Goal: Transaction & Acquisition: Purchase product/service

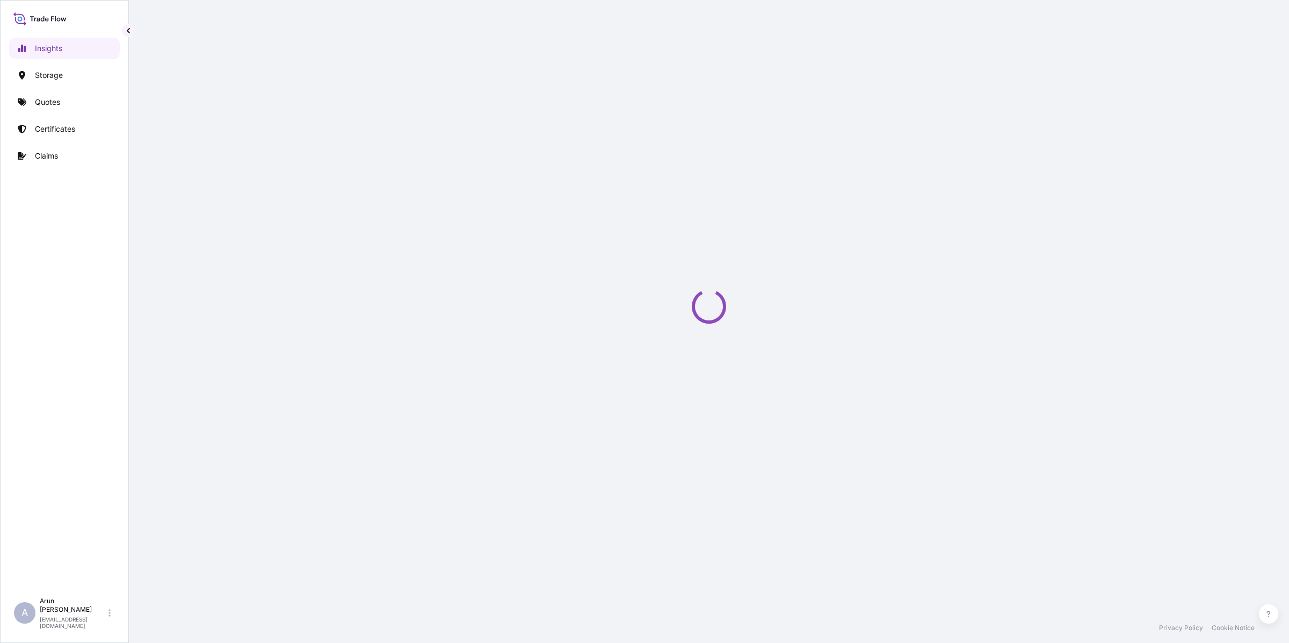
select select "2025"
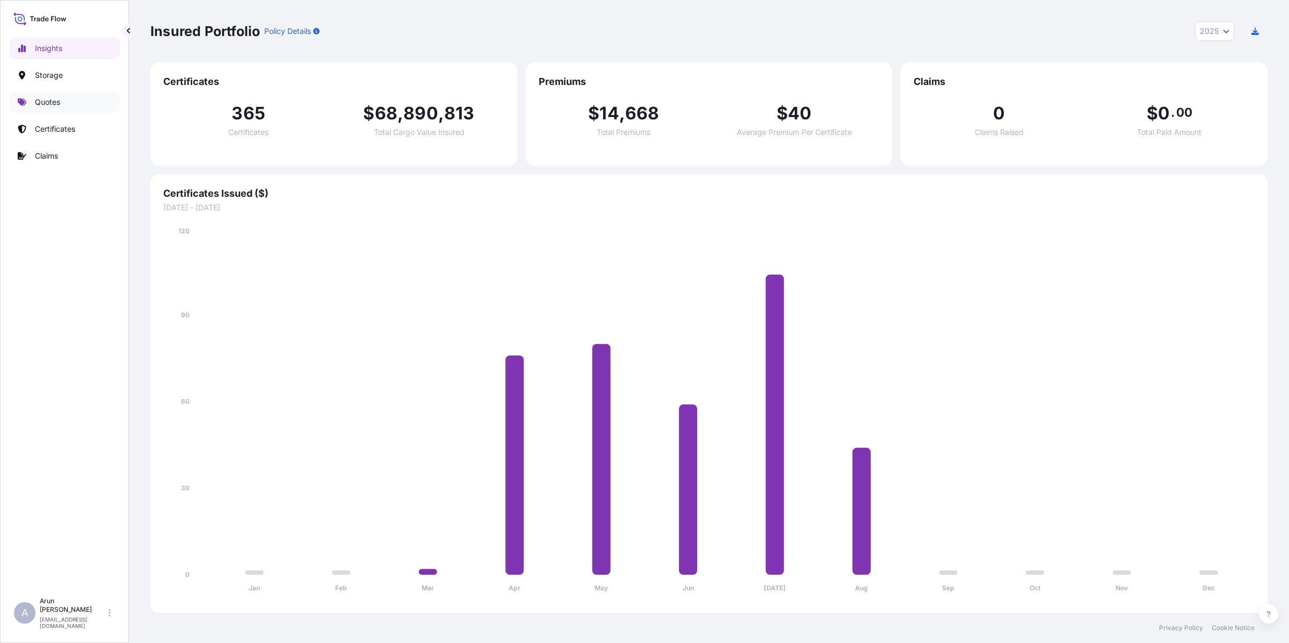
click at [34, 97] on link "Quotes" at bounding box center [64, 101] width 111 height 21
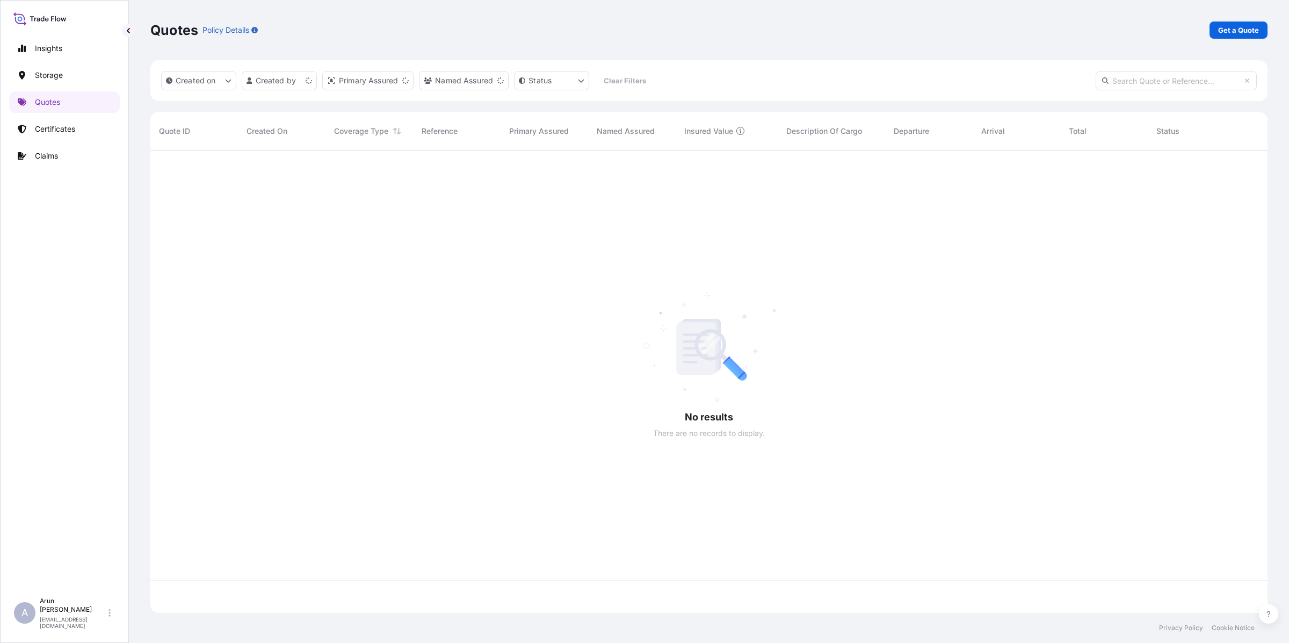
scroll to position [458, 1107]
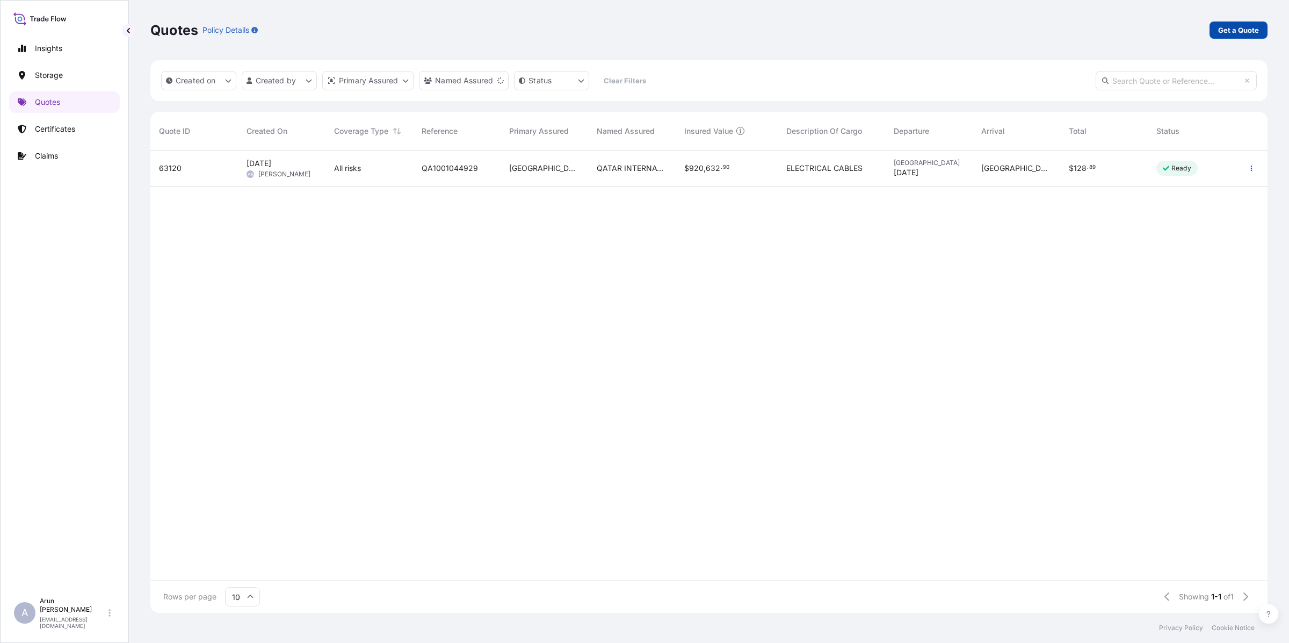
click at [1253, 36] on link "Get a Quote" at bounding box center [1239, 29] width 58 height 17
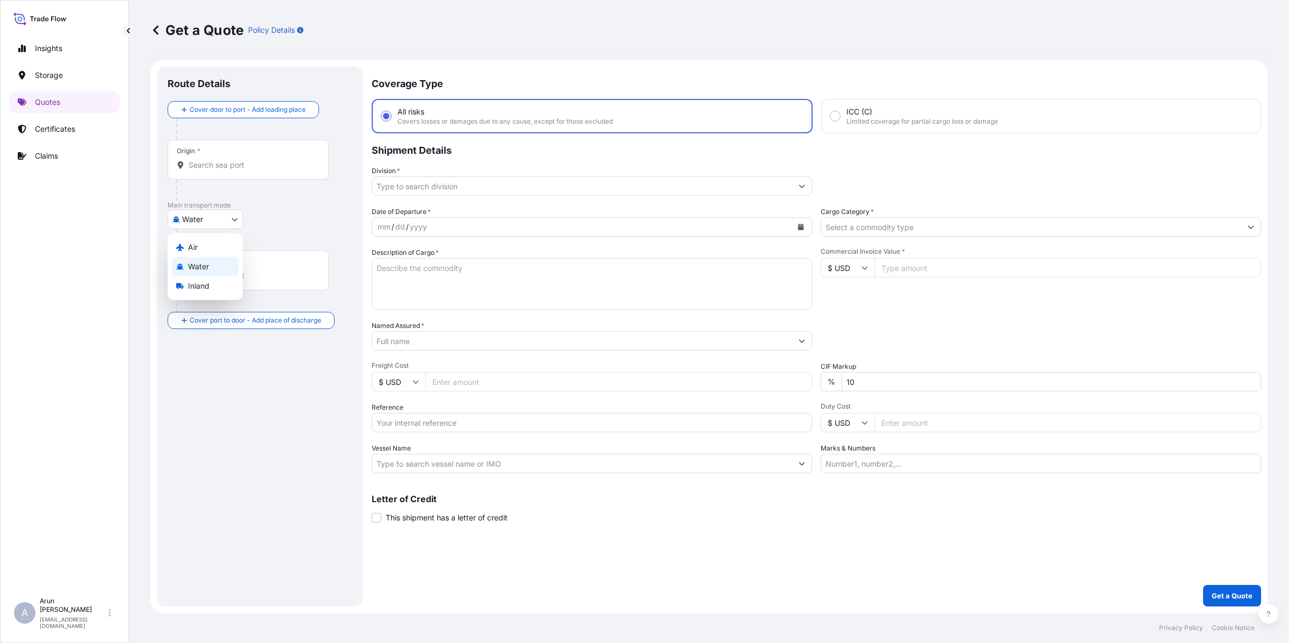
click at [227, 215] on body "Insights Storage Quotes Certificates Claims A [PERSON_NAME] [PERSON_NAME][EMAIL…" at bounding box center [644, 321] width 1289 height 643
click at [200, 249] on div "Air" at bounding box center [205, 246] width 67 height 19
select select "Air"
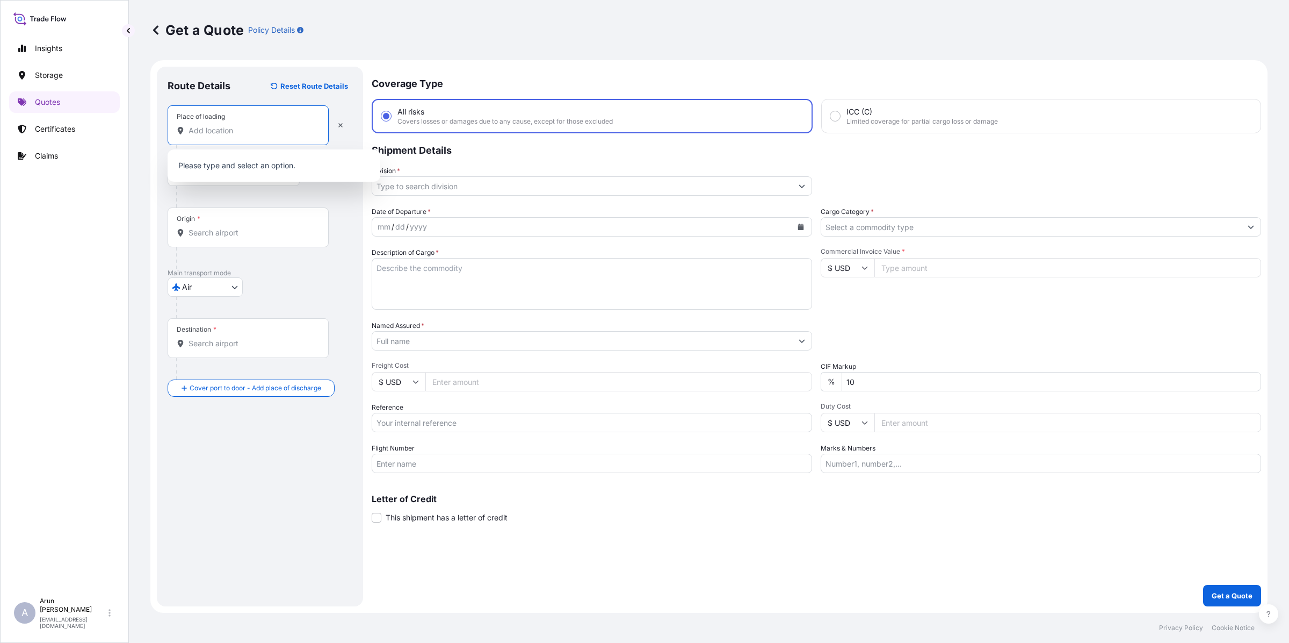
click at [237, 129] on input "Place of loading" at bounding box center [252, 130] width 127 height 11
type input "caediano"
drag, startPoint x: 242, startPoint y: 132, endPoint x: 183, endPoint y: 143, distance: 60.1
click at [183, 143] on div "Place of loading caediano" at bounding box center [248, 125] width 161 height 40
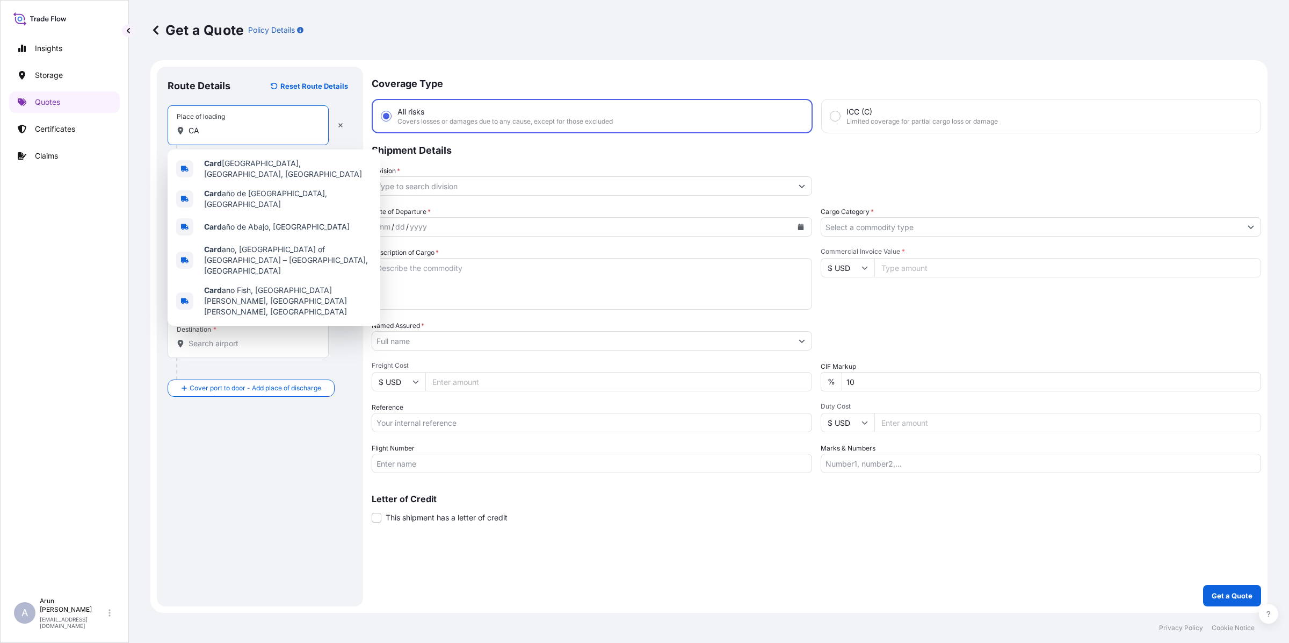
type input "C"
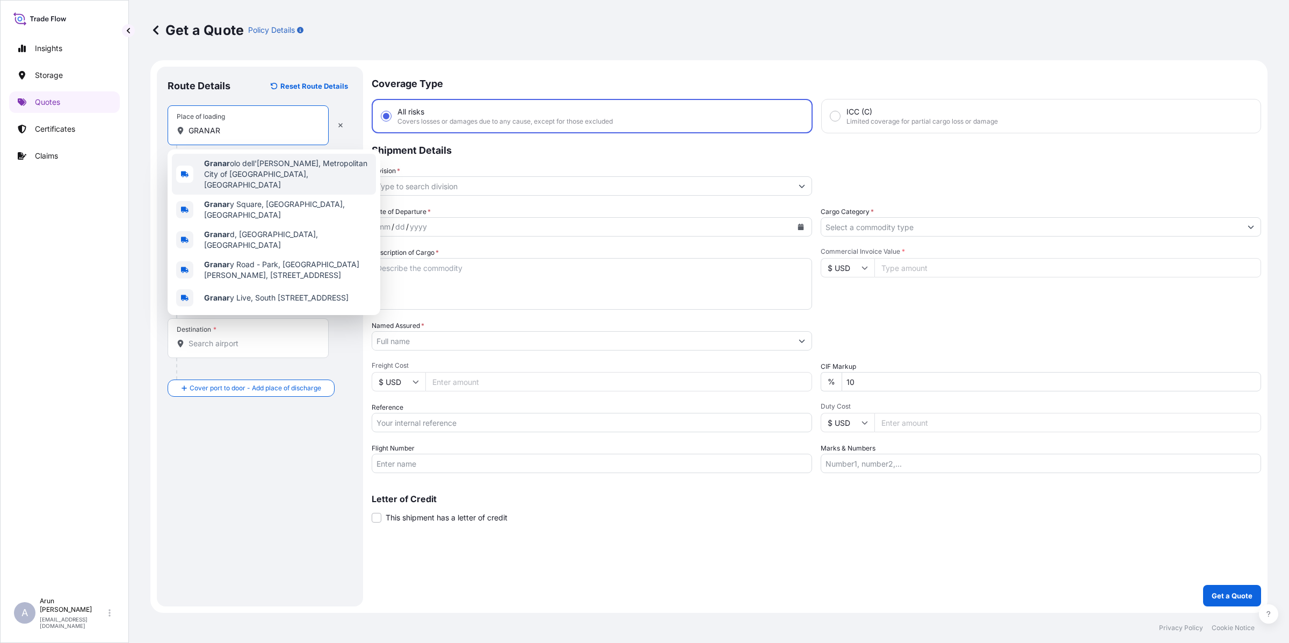
click at [245, 170] on span "Granar olo dell'[PERSON_NAME], [GEOGRAPHIC_DATA], [GEOGRAPHIC_DATA]" at bounding box center [288, 174] width 168 height 32
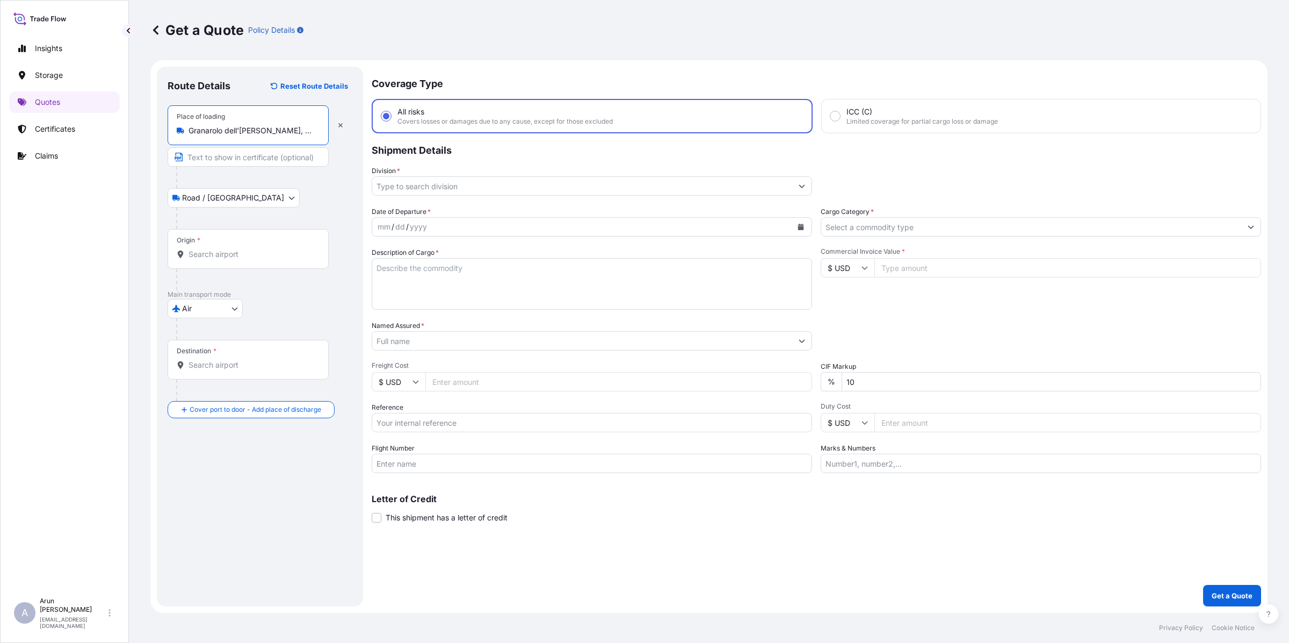
type input "Granarolo dell'[PERSON_NAME], Metropolitan City of [GEOGRAPHIC_DATA], [GEOGRAPH…"
click at [233, 156] on input "Text to appear on certificate" at bounding box center [248, 156] width 161 height 19
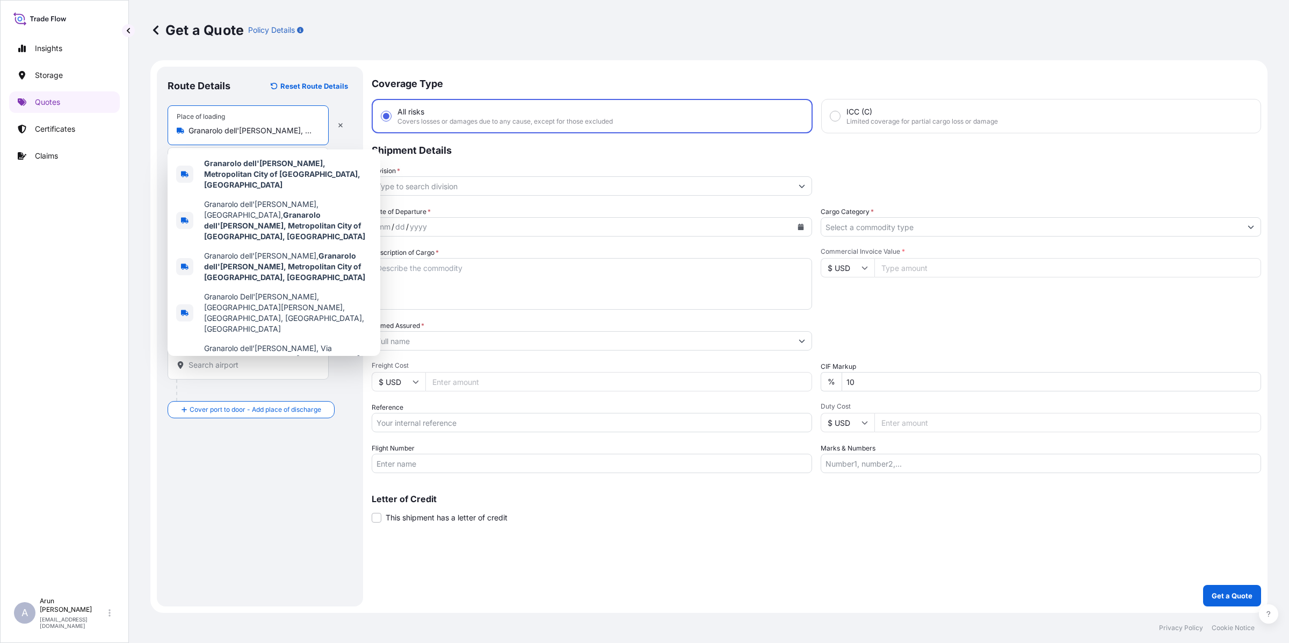
drag, startPoint x: 188, startPoint y: 130, endPoint x: 263, endPoint y: 134, distance: 75.3
click at [263, 134] on input "Granarolo dell'[PERSON_NAME], Metropolitan City of [GEOGRAPHIC_DATA], [GEOGRAPH…" at bounding box center [252, 130] width 127 height 11
click at [283, 121] on div "Place of loading Granarolo dell'[PERSON_NAME], [GEOGRAPHIC_DATA], [GEOGRAPHIC_D…" at bounding box center [248, 125] width 161 height 40
click at [283, 125] on input "Granarolo dell'[PERSON_NAME], Metropolitan City of [GEOGRAPHIC_DATA], [GEOGRAPH…" at bounding box center [252, 130] width 127 height 11
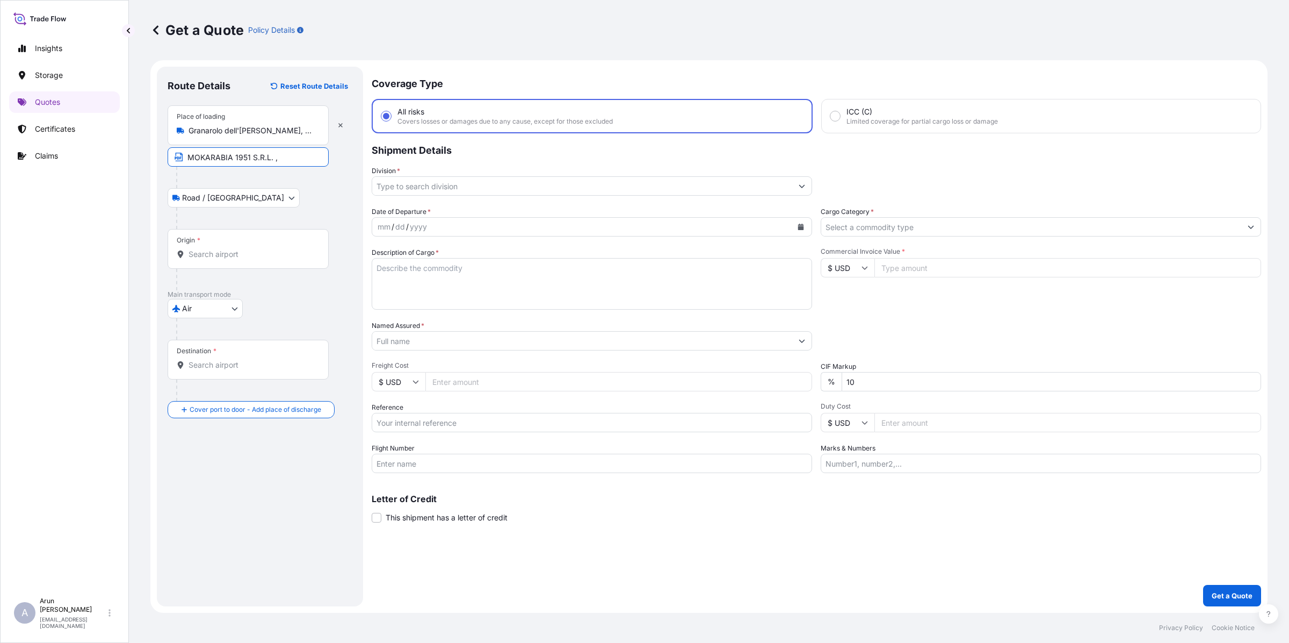
click at [289, 160] on input "MOKARABIA 1951 S.R.L. ," at bounding box center [248, 156] width 161 height 19
drag, startPoint x: 275, startPoint y: 157, endPoint x: 285, endPoint y: 158, distance: 10.3
click at [285, 158] on input "MOKARABIA 1951 S.R.L. ," at bounding box center [248, 156] width 161 height 19
paste input "Granarolo dell'[PERSON_NAME],"
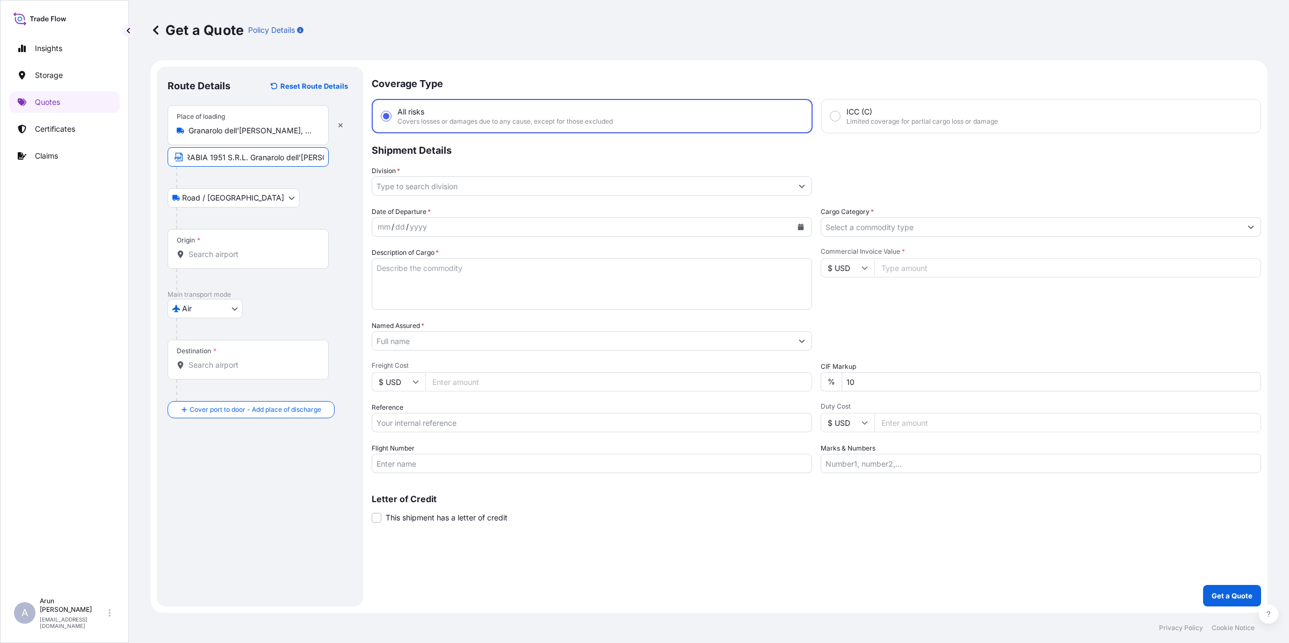
click at [249, 156] on input "MOKARABIA 1951 S.R.L. Granarolo dell'[PERSON_NAME]," at bounding box center [248, 156] width 161 height 19
click at [305, 156] on input "MOKARABIA 1951 S.R.L. , Granarolo dell'[PERSON_NAME]," at bounding box center [248, 156] width 161 height 19
click at [316, 156] on input "MOKARABIA 1951 S.R.L. , Granarolo dell'[PERSON_NAME]," at bounding box center [248, 156] width 161 height 19
type input "MOKARABIA 1951 S.R.L. , Granarolo dell'[PERSON_NAME], [GEOGRAPHIC_DATA]"
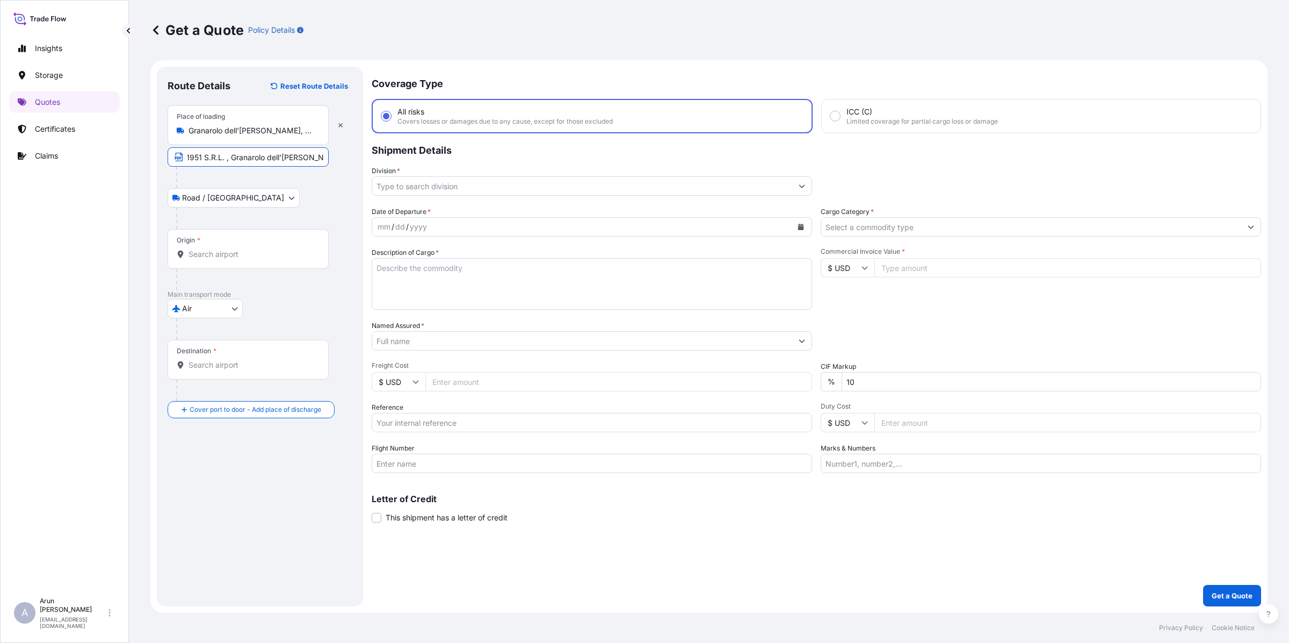
scroll to position [0, 0]
click at [301, 244] on div "Origin *" at bounding box center [248, 249] width 161 height 40
click at [301, 249] on input "Origin *" at bounding box center [252, 254] width 127 height 11
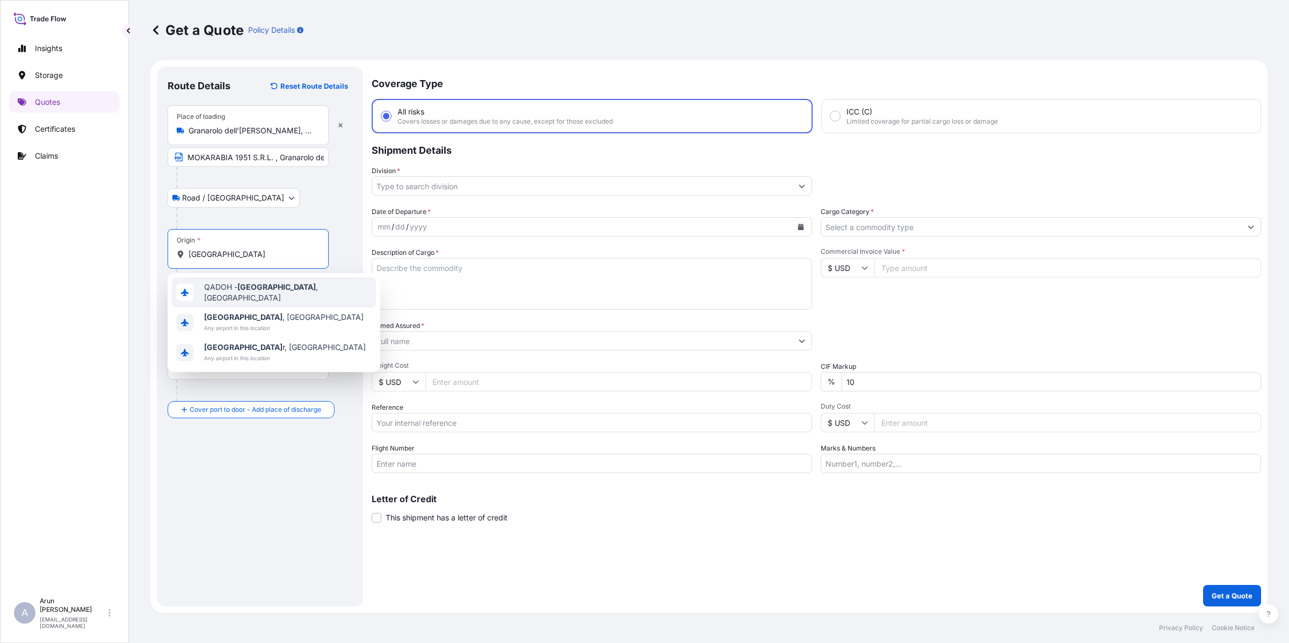
click at [232, 290] on span "QADOH - [GEOGRAPHIC_DATA] , [GEOGRAPHIC_DATA]" at bounding box center [288, 292] width 168 height 21
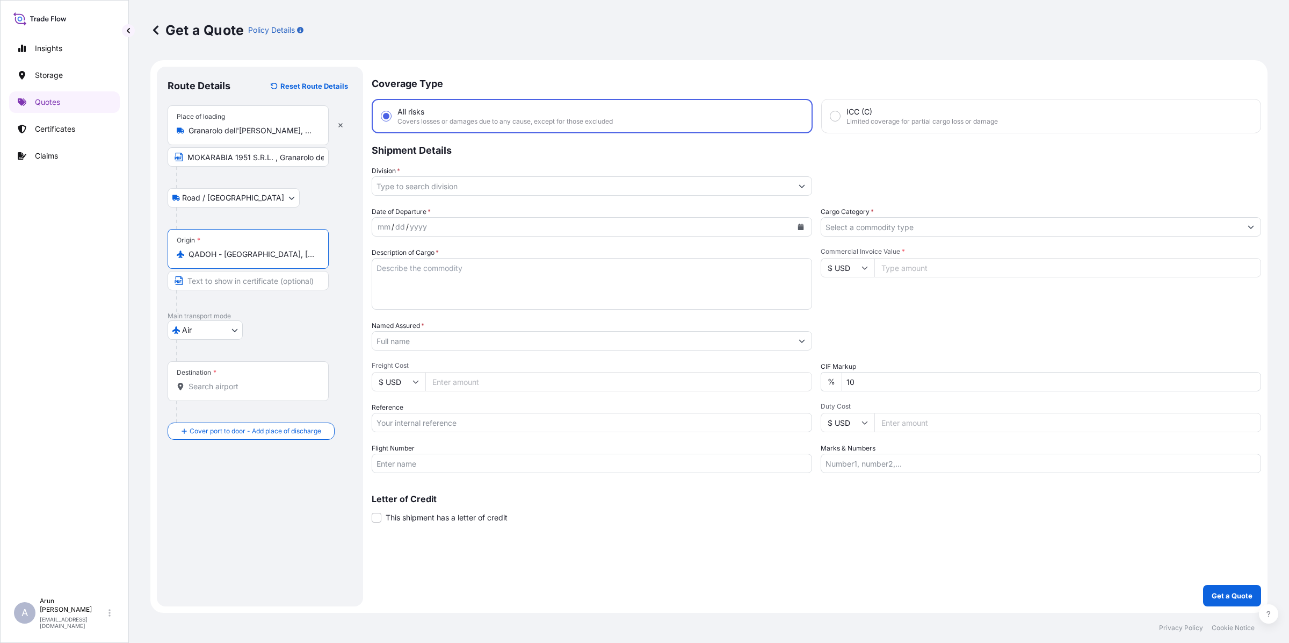
drag, startPoint x: 267, startPoint y: 256, endPoint x: 190, endPoint y: 261, distance: 77.5
click at [190, 261] on div "Origin * QADOH - [GEOGRAPHIC_DATA], [GEOGRAPHIC_DATA]" at bounding box center [248, 249] width 161 height 40
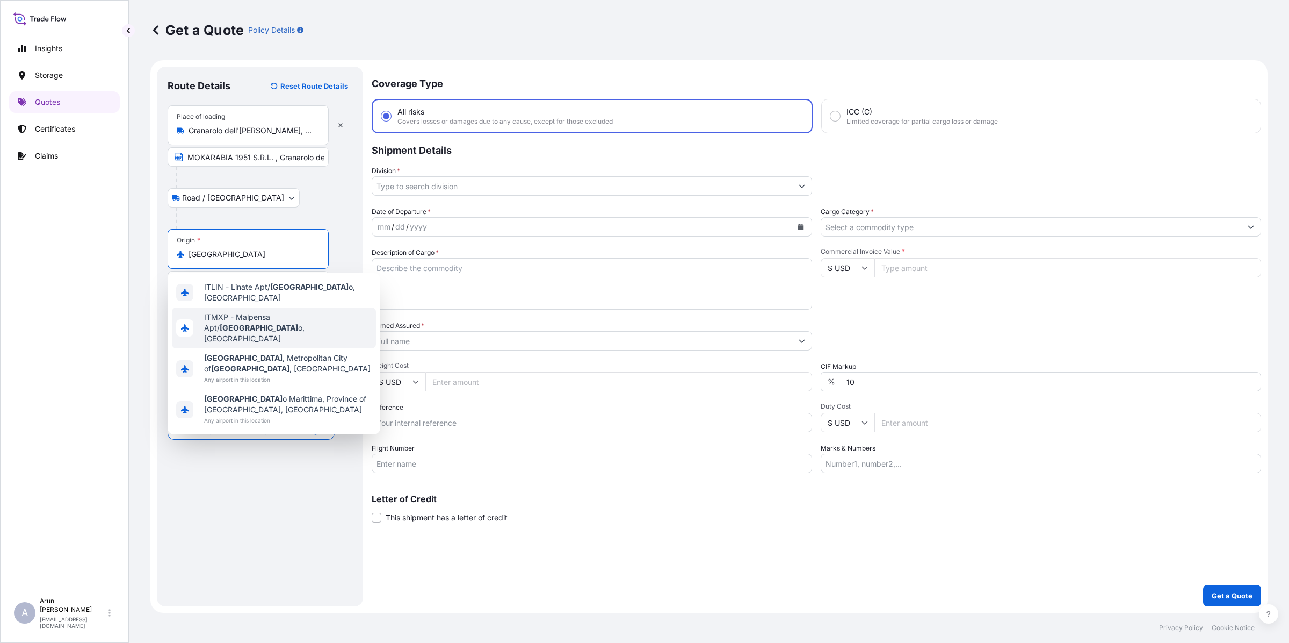
click at [216, 318] on span "ITMXP - Malpensa Apt/ [GEOGRAPHIC_DATA] o, [GEOGRAPHIC_DATA]" at bounding box center [288, 328] width 168 height 32
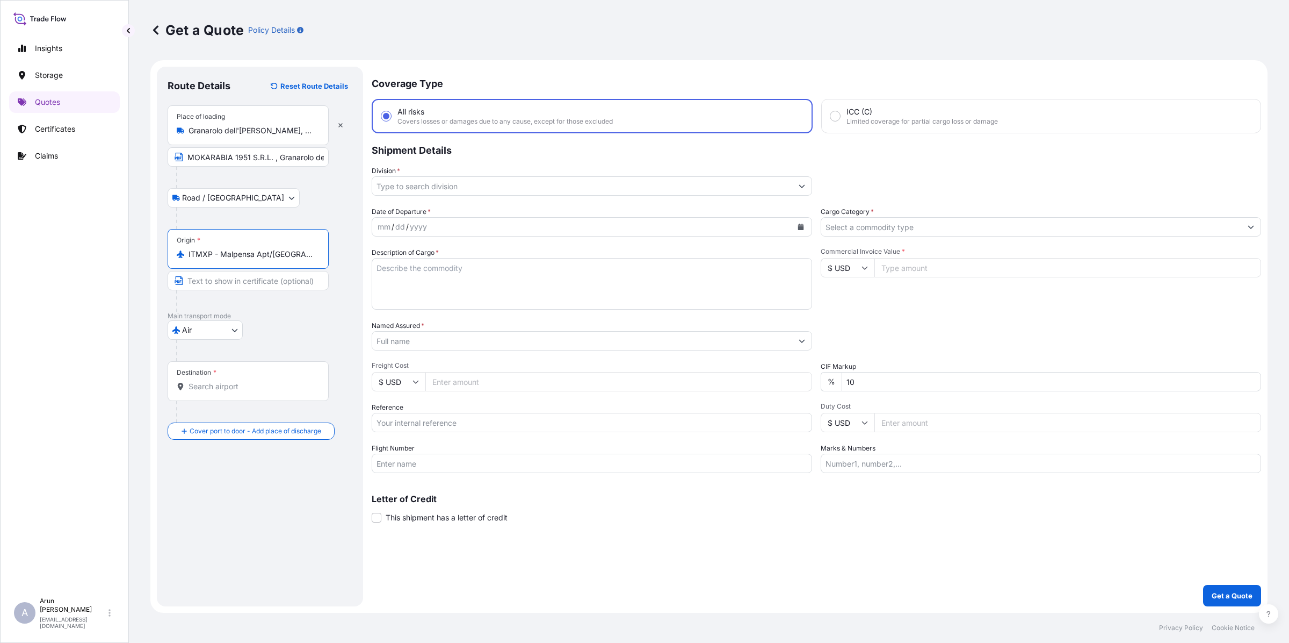
type input "ITMXP - Malpensa Apt/[GEOGRAPHIC_DATA], [GEOGRAPHIC_DATA]"
click at [233, 387] on input "Destination *" at bounding box center [252, 386] width 127 height 11
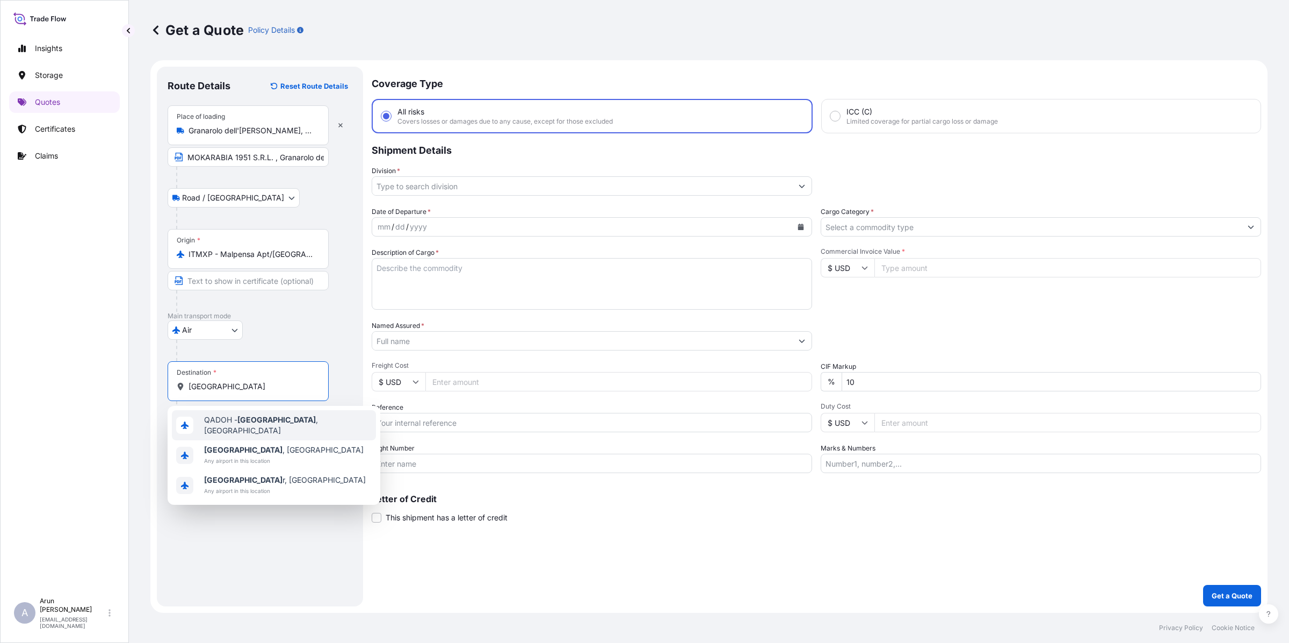
click at [233, 428] on span "QADOH - [GEOGRAPHIC_DATA] , [GEOGRAPHIC_DATA]" at bounding box center [288, 424] width 168 height 21
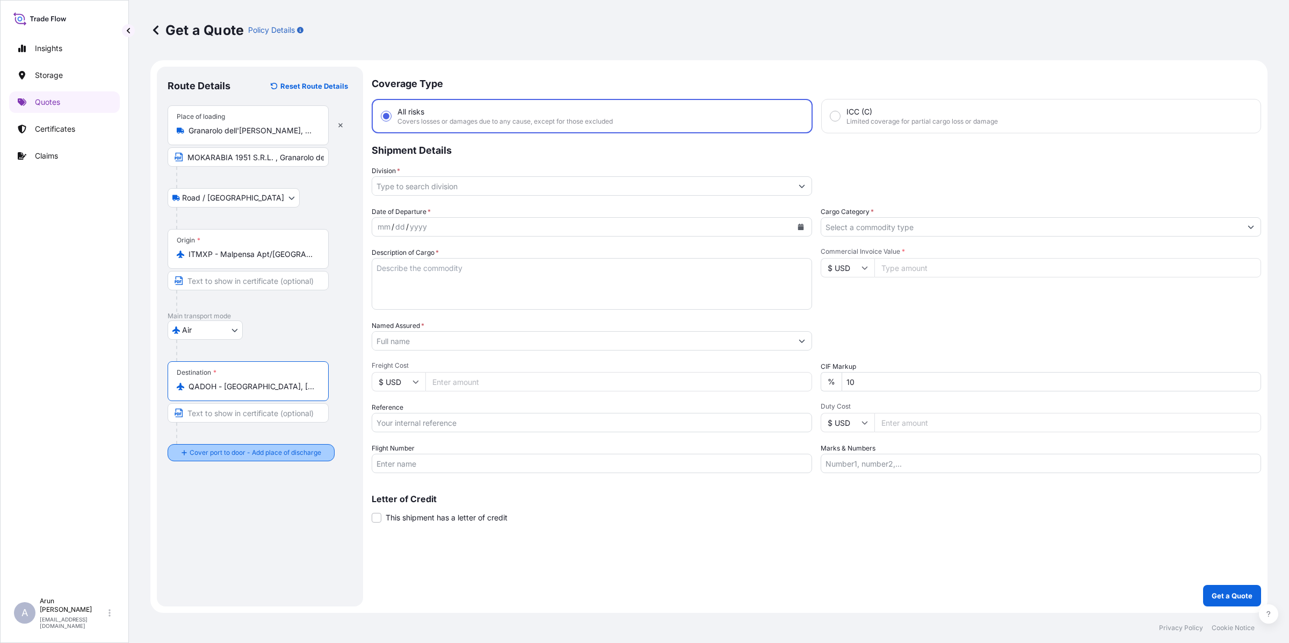
type input "QADOH - [GEOGRAPHIC_DATA], [GEOGRAPHIC_DATA]"
click at [238, 501] on div "Place of Discharge" at bounding box center [248, 505] width 161 height 40
click at [238, 504] on input "Place of Discharge" at bounding box center [252, 509] width 127 height 11
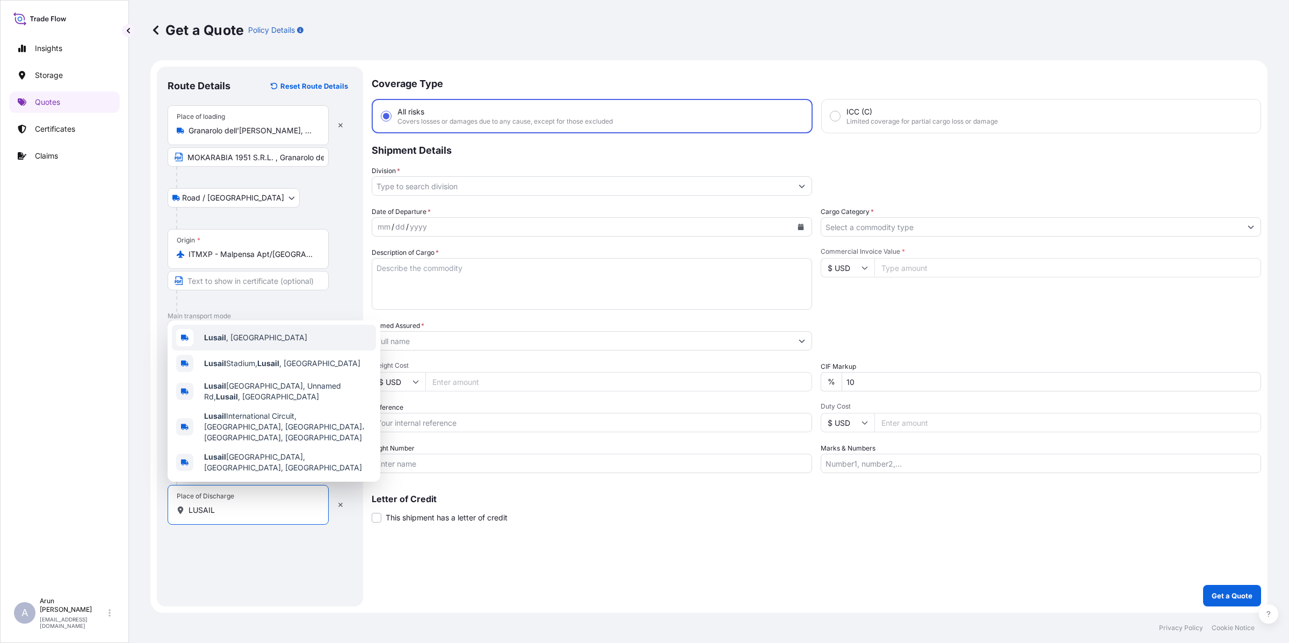
click at [228, 343] on span "Lusail , [GEOGRAPHIC_DATA]" at bounding box center [255, 337] width 103 height 11
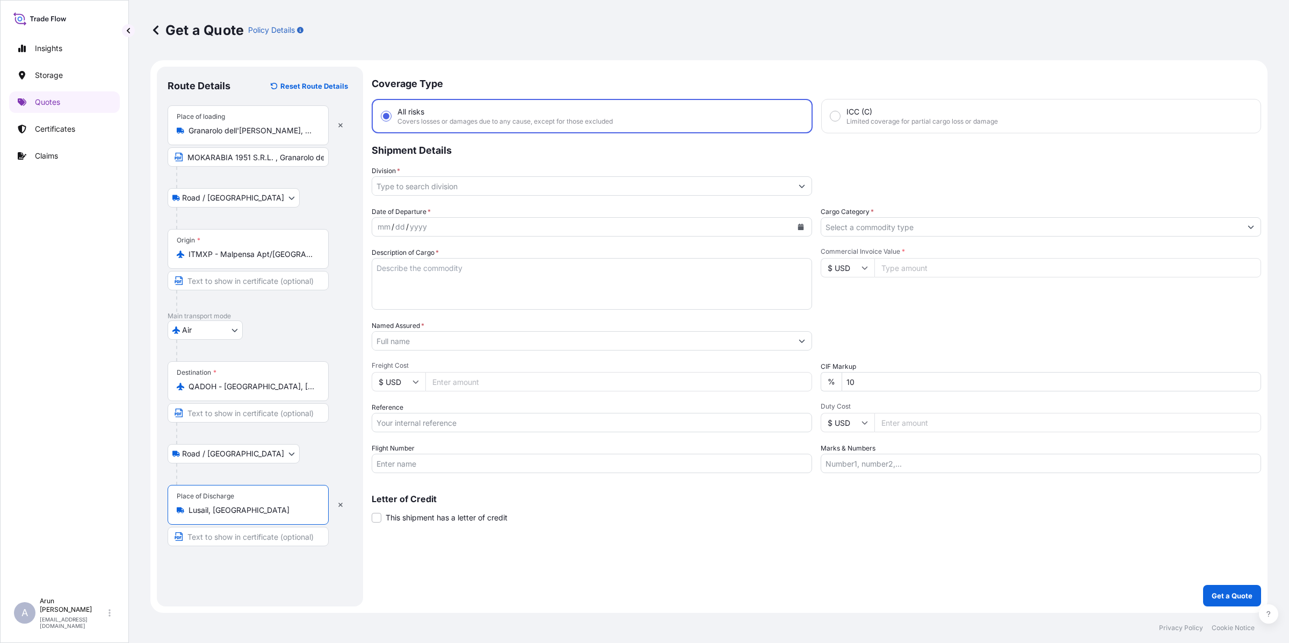
type input "Lusail, [GEOGRAPHIC_DATA]"
click at [229, 537] on input "Text to appear on certificate" at bounding box center [248, 536] width 161 height 19
type input "AURA HOSPITALITY & FOOD SERVICES WLL"
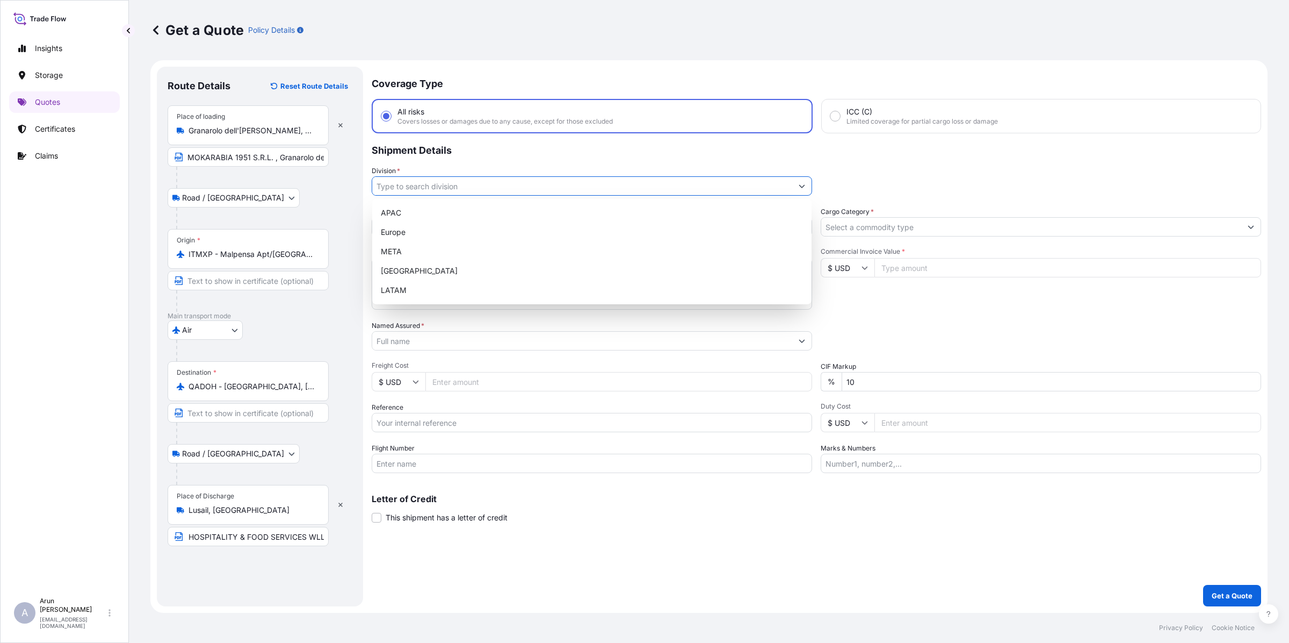
scroll to position [0, 0]
click at [449, 183] on input "Division *" at bounding box center [582, 185] width 420 height 19
click at [399, 254] on div "META" at bounding box center [592, 251] width 431 height 19
type input "META"
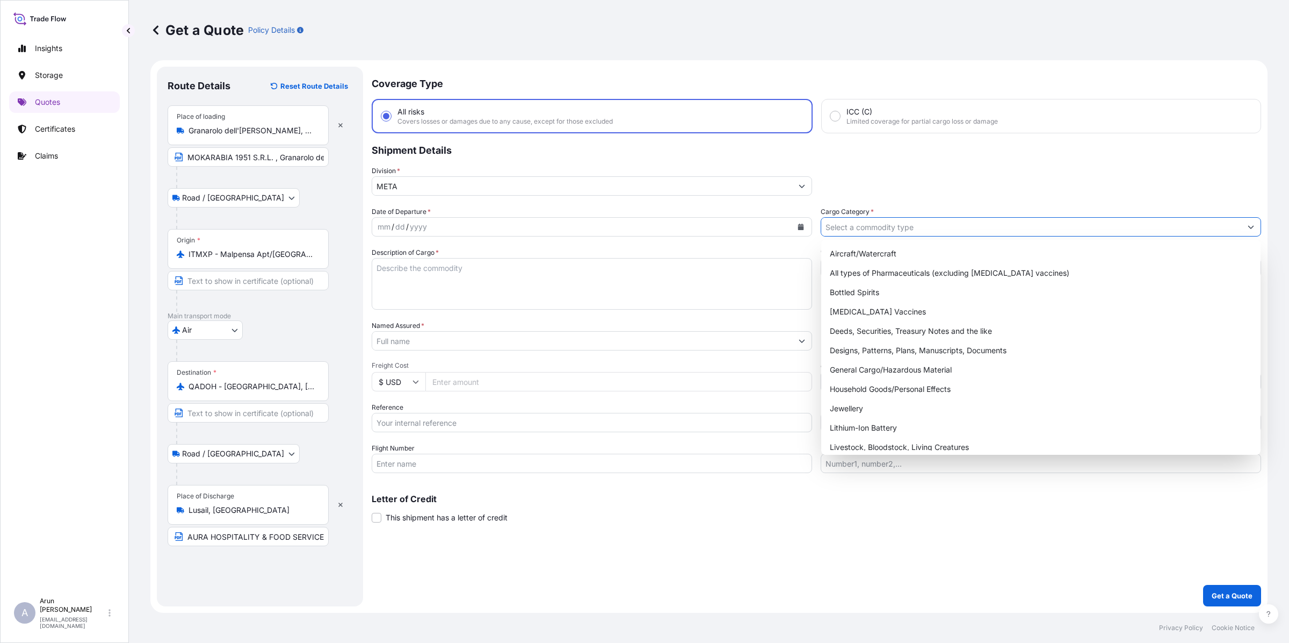
click at [898, 224] on input "Cargo Category *" at bounding box center [1031, 226] width 420 height 19
click at [854, 368] on div "General Cargo/Hazardous Material" at bounding box center [1041, 369] width 431 height 19
type input "General Cargo/Hazardous Material"
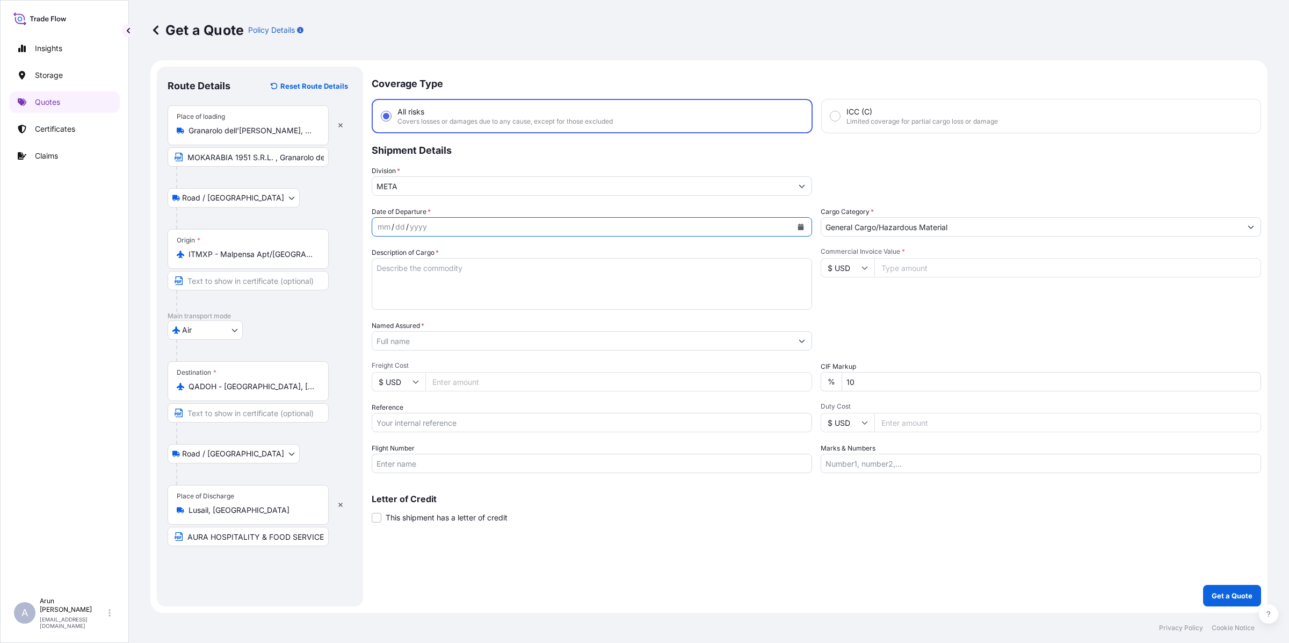
click at [802, 226] on icon "Calendar" at bounding box center [801, 227] width 6 height 6
click at [428, 356] on div "19" at bounding box center [431, 357] width 19 height 19
click at [406, 291] on textarea "Description of Cargo *" at bounding box center [592, 284] width 441 height 52
type textarea "CAFFE' MOKARABIA KG1 1951"
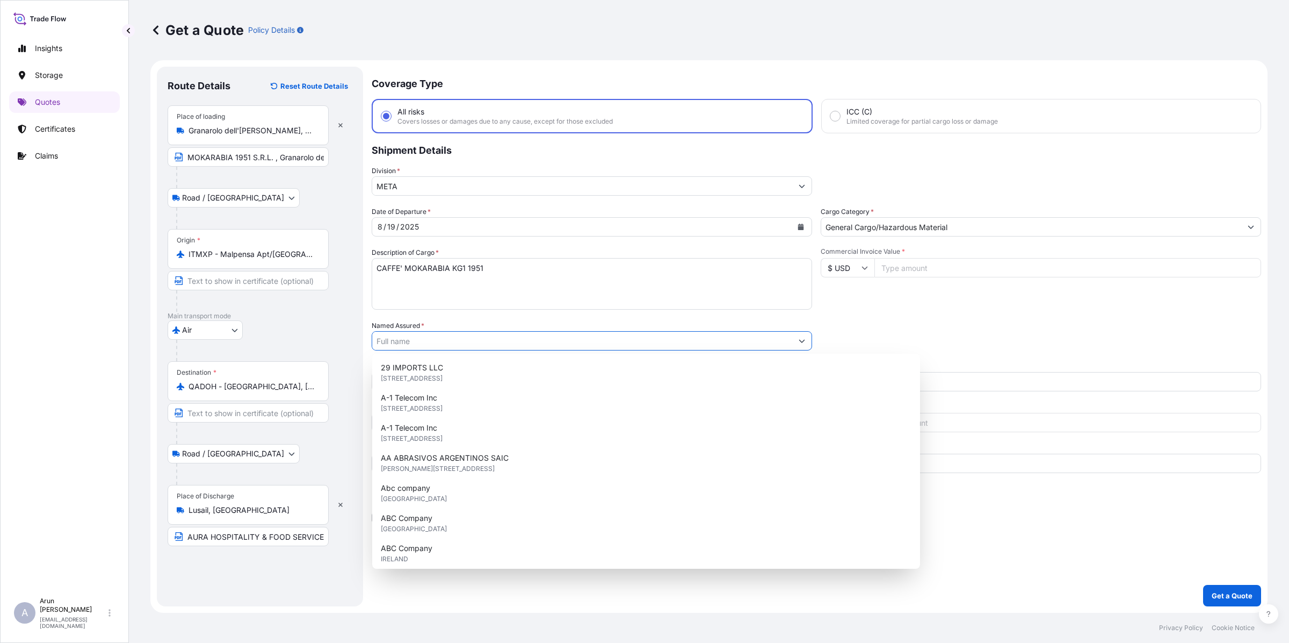
click at [428, 343] on input "Named Assured *" at bounding box center [582, 340] width 420 height 19
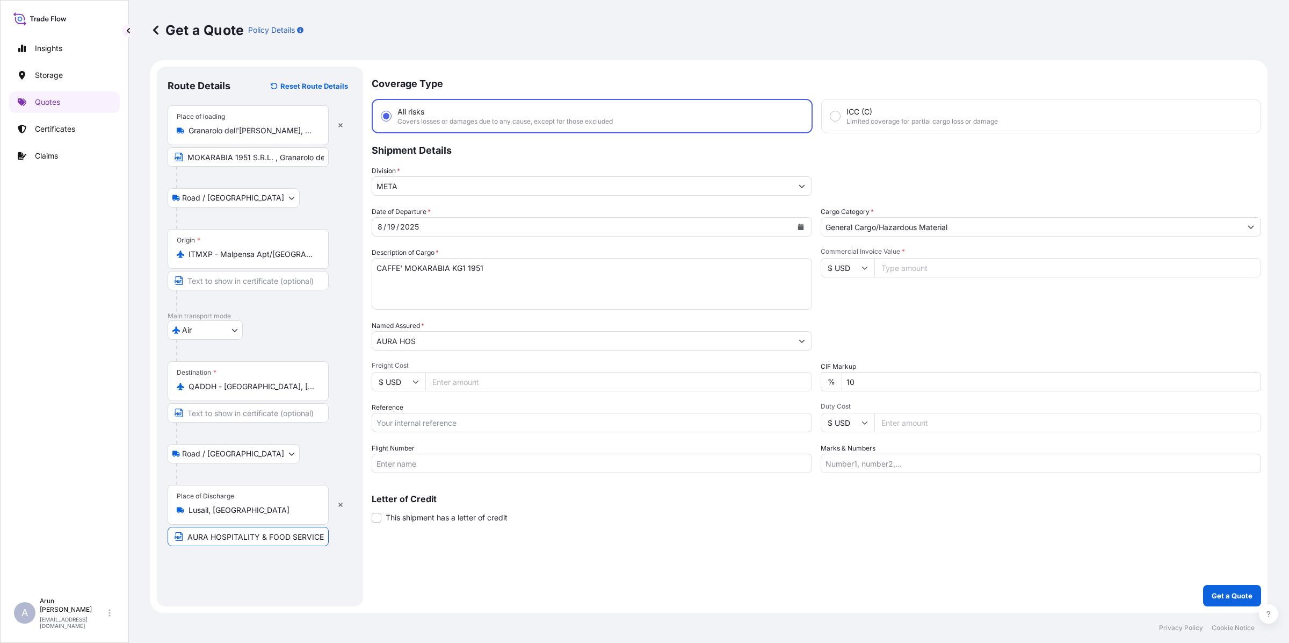
drag, startPoint x: 188, startPoint y: 535, endPoint x: 358, endPoint y: 578, distance: 175.1
click at [358, 578] on div "Route Details Reset Route Details Place of loading Granarolo dell'[PERSON_NAME]…" at bounding box center [260, 336] width 206 height 539
click at [361, 327] on form "Route Details Reset Route Details Place of loading Granarolo dell'[PERSON_NAME]…" at bounding box center [709, 336] width 1118 height 552
paste input "PITALITY & FOOD SERVICES WLL"
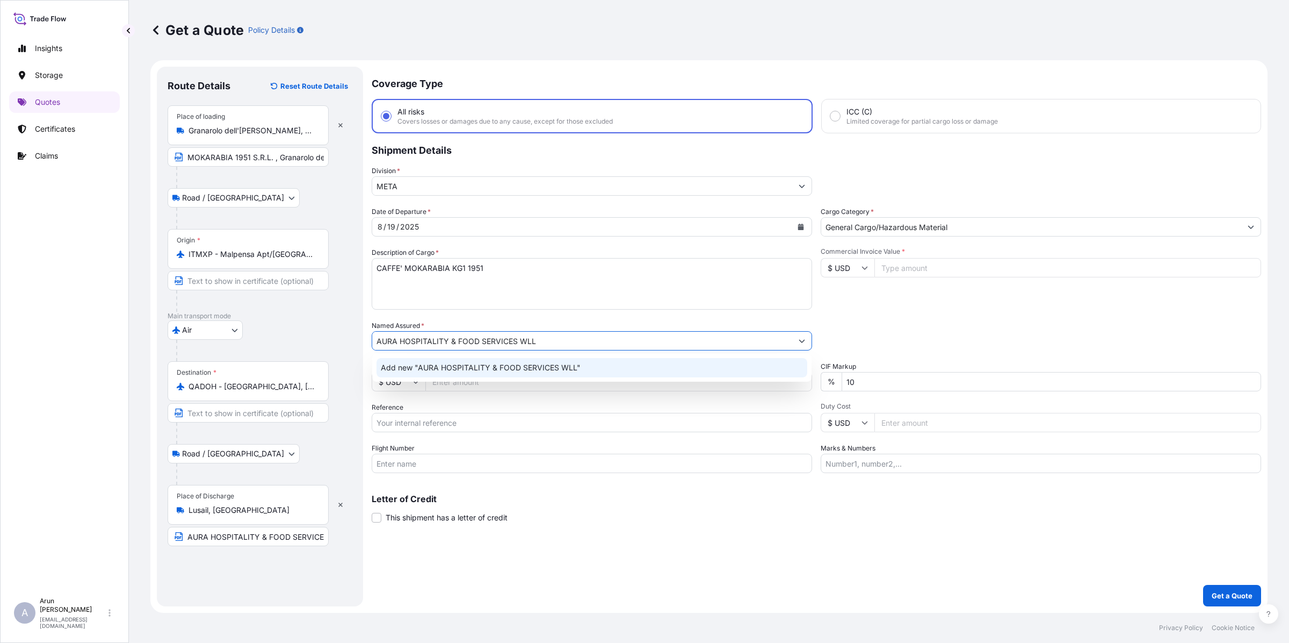
click at [552, 370] on span "Add new "AURA HOSPITALITY & FOOD SERVICES WLL"" at bounding box center [481, 367] width 200 height 11
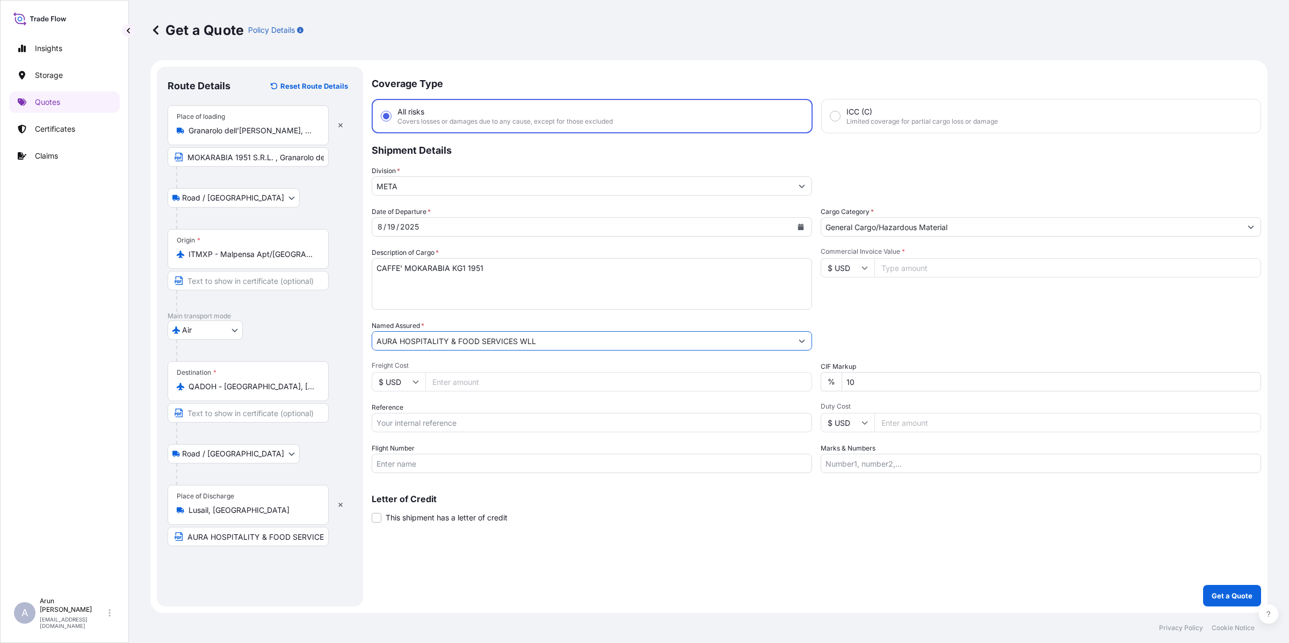
type input "AURA HOSPITALITY & FOOD SERVICES WLL"
click at [470, 374] on input "Freight Cost" at bounding box center [619, 381] width 387 height 19
type input "3500"
click at [415, 378] on icon at bounding box center [416, 381] width 6 height 6
click at [392, 411] on div "€ EUR" at bounding box center [398, 410] width 45 height 20
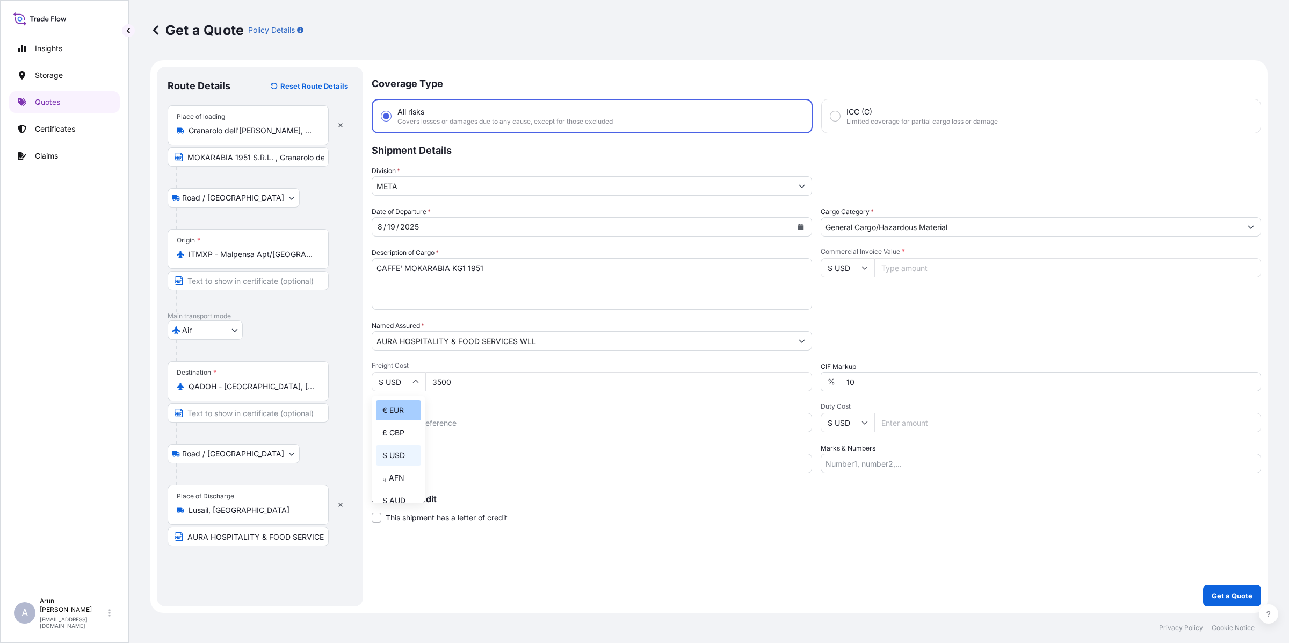
type input "€ EUR"
click at [866, 265] on icon at bounding box center [865, 267] width 6 height 6
click at [839, 299] on div "€ EUR" at bounding box center [847, 296] width 45 height 20
type input "€ EUR"
click at [902, 265] on input "Commercial Invoice Value *" at bounding box center [1068, 267] width 387 height 19
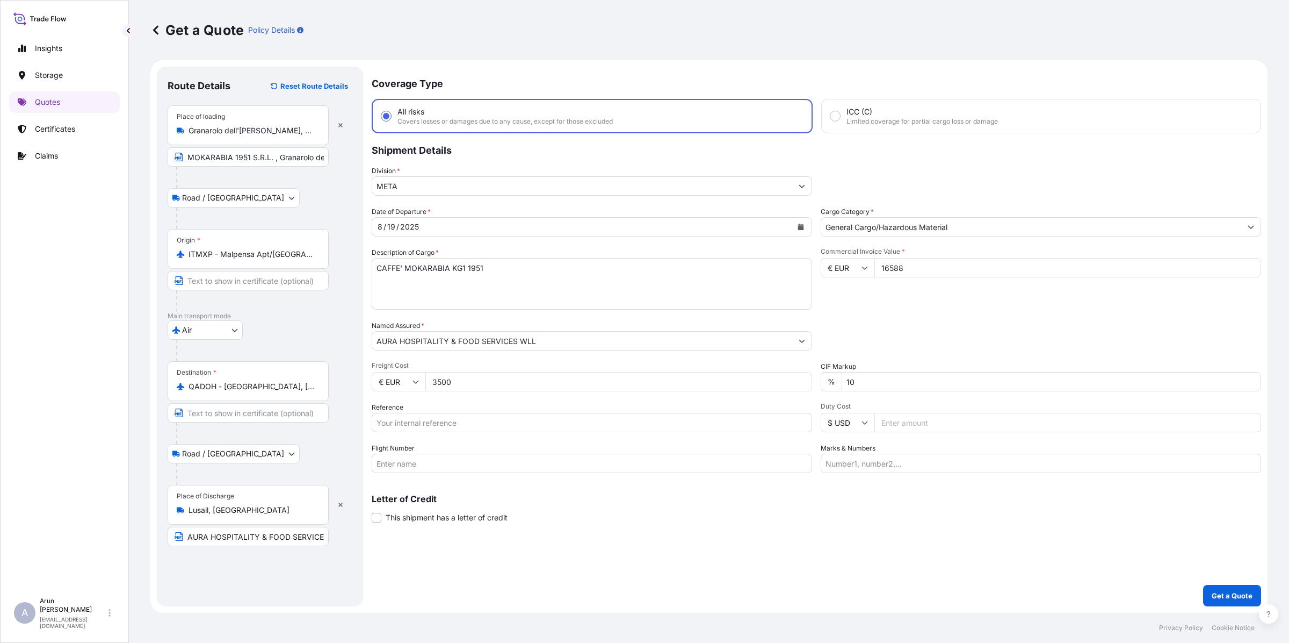
type input "16588"
click at [877, 460] on input "Marks & Numbers" at bounding box center [1041, 462] width 441 height 19
click at [417, 425] on input "Reference" at bounding box center [592, 422] width 441 height 19
type input "AWB: 125-15735005"
click at [455, 459] on input "Flight Number" at bounding box center [592, 462] width 441 height 19
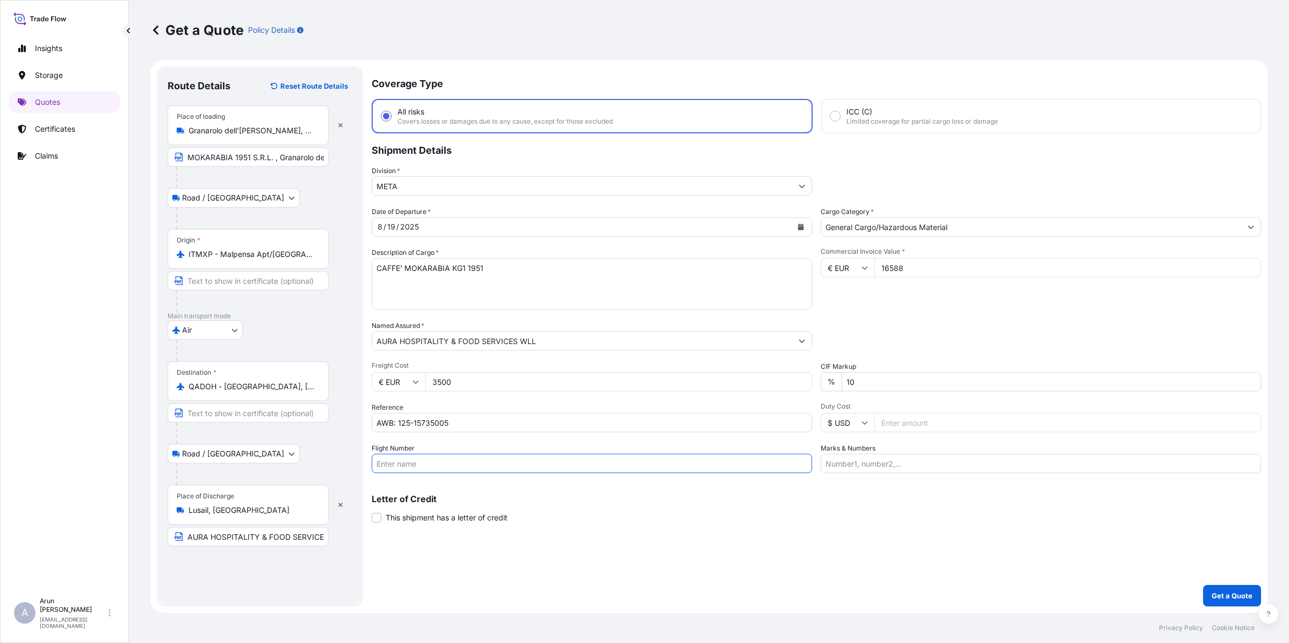
type input "BY AIR"
click at [899, 455] on input "Marks & Numbers" at bounding box center [1041, 462] width 441 height 19
drag, startPoint x: 874, startPoint y: 460, endPoint x: 903, endPoint y: 466, distance: 29.5
click at [903, 466] on input "INVOICE NO: 2500131 DATE: [DATE]" at bounding box center [1041, 462] width 441 height 19
click at [927, 461] on input "INVOICE NO: 96/85 DATE: [DATE]" at bounding box center [1041, 462] width 441 height 19
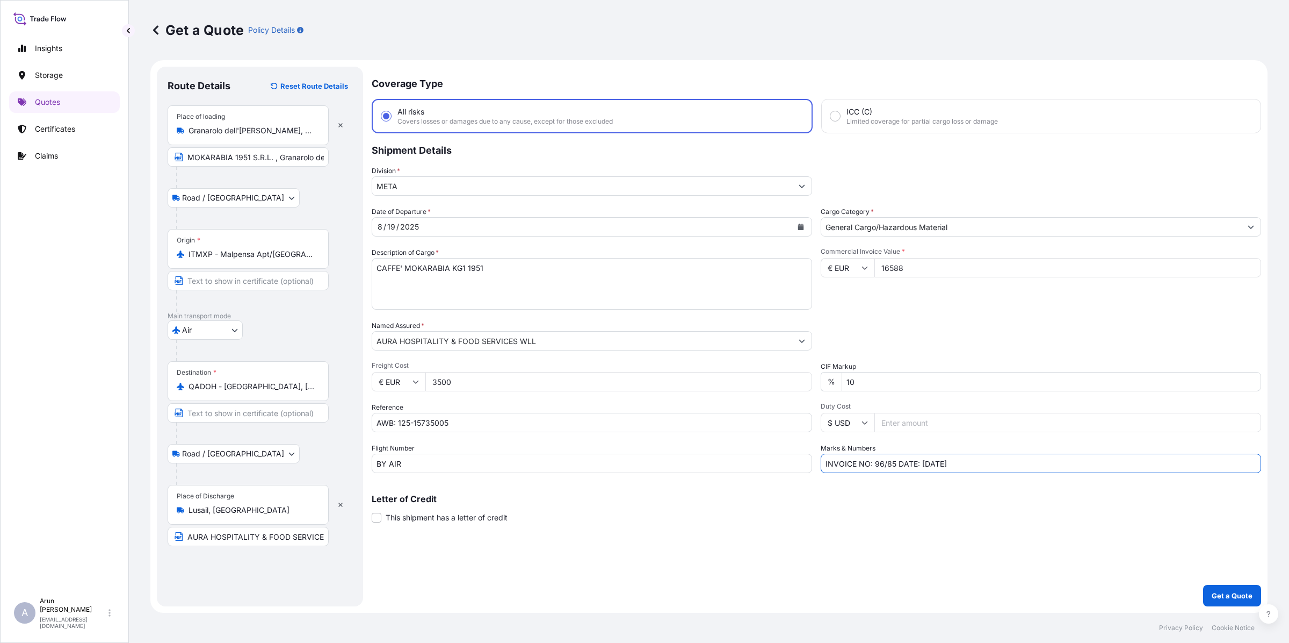
type input "INVOICE NO: 96/85 DATE: [DATE]"
click at [312, 540] on input "AURA HOSPITALITY & FOOD SERVICES WLL" at bounding box center [248, 536] width 161 height 19
click at [1232, 595] on p "Get a Quote" at bounding box center [1232, 595] width 41 height 11
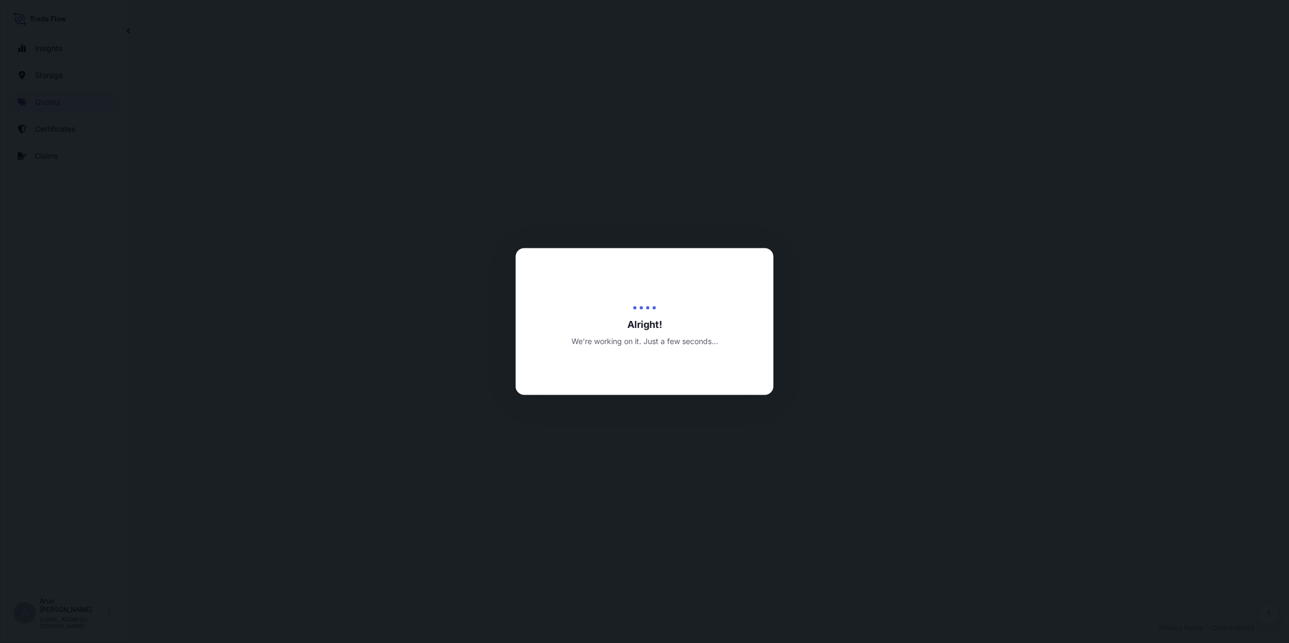
select select "Road / [GEOGRAPHIC_DATA]"
select select "Air"
select select "Road / [GEOGRAPHIC_DATA]"
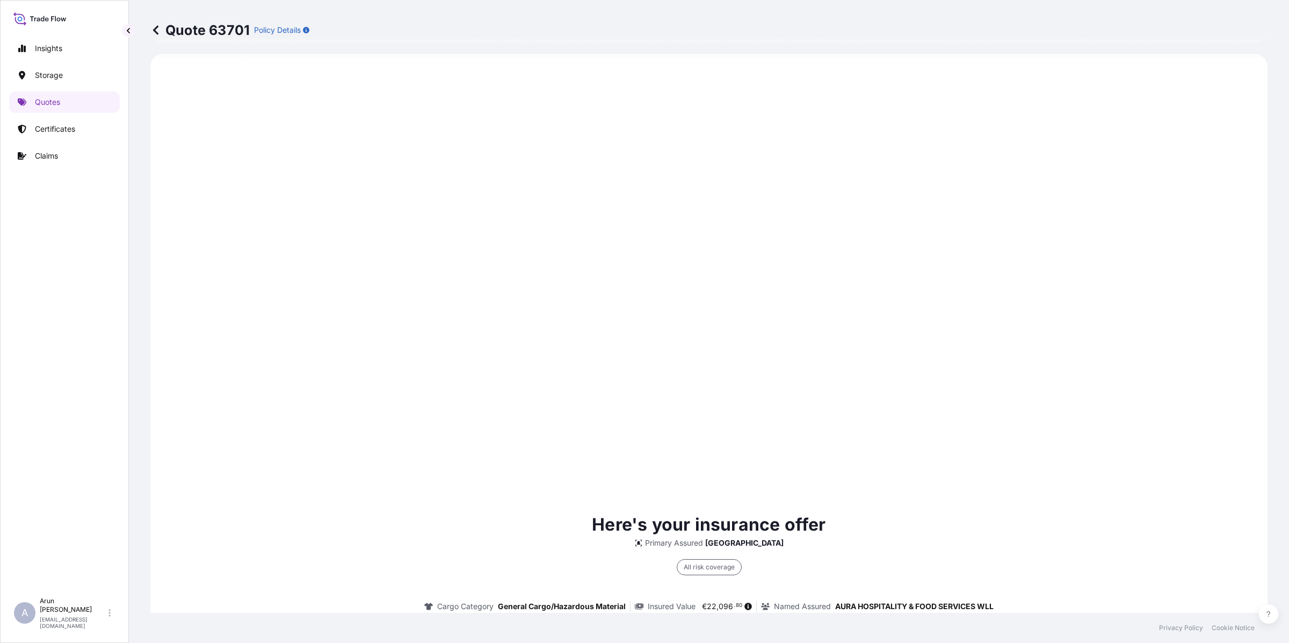
scroll to position [1538, 0]
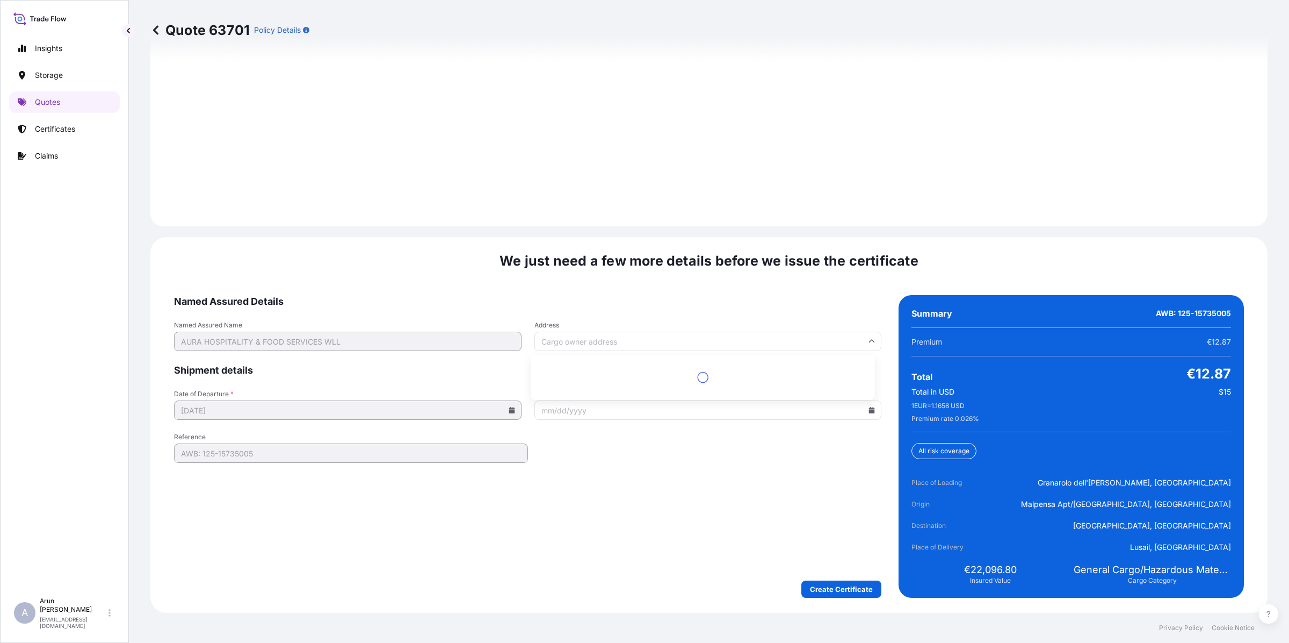
click at [600, 339] on input "Address" at bounding box center [709, 340] width 348 height 19
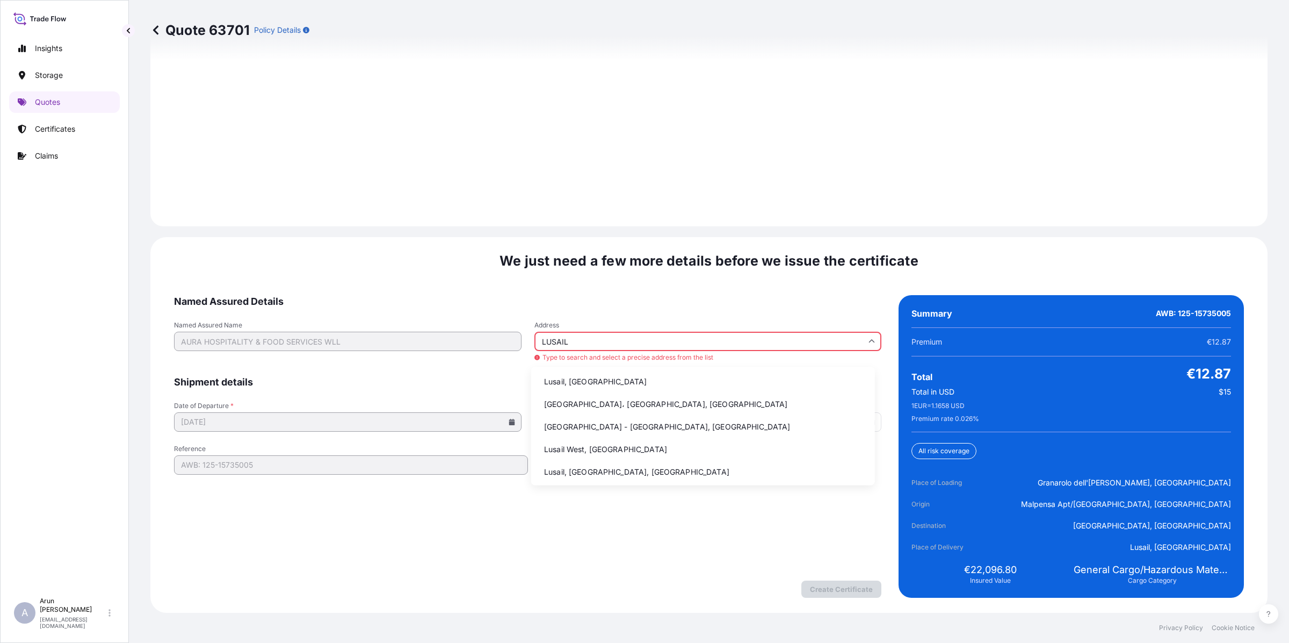
click at [579, 379] on li "Lusail, [GEOGRAPHIC_DATA]" at bounding box center [703, 381] width 335 height 20
type input "Lusail, [GEOGRAPHIC_DATA]"
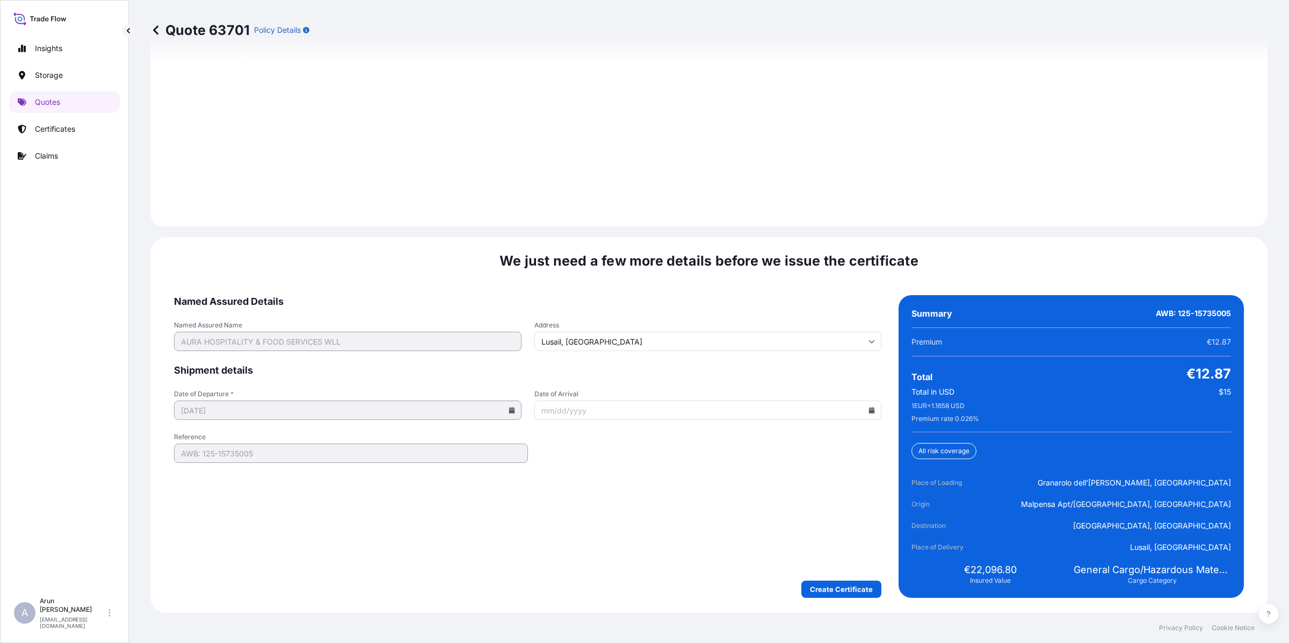
click at [869, 408] on icon at bounding box center [872, 410] width 6 height 6
click at [676, 542] on button "20" at bounding box center [677, 545] width 17 height 17
type input "[DATE]"
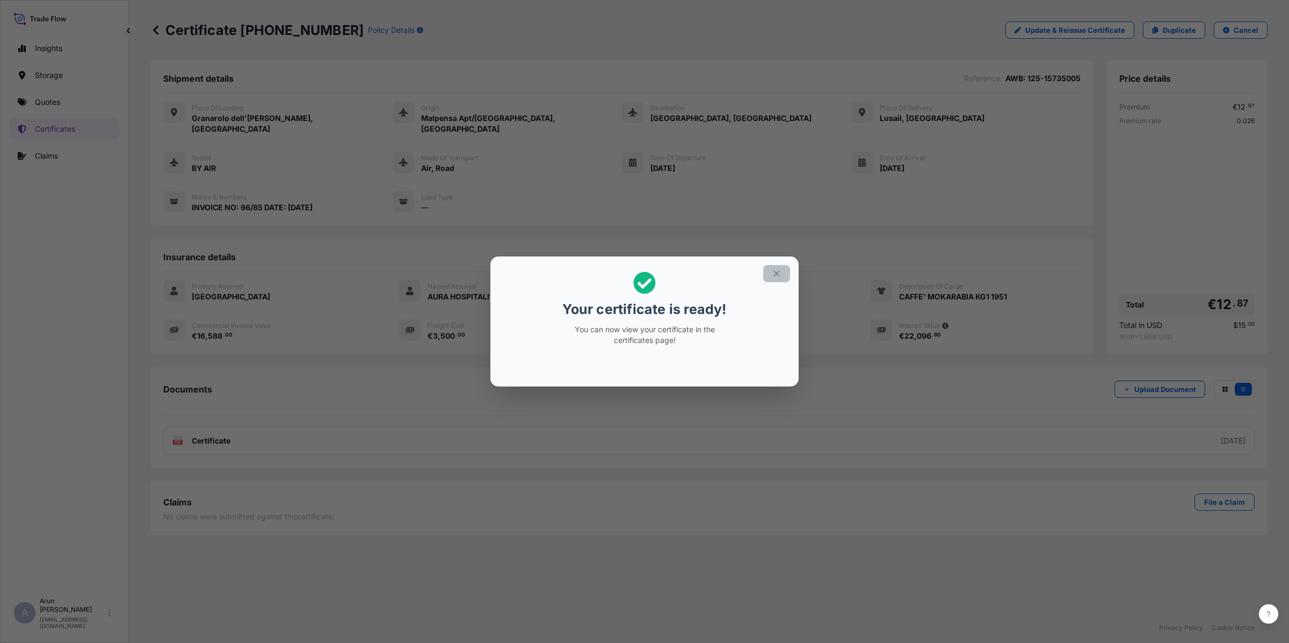
click at [775, 269] on icon "button" at bounding box center [777, 274] width 10 height 10
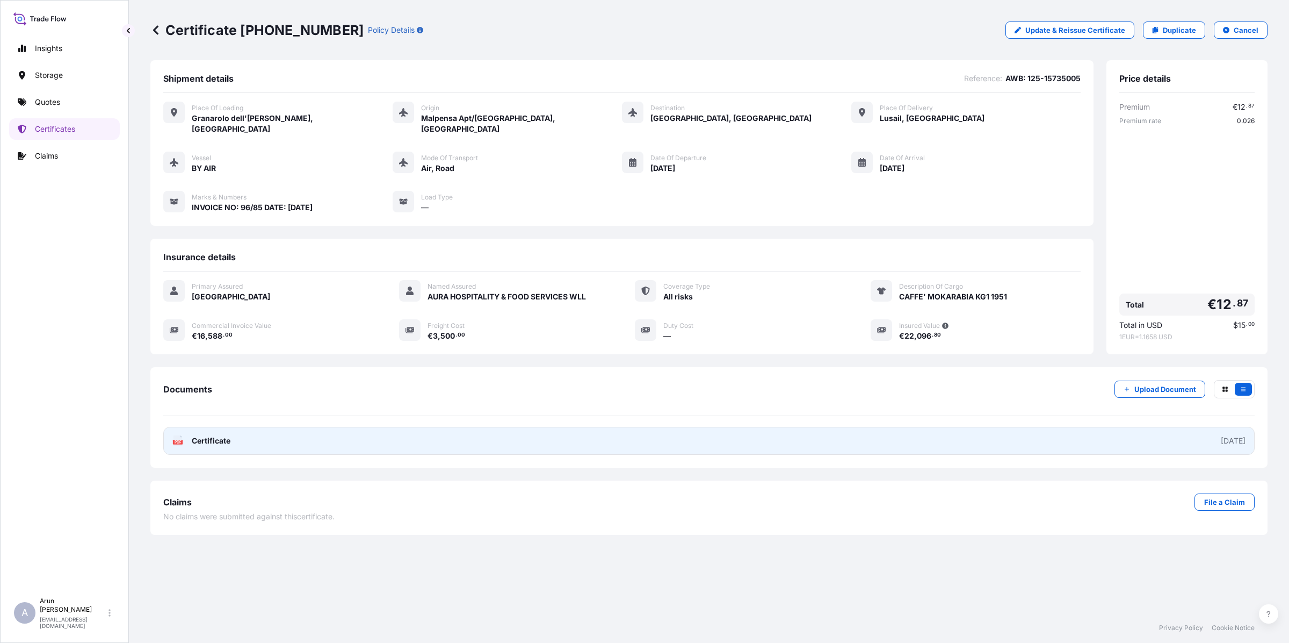
click at [302, 430] on link "PDF Certificate [DATE]" at bounding box center [709, 441] width 1092 height 28
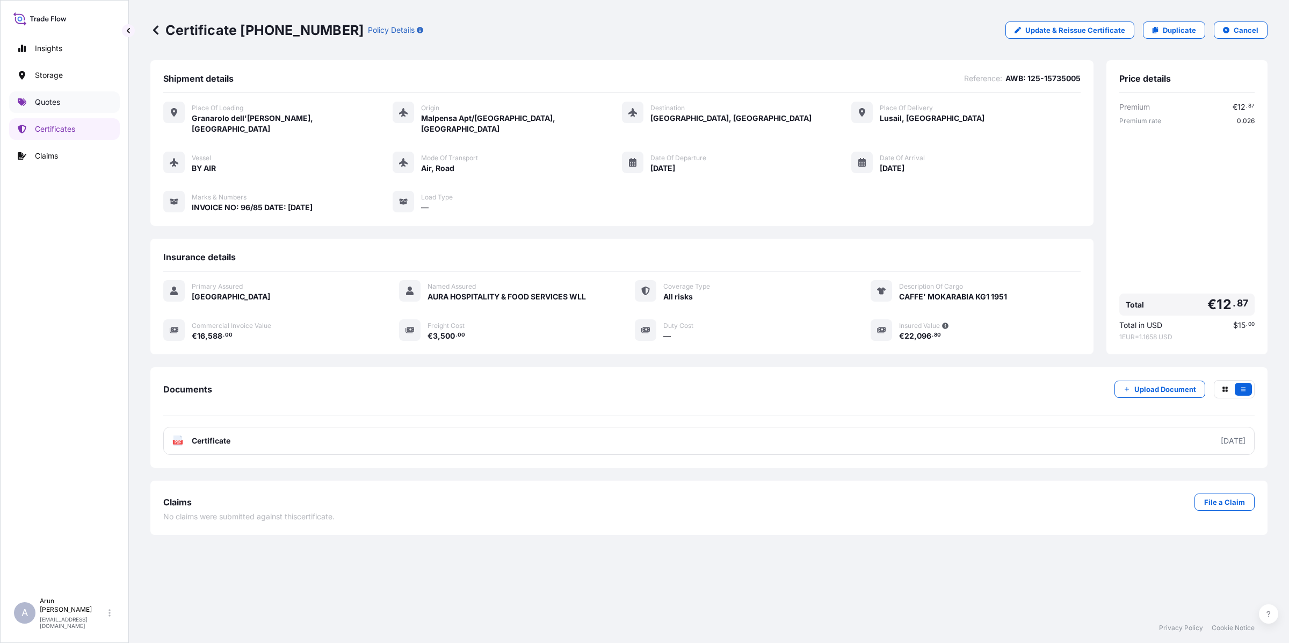
click at [49, 103] on p "Quotes" at bounding box center [47, 102] width 25 height 11
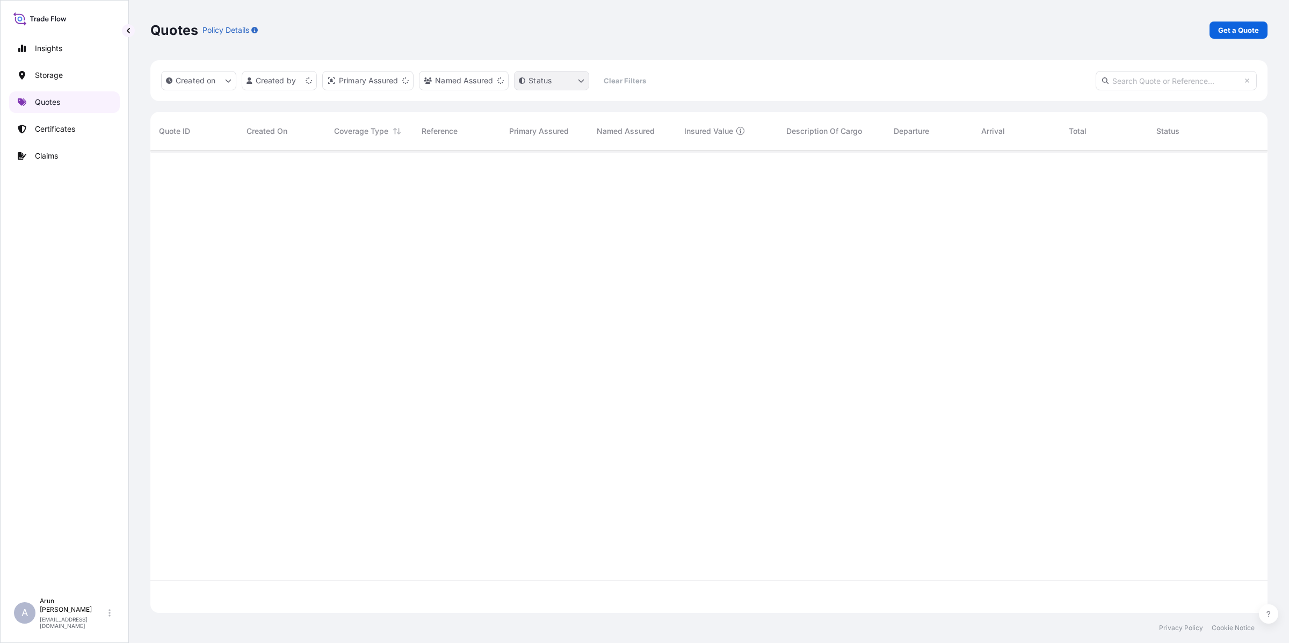
scroll to position [458, 1107]
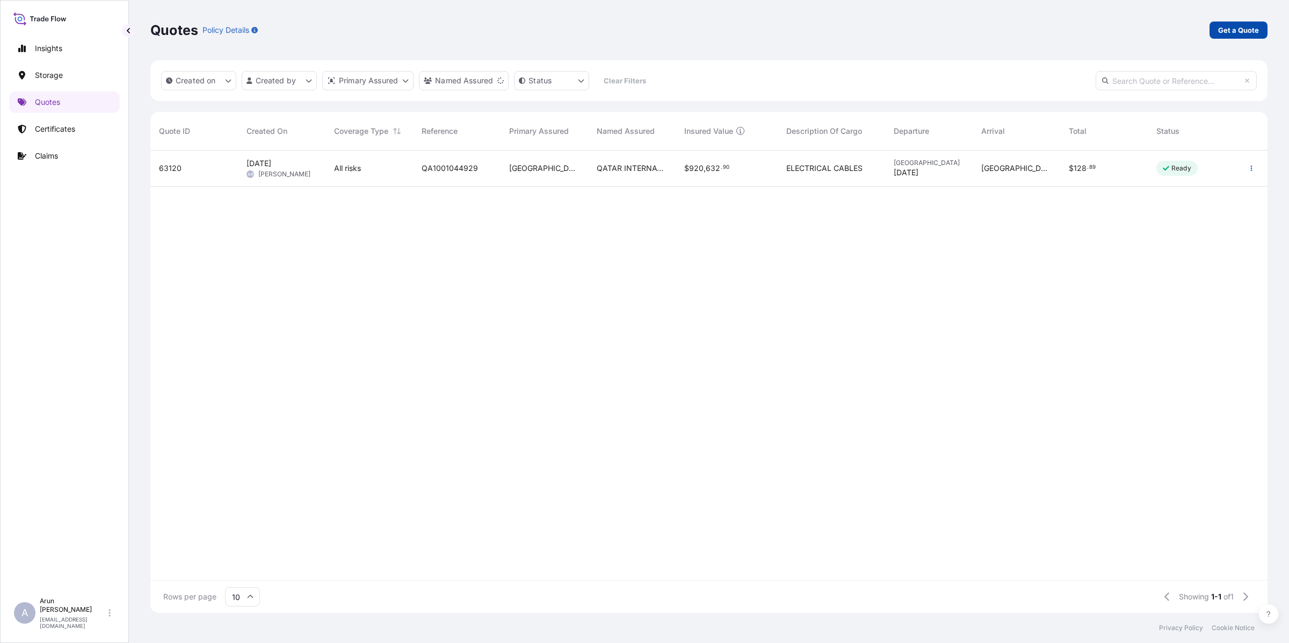
click at [1242, 31] on p "Get a Quote" at bounding box center [1239, 30] width 41 height 11
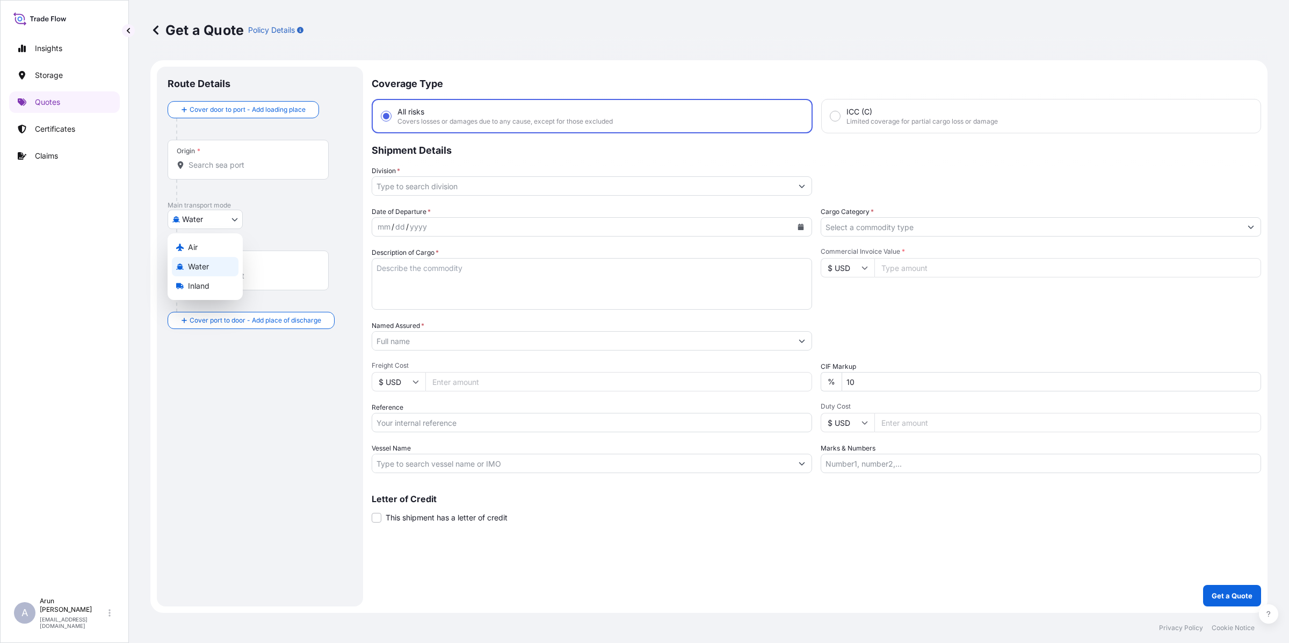
click at [236, 215] on body "Insights Storage Quotes Certificates Claims A [PERSON_NAME] [PERSON_NAME][EMAIL…" at bounding box center [644, 321] width 1289 height 643
click at [208, 249] on div "Air" at bounding box center [205, 246] width 67 height 19
select select "Air"
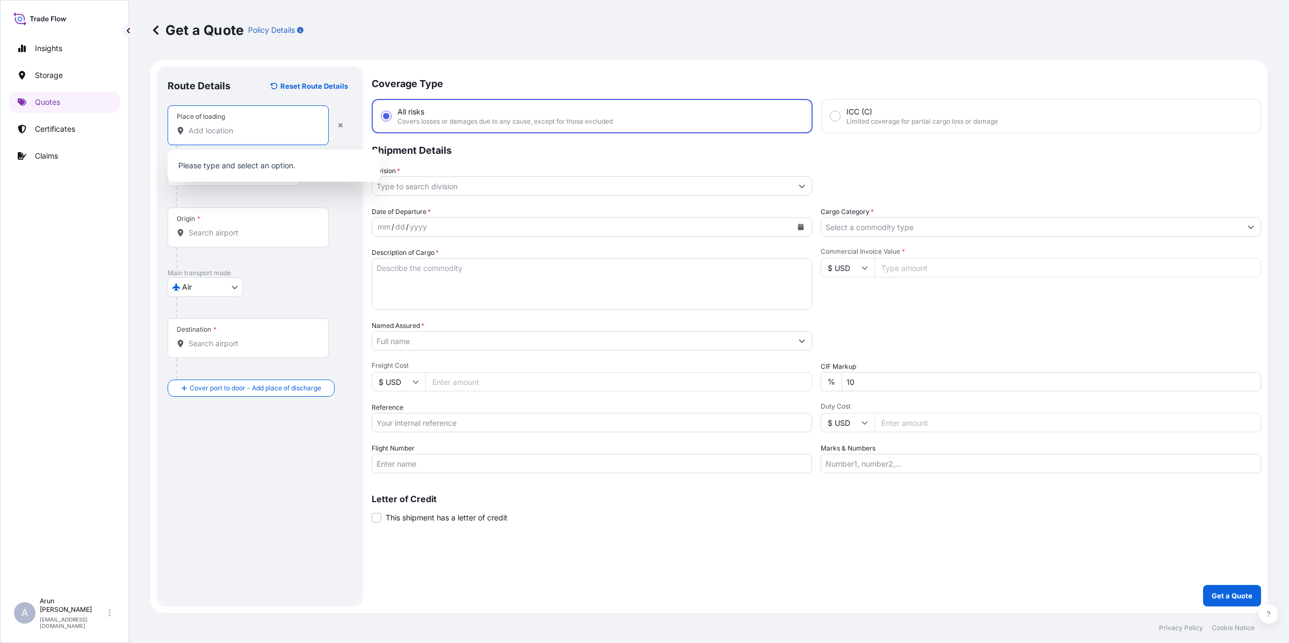
click at [234, 129] on input "Place of loading" at bounding box center [252, 130] width 127 height 11
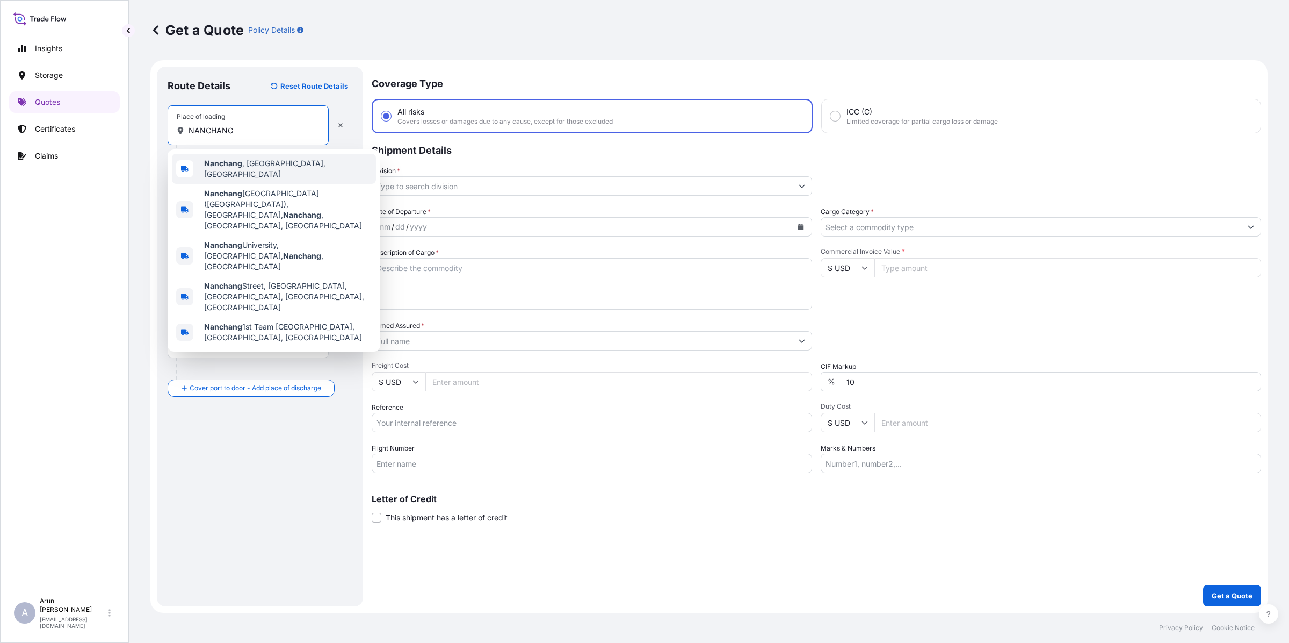
click at [268, 162] on span "Nanchang , [GEOGRAPHIC_DATA], [GEOGRAPHIC_DATA]" at bounding box center [288, 168] width 168 height 21
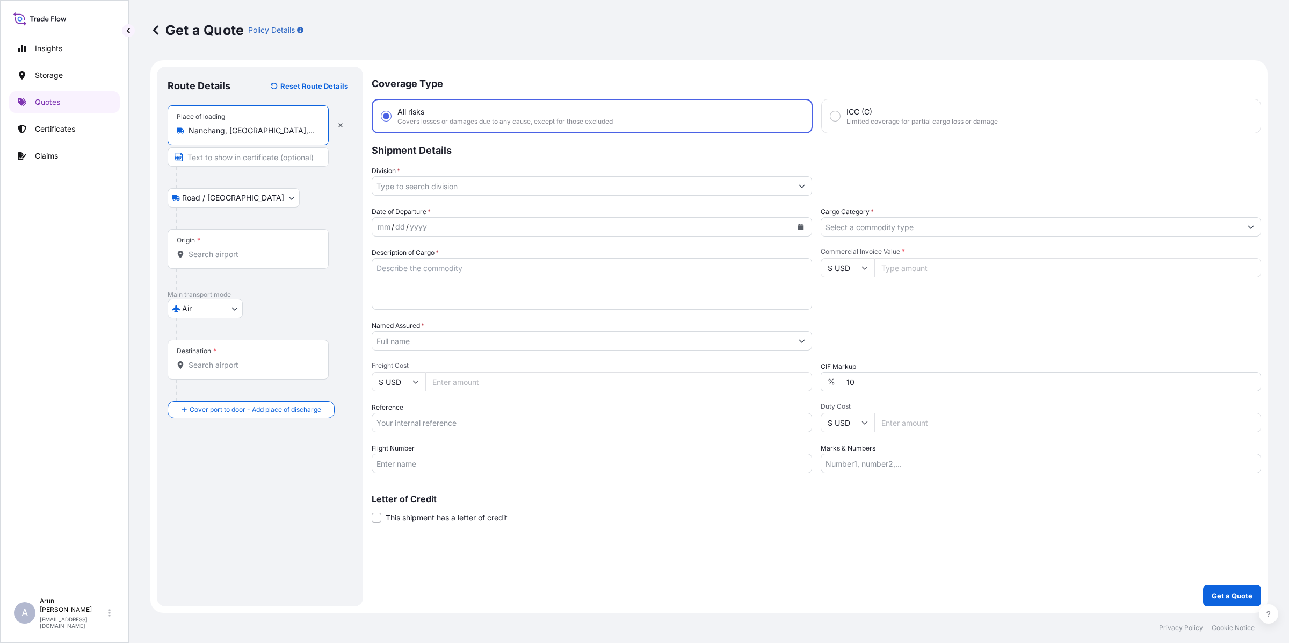
type input "Nanchang, [GEOGRAPHIC_DATA], [GEOGRAPHIC_DATA]"
click at [253, 159] on input "Text to appear on certificate" at bounding box center [248, 156] width 161 height 19
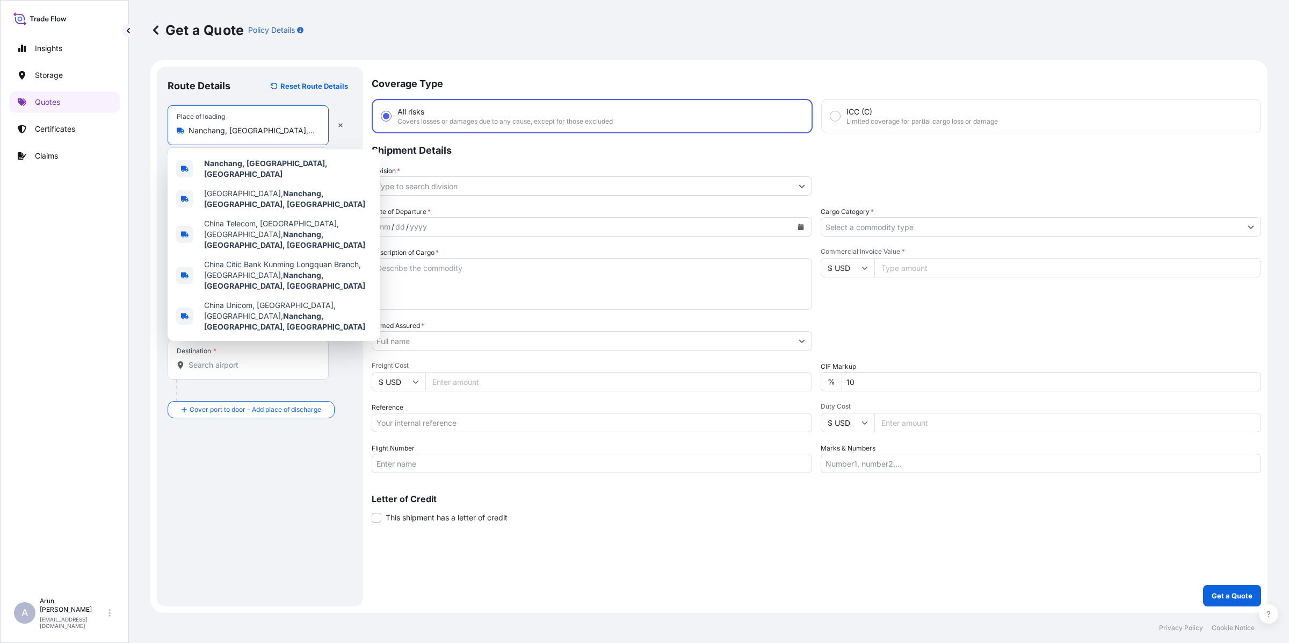
drag, startPoint x: 288, startPoint y: 129, endPoint x: 184, endPoint y: 132, distance: 103.7
click at [184, 132] on div "Nanchang, [GEOGRAPHIC_DATA], [GEOGRAPHIC_DATA]" at bounding box center [248, 130] width 143 height 11
click at [272, 119] on div "Place of loading [GEOGRAPHIC_DATA], [GEOGRAPHIC_DATA], [GEOGRAPHIC_DATA]" at bounding box center [248, 125] width 161 height 40
click at [272, 125] on input "Nanchang, [GEOGRAPHIC_DATA], [GEOGRAPHIC_DATA]" at bounding box center [252, 130] width 127 height 11
click at [267, 168] on b "Nanchang, [GEOGRAPHIC_DATA], [GEOGRAPHIC_DATA]" at bounding box center [266, 168] width 124 height 20
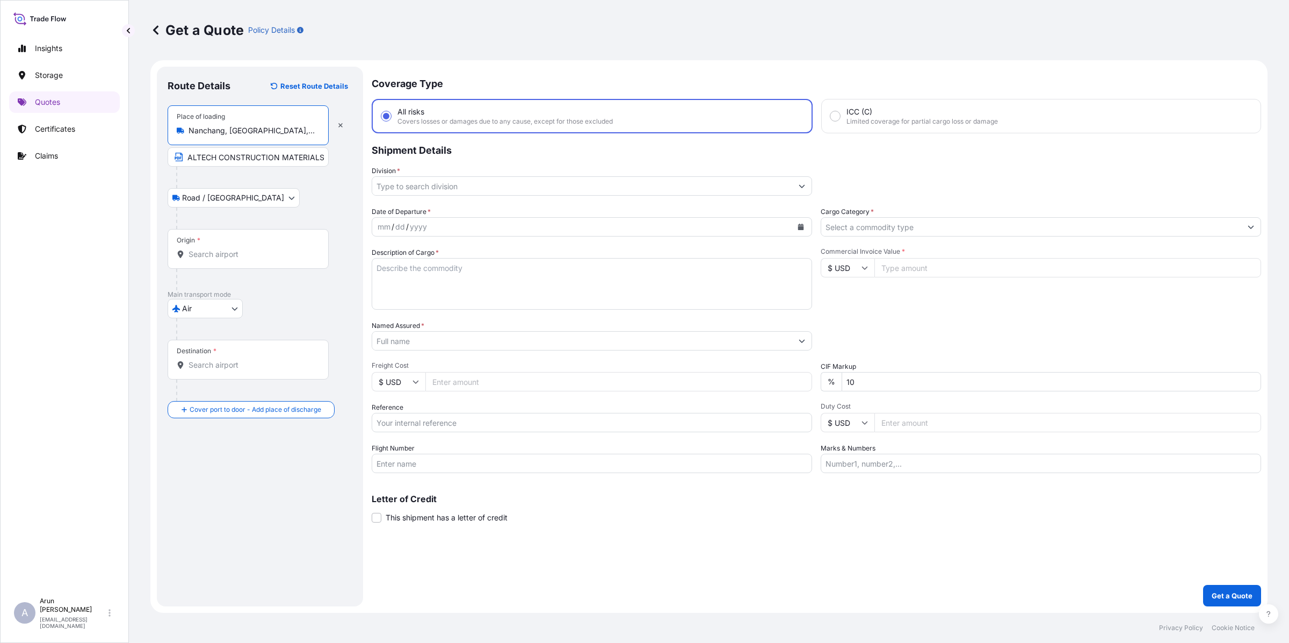
click at [321, 156] on input "ALTECH CONSTRUCTION MATERIALS (JIANXI) CO.,LTD." at bounding box center [248, 156] width 161 height 19
paste input "Nanchang, [GEOGRAPHIC_DATA], [GEOGRAPHIC_DATA]"
type input "ALTECH CONSTRUCTION MATERIALS (JIANXI) CO.,LTD. [GEOGRAPHIC_DATA], [GEOGRAPHIC_…"
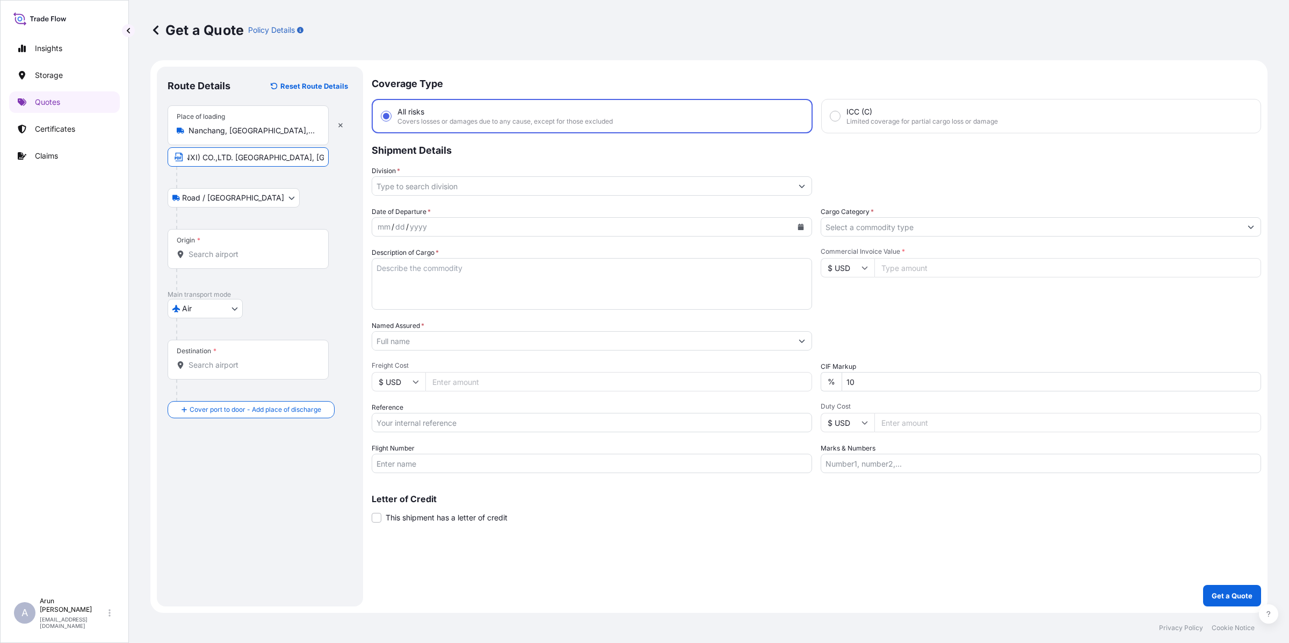
scroll to position [0, 0]
click at [241, 256] on input "Origin *" at bounding box center [252, 254] width 127 height 11
type input "CNHKO - [GEOGRAPHIC_DATA], [GEOGRAPHIC_DATA]"
click at [253, 380] on div "Destination *" at bounding box center [248, 381] width 161 height 40
click at [253, 381] on input "Destination *" at bounding box center [252, 386] width 127 height 11
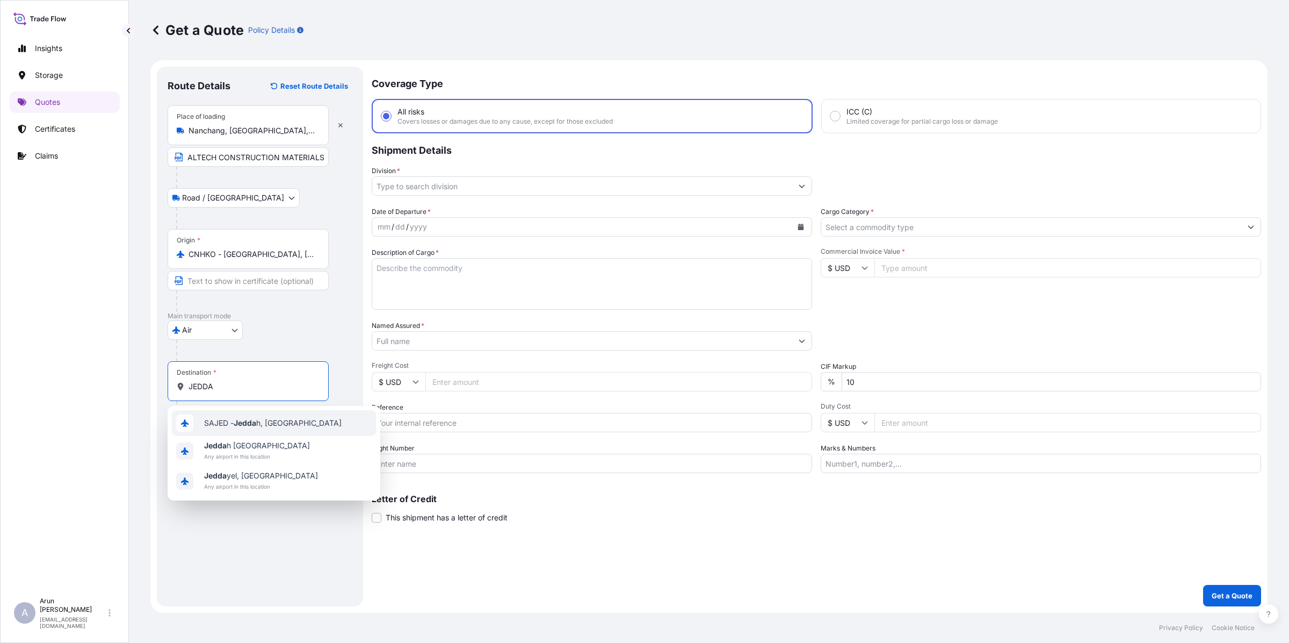
click at [270, 429] on div "SAJED - Jedda h, [GEOGRAPHIC_DATA]" at bounding box center [274, 423] width 204 height 26
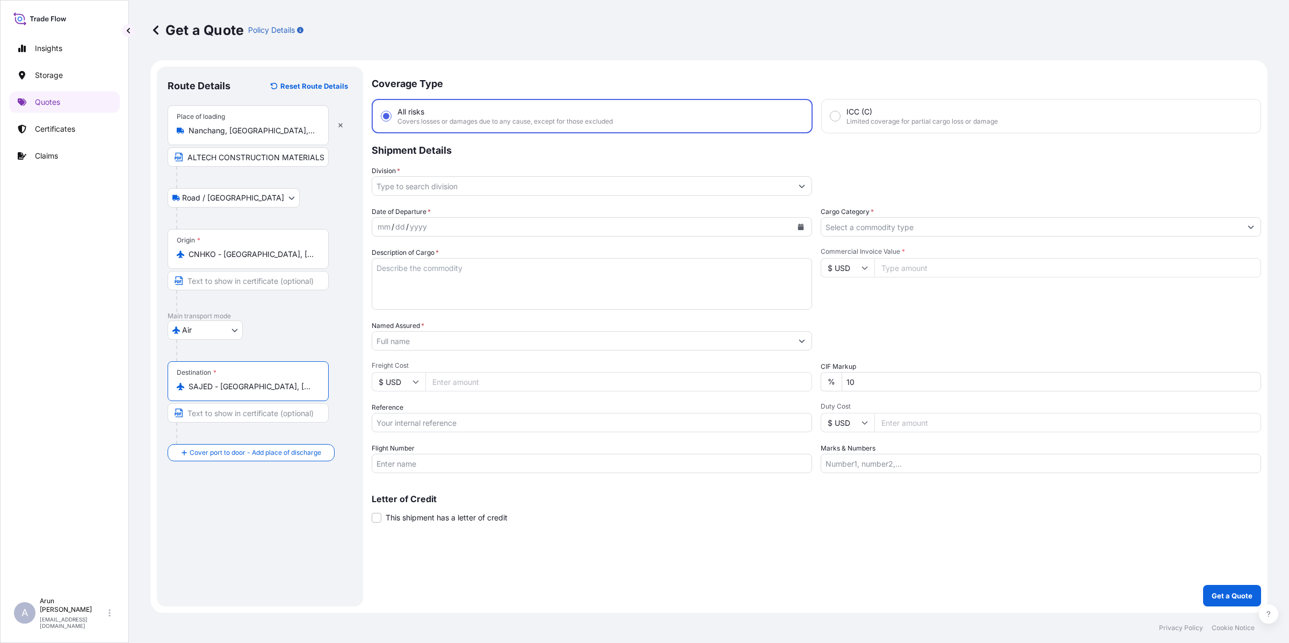
type input "SAJED - [GEOGRAPHIC_DATA], [GEOGRAPHIC_DATA]"
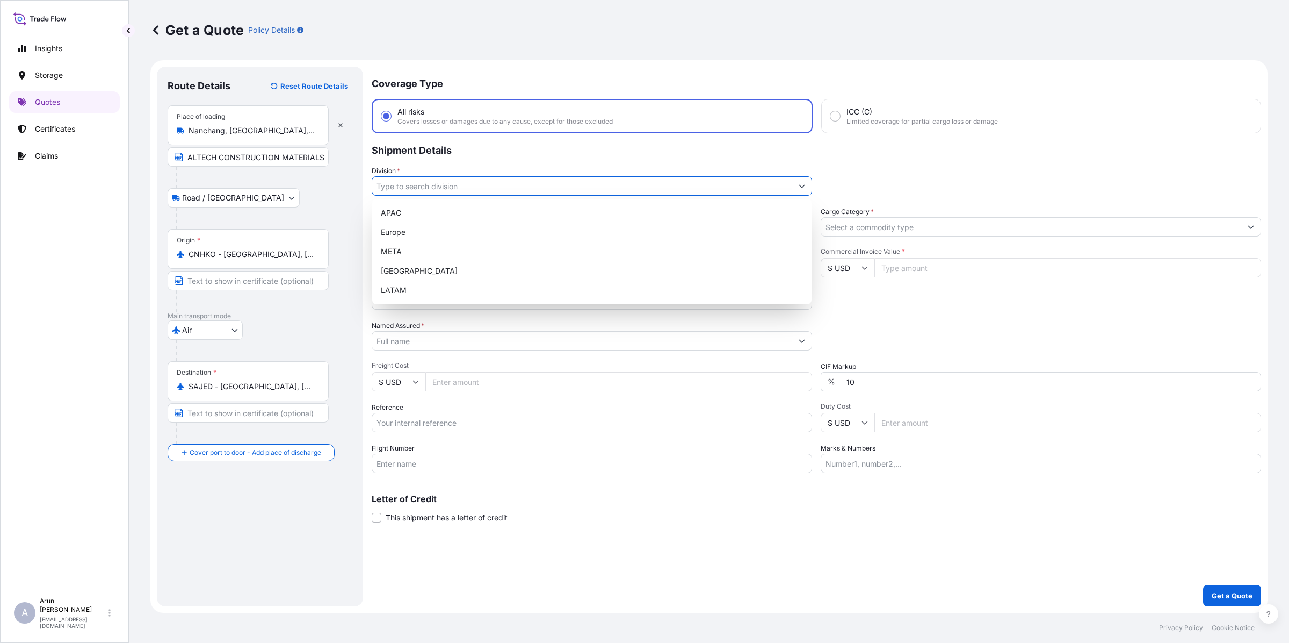
click at [465, 183] on input "Division *" at bounding box center [582, 185] width 420 height 19
click at [415, 250] on div "META" at bounding box center [592, 251] width 431 height 19
type input "META"
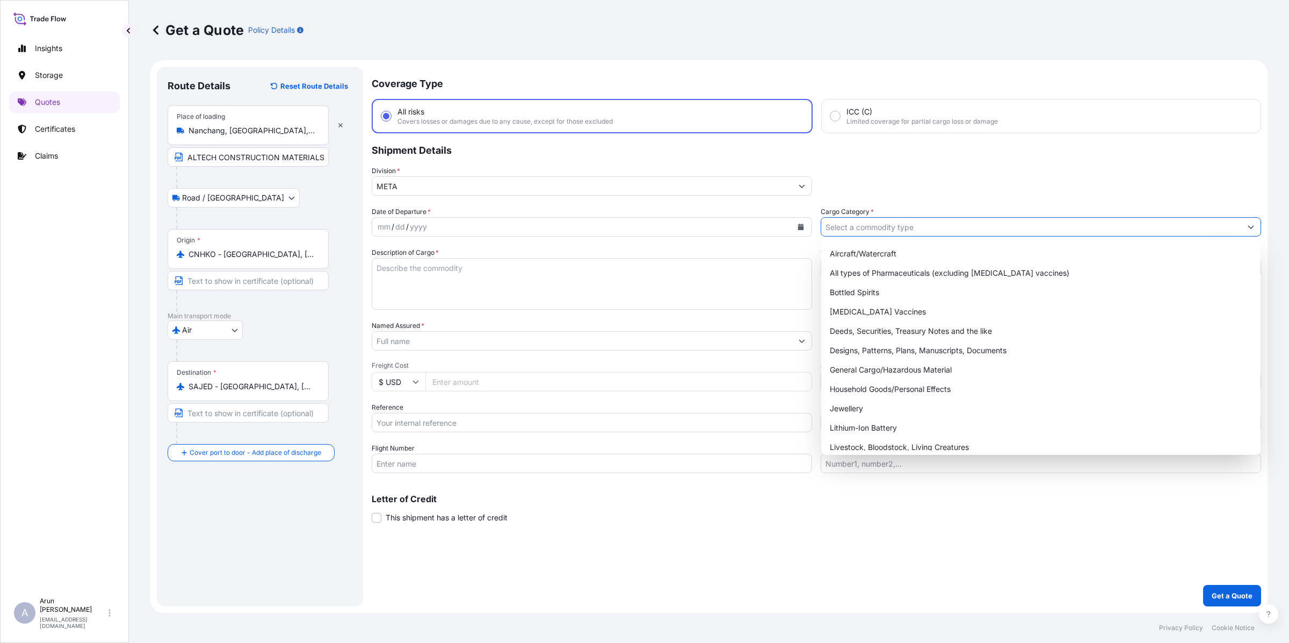
click at [918, 223] on input "Cargo Category *" at bounding box center [1031, 226] width 420 height 19
click at [853, 369] on div "General Cargo/Hazardous Material" at bounding box center [1041, 369] width 431 height 19
type input "General Cargo/Hazardous Material"
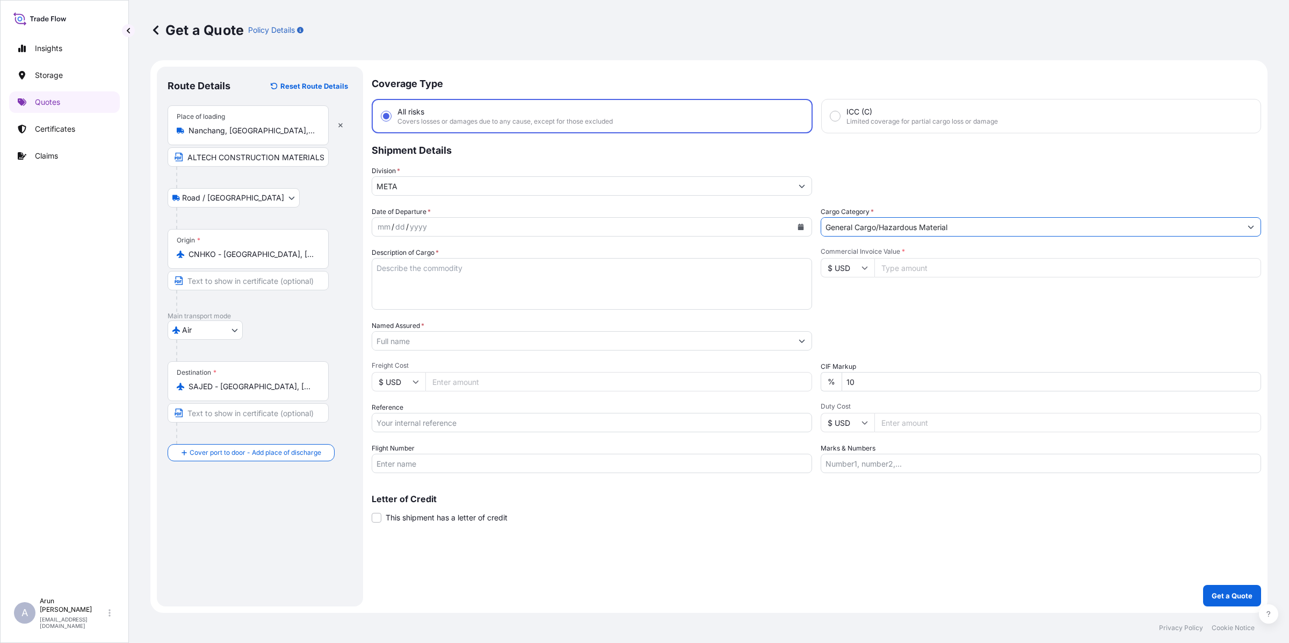
click at [799, 227] on icon "Calendar" at bounding box center [801, 227] width 6 height 6
click at [449, 365] on div "20" at bounding box center [451, 357] width 19 height 19
click at [479, 274] on textarea "Description of Cargo *" at bounding box center [592, 284] width 441 height 52
type textarea "THK STAINLESS STEEL"
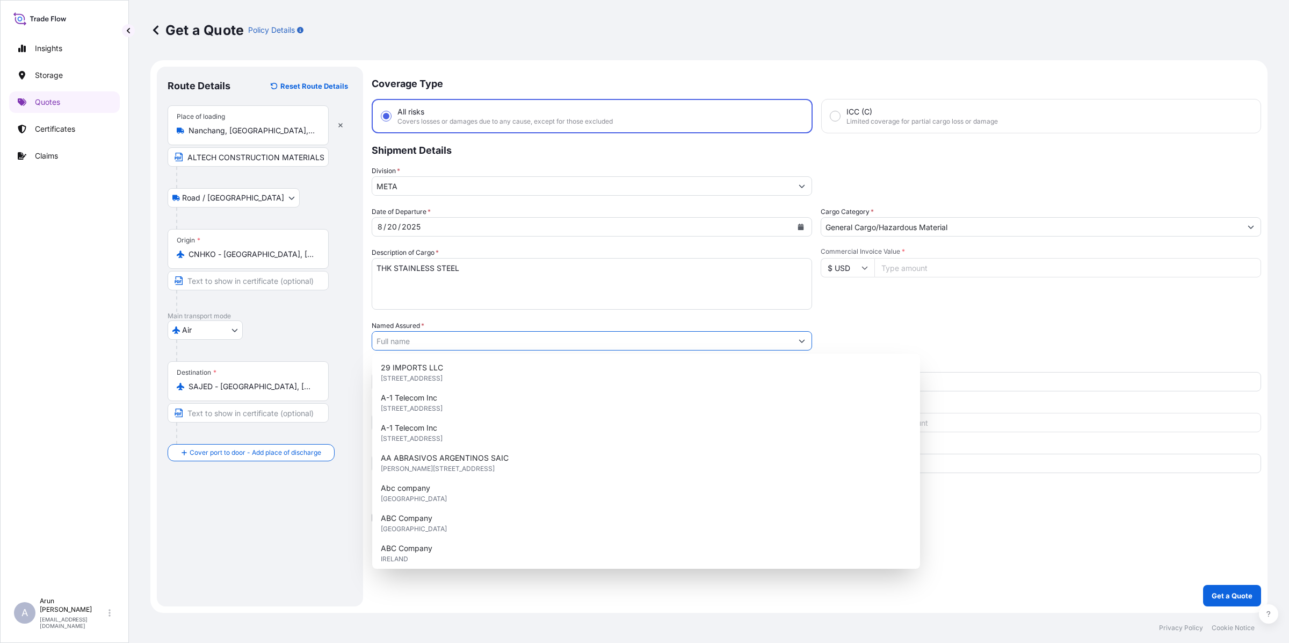
click at [455, 340] on input "Named Assured *" at bounding box center [582, 340] width 420 height 19
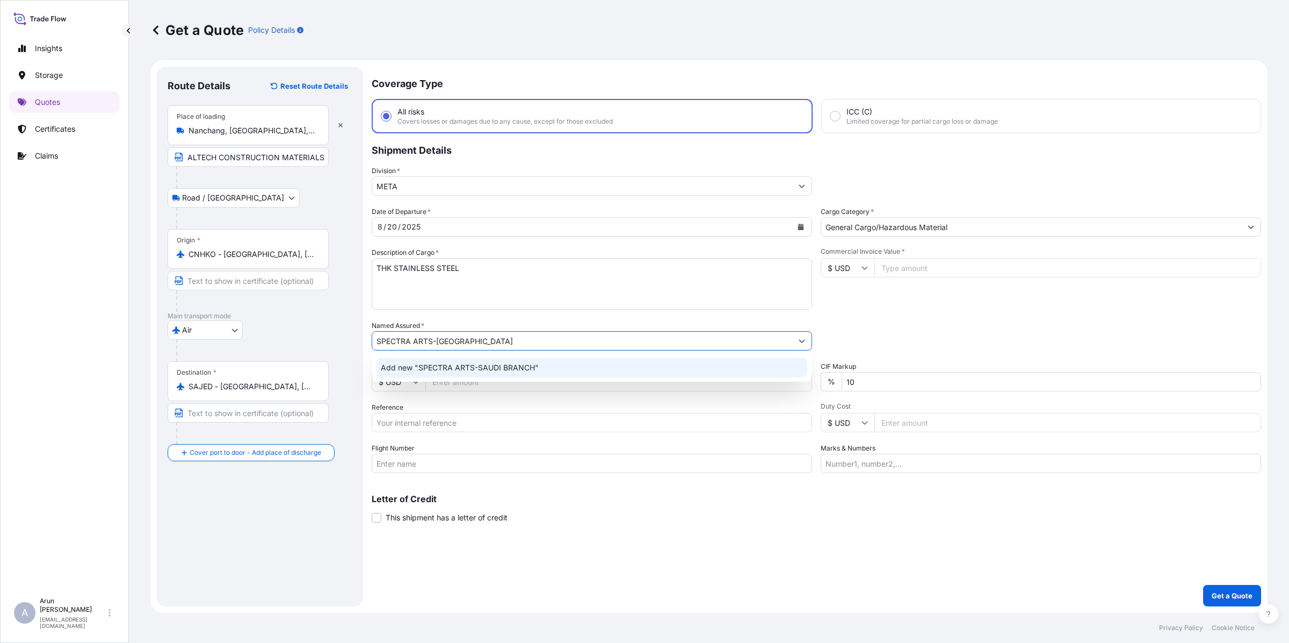
click at [477, 369] on span "Add new "SPECTRA ARTS-SAUDI BRANCH"" at bounding box center [460, 367] width 158 height 11
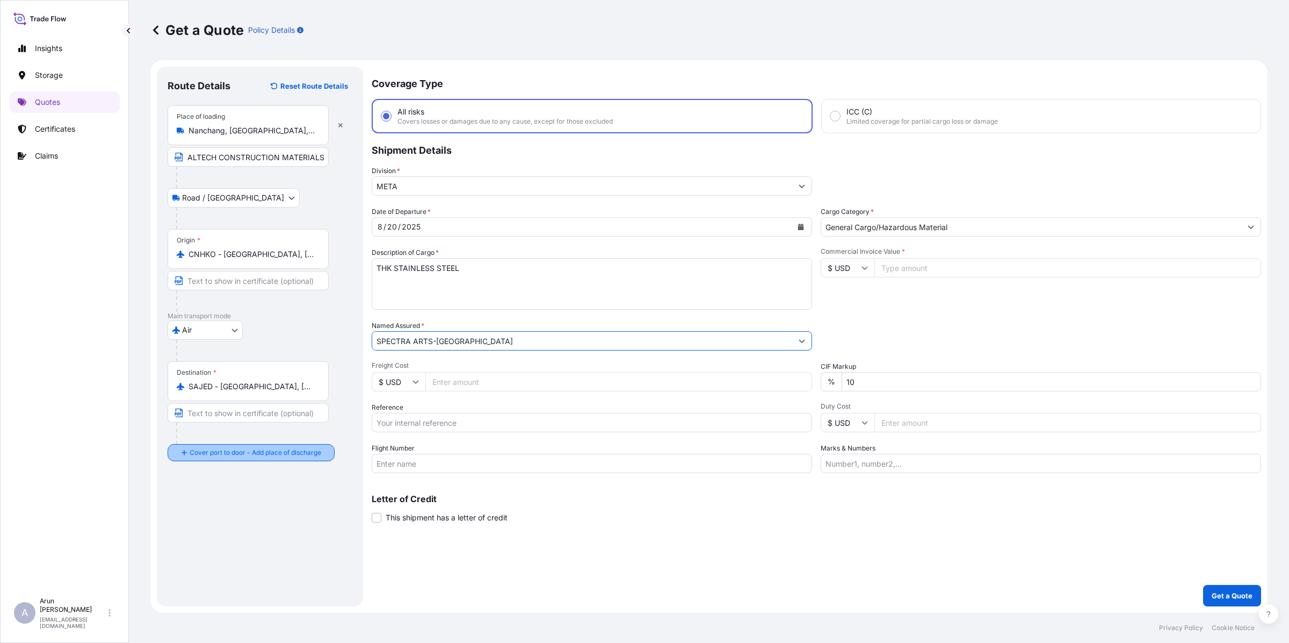
type input "SPECTRA ARTS-[GEOGRAPHIC_DATA]"
click at [226, 503] on div "Place of Discharge" at bounding box center [248, 505] width 161 height 40
click at [226, 504] on input "Place of Discharge" at bounding box center [252, 509] width 127 height 11
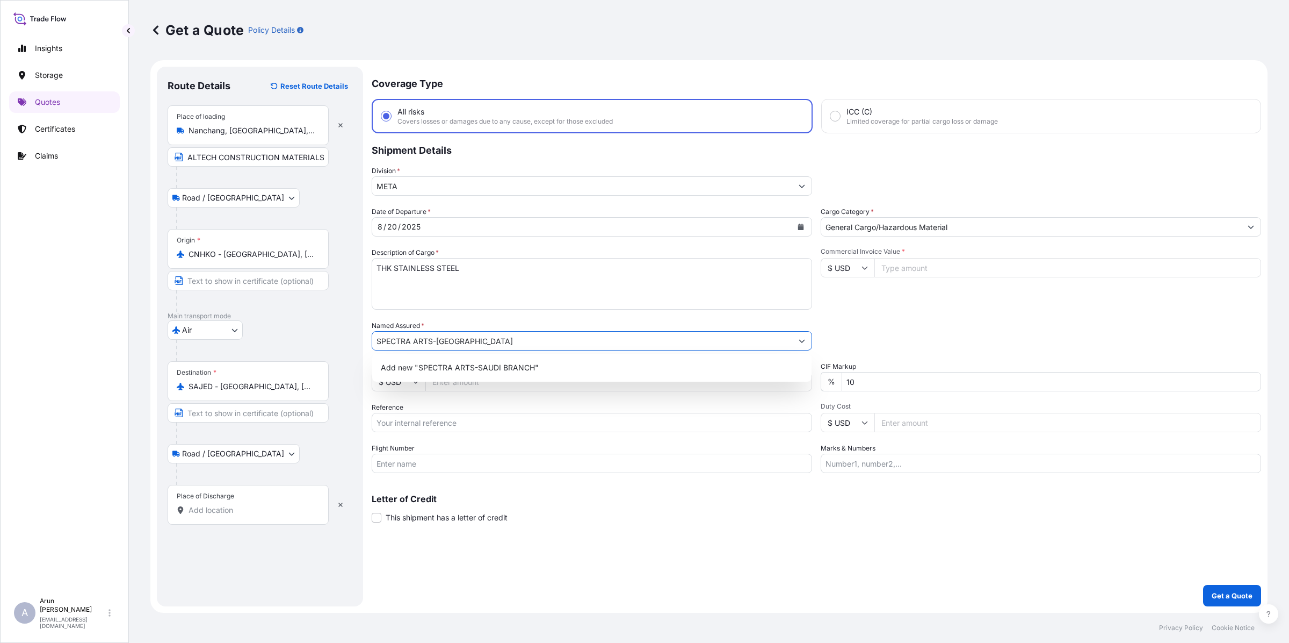
drag, startPoint x: 500, startPoint y: 334, endPoint x: 377, endPoint y: 331, distance: 123.1
click at [377, 331] on input "SPECTRA ARTS-[GEOGRAPHIC_DATA]" at bounding box center [582, 340] width 420 height 19
click at [284, 503] on div "Place of Discharge" at bounding box center [248, 505] width 161 height 40
click at [284, 504] on input "Place of Discharge" at bounding box center [252, 509] width 127 height 11
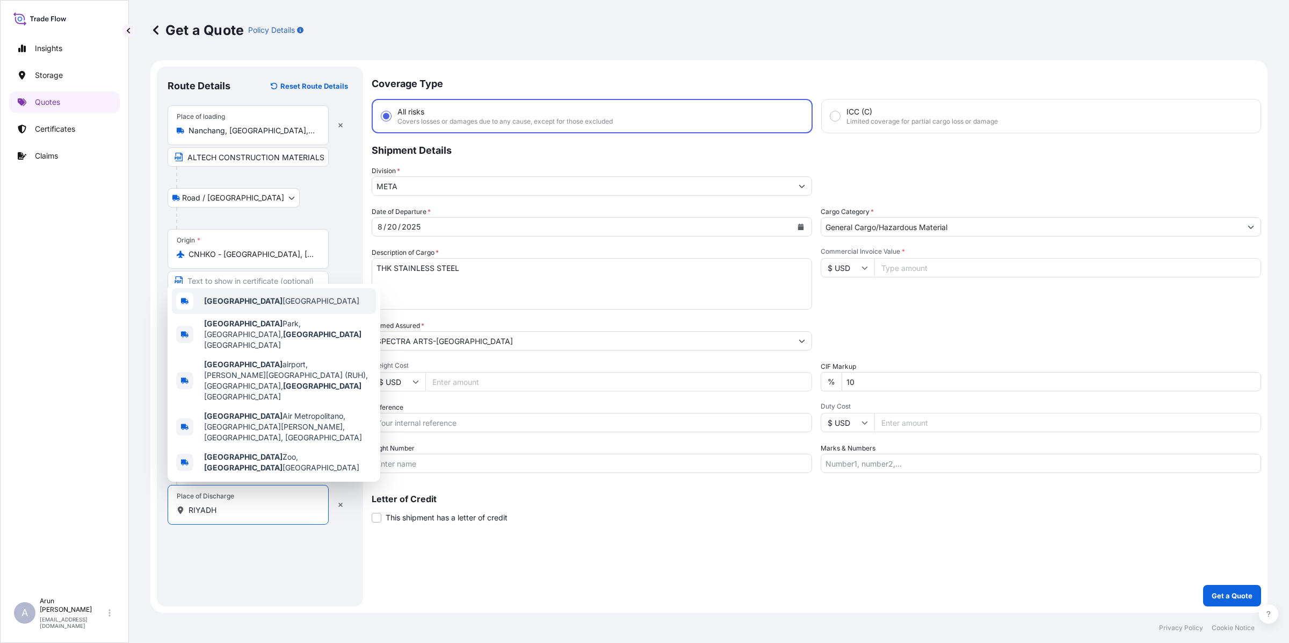
click at [239, 306] on span "[GEOGRAPHIC_DATA] [GEOGRAPHIC_DATA]" at bounding box center [281, 300] width 155 height 11
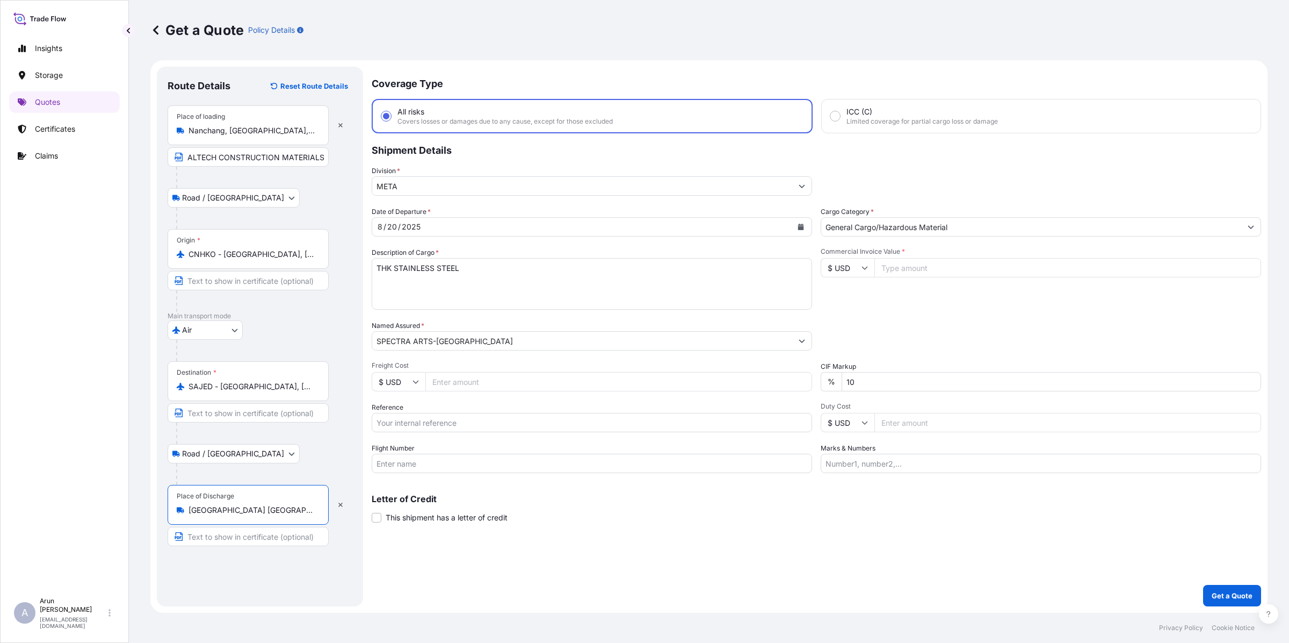
type input "[GEOGRAPHIC_DATA] [GEOGRAPHIC_DATA]"
click at [234, 537] on input "Text to appear on certificate" at bounding box center [248, 536] width 161 height 19
paste input "SPECTRA ARTS-[GEOGRAPHIC_DATA]"
type input "SPECTRA ARTS-[GEOGRAPHIC_DATA]"
click at [485, 384] on input "Freight Cost" at bounding box center [619, 381] width 387 height 19
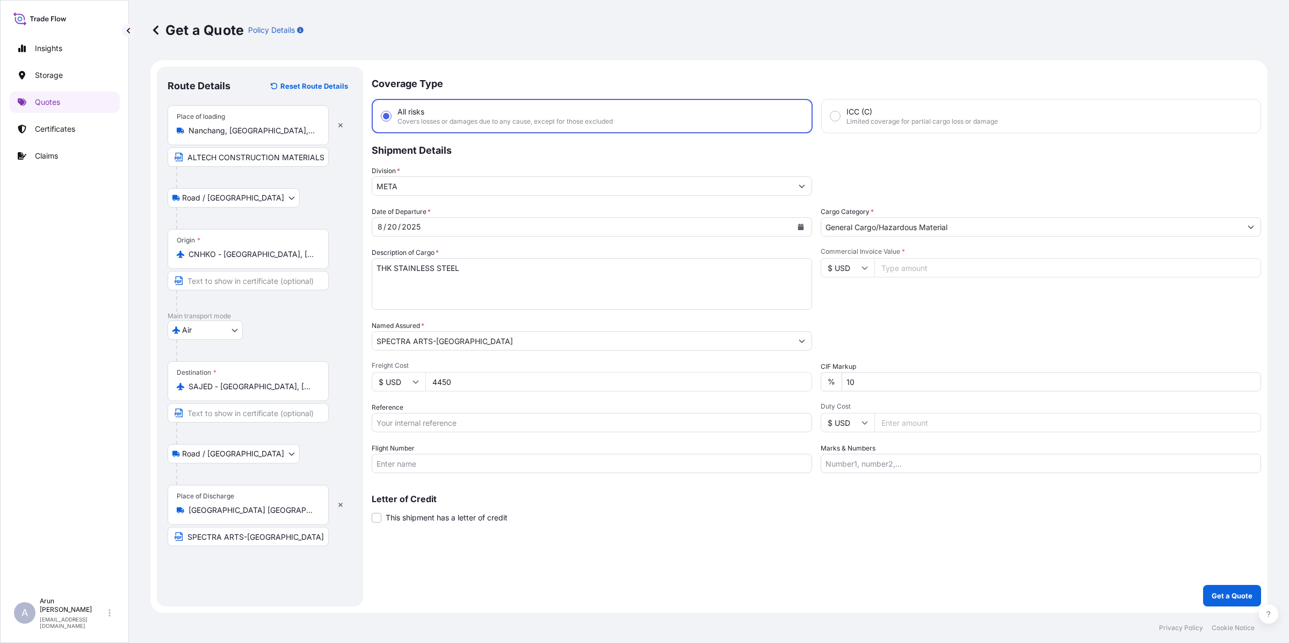
type input "4450"
click at [481, 423] on input "Reference" at bounding box center [592, 422] width 441 height 19
click at [395, 422] on input "AWB: 880-39560511" at bounding box center [592, 422] width 441 height 19
click at [469, 430] on input "AWB:880-39560511" at bounding box center [592, 422] width 441 height 19
click at [395, 419] on input "AWB:880-39560511" at bounding box center [592, 422] width 441 height 19
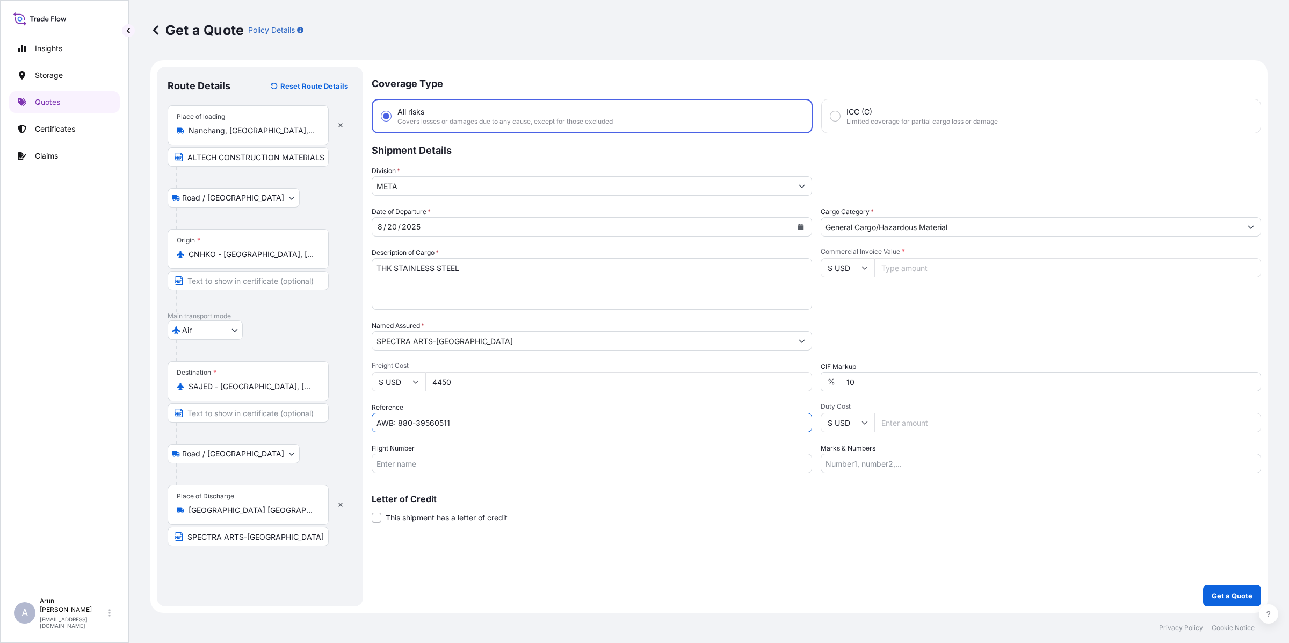
click at [463, 424] on input "AWB: 880-39560511" at bounding box center [592, 422] width 441 height 19
type input "AWB: 880-39560511"
click at [461, 460] on input "Flight Number" at bounding box center [592, 462] width 441 height 19
type input "BY AIR"
click at [909, 269] on input "Commercial Invoice Value *" at bounding box center [1068, 267] width 387 height 19
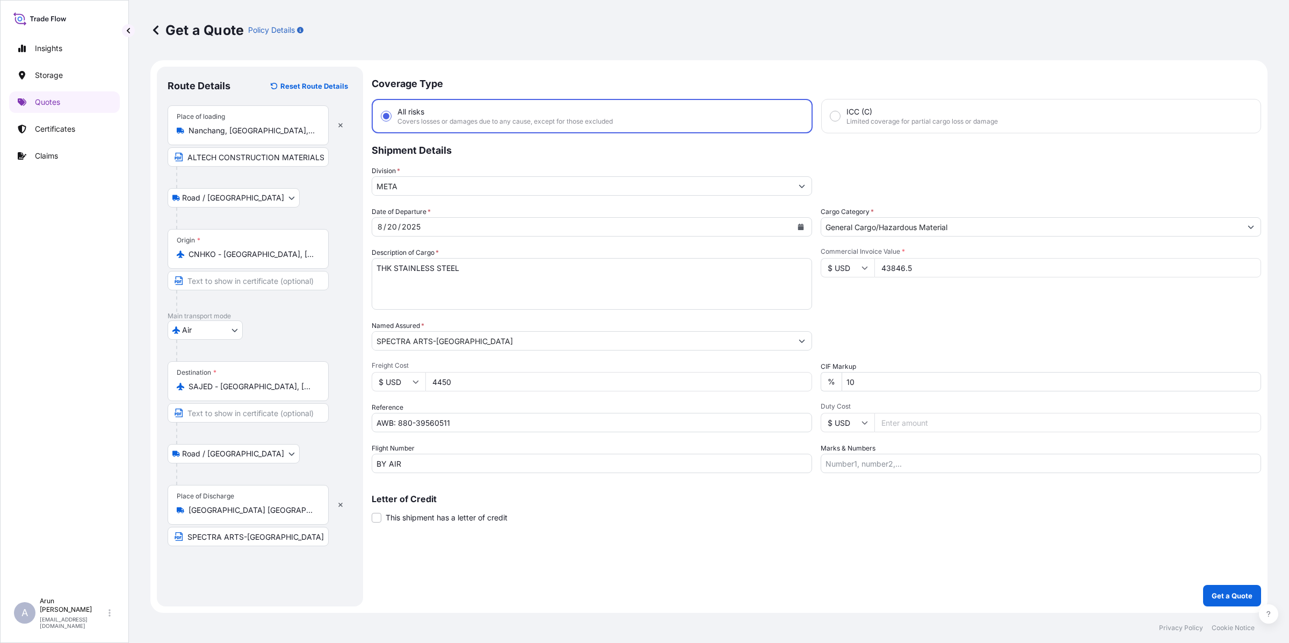
type input "43846.5"
click at [907, 458] on input "Marks & Numbers" at bounding box center [1041, 462] width 441 height 19
drag, startPoint x: 874, startPoint y: 460, endPoint x: 908, endPoint y: 465, distance: 34.2
click at [908, 465] on input "INVOICE NO: 2500131 DATE: [DATE]" at bounding box center [1041, 462] width 441 height 19
click at [974, 458] on input "INVOICE NO: SAS25-07-0015RA DATE: [DATE]" at bounding box center [1041, 462] width 441 height 19
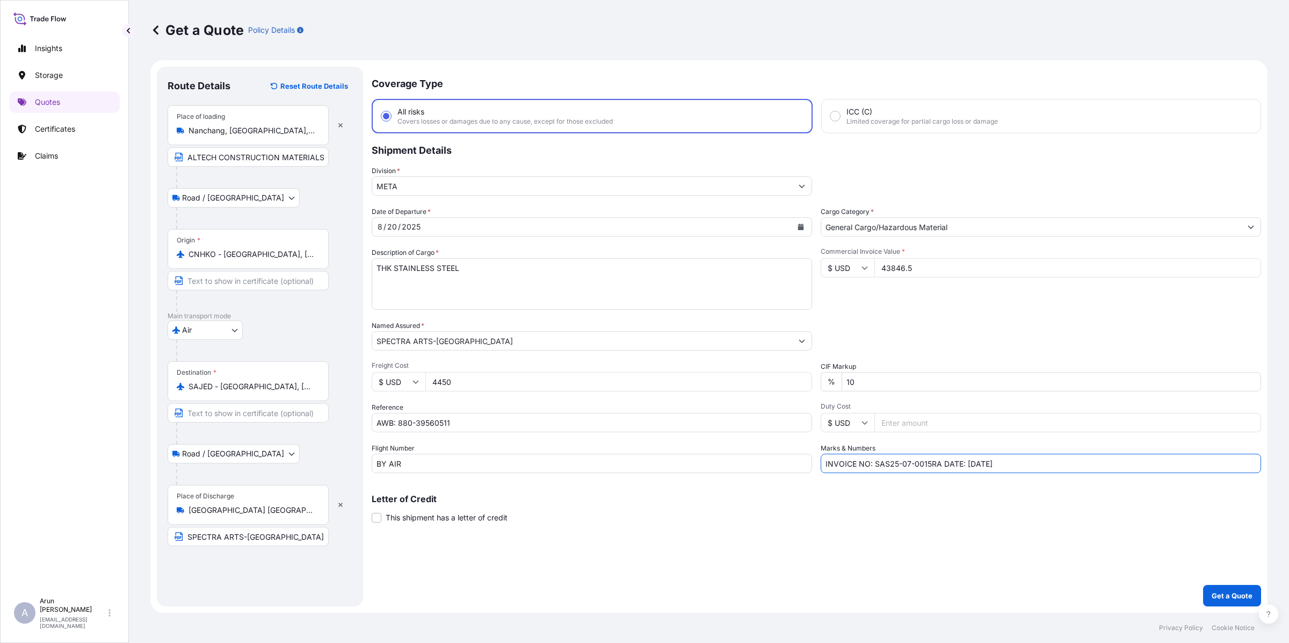
type input "INVOICE NO: SAS25-07-0015RA DATE: [DATE]"
click at [994, 519] on div "Letter of Credit This shipment has a letter of credit Letter of credit * Letter…" at bounding box center [817, 508] width 890 height 28
click at [1223, 587] on button "Get a Quote" at bounding box center [1232, 595] width 58 height 21
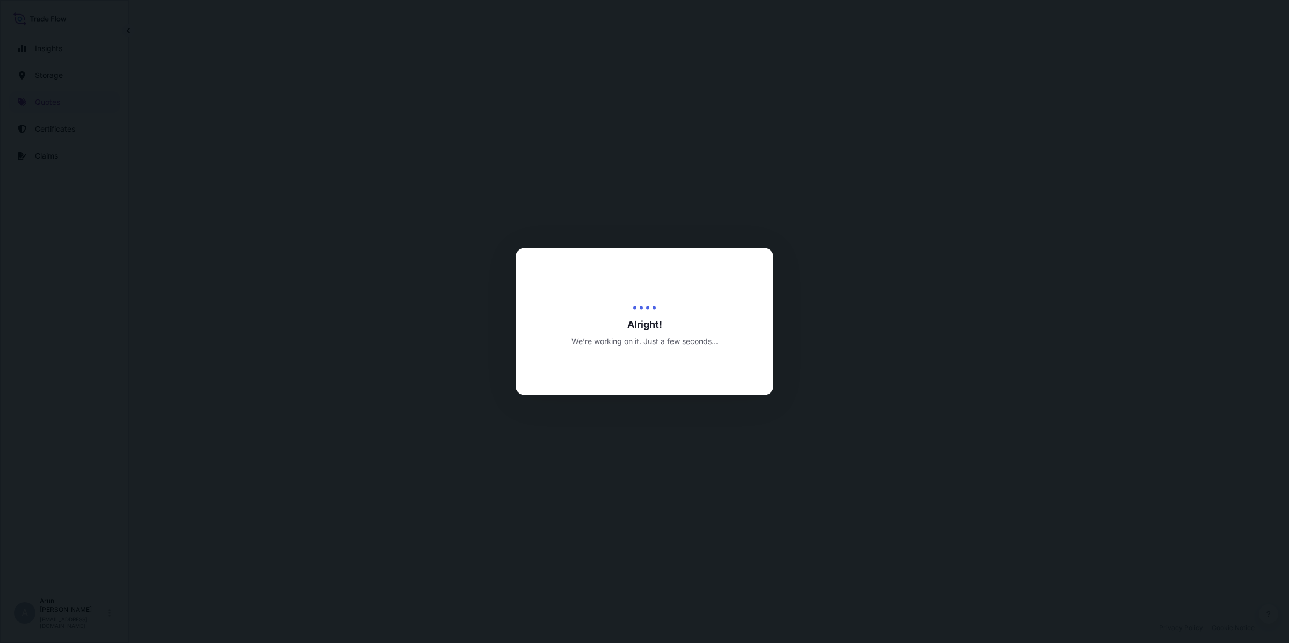
select select "Road / [GEOGRAPHIC_DATA]"
select select "Air"
select select "Road / [GEOGRAPHIC_DATA]"
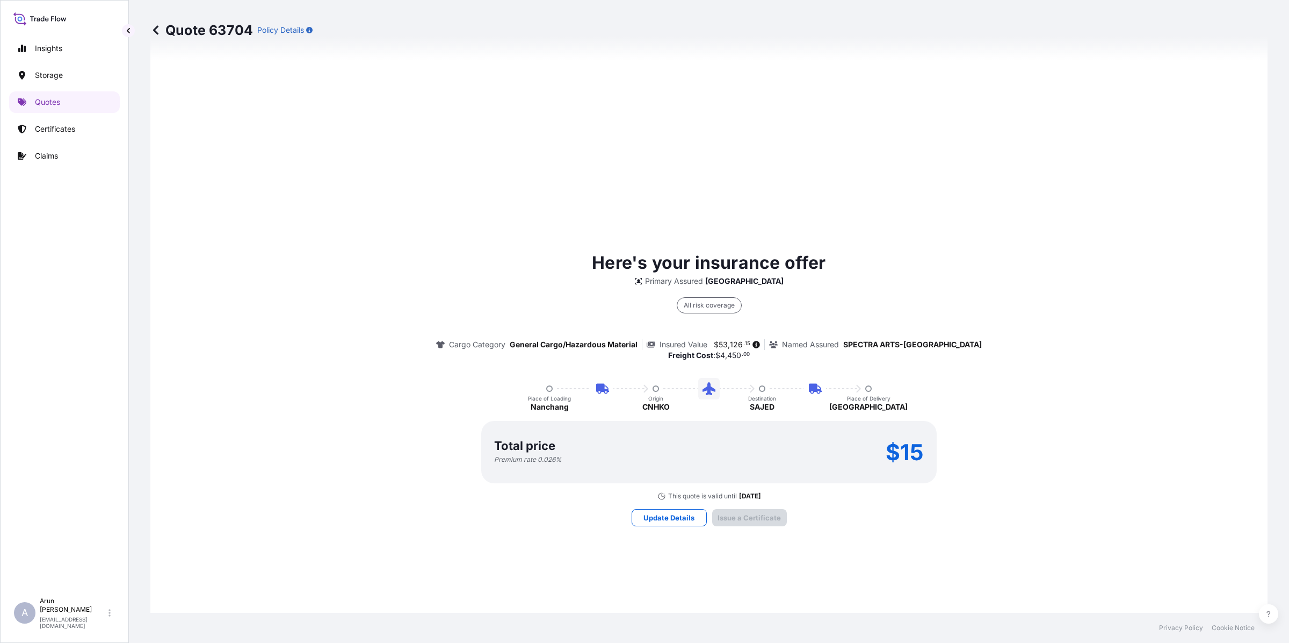
scroll to position [1482, 0]
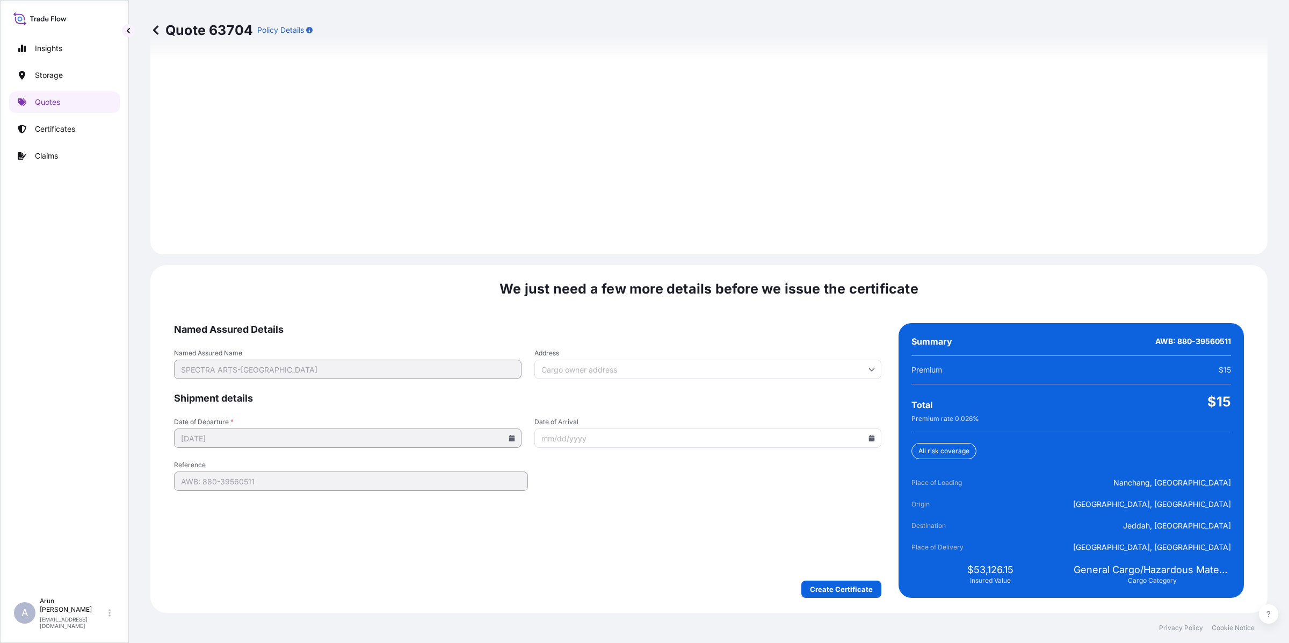
click at [693, 363] on input "Address" at bounding box center [709, 368] width 348 height 19
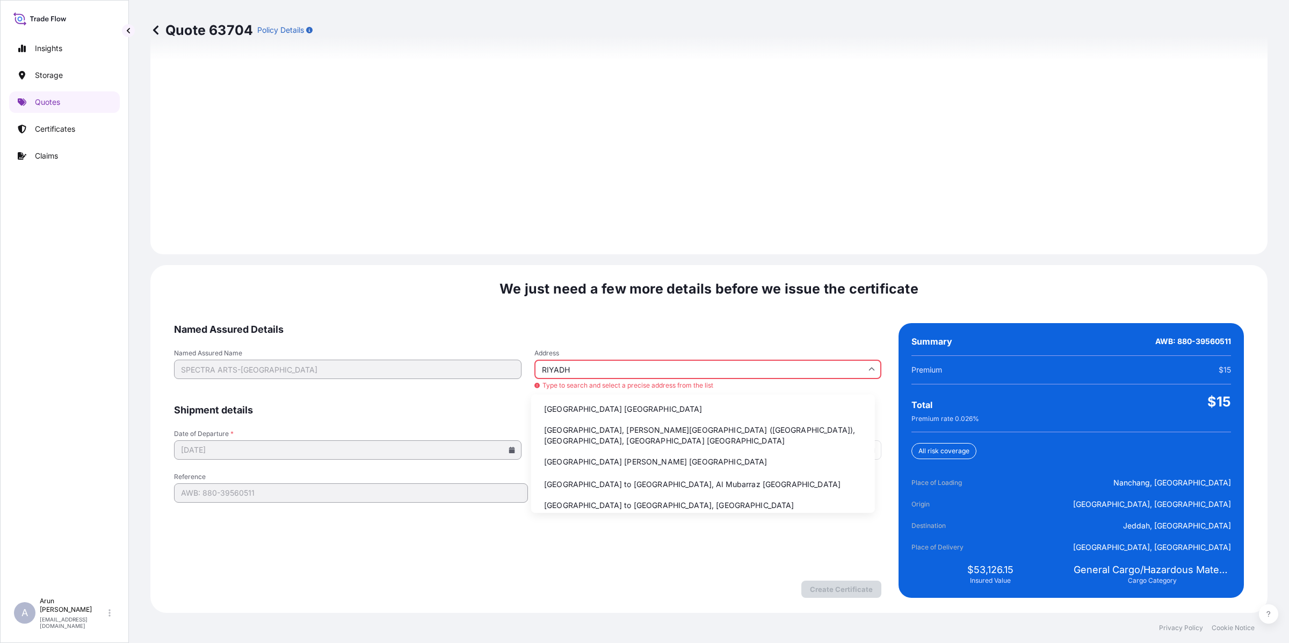
click at [573, 406] on li "[GEOGRAPHIC_DATA] [GEOGRAPHIC_DATA]" at bounding box center [703, 409] width 335 height 20
type input "[GEOGRAPHIC_DATA] [GEOGRAPHIC_DATA]"
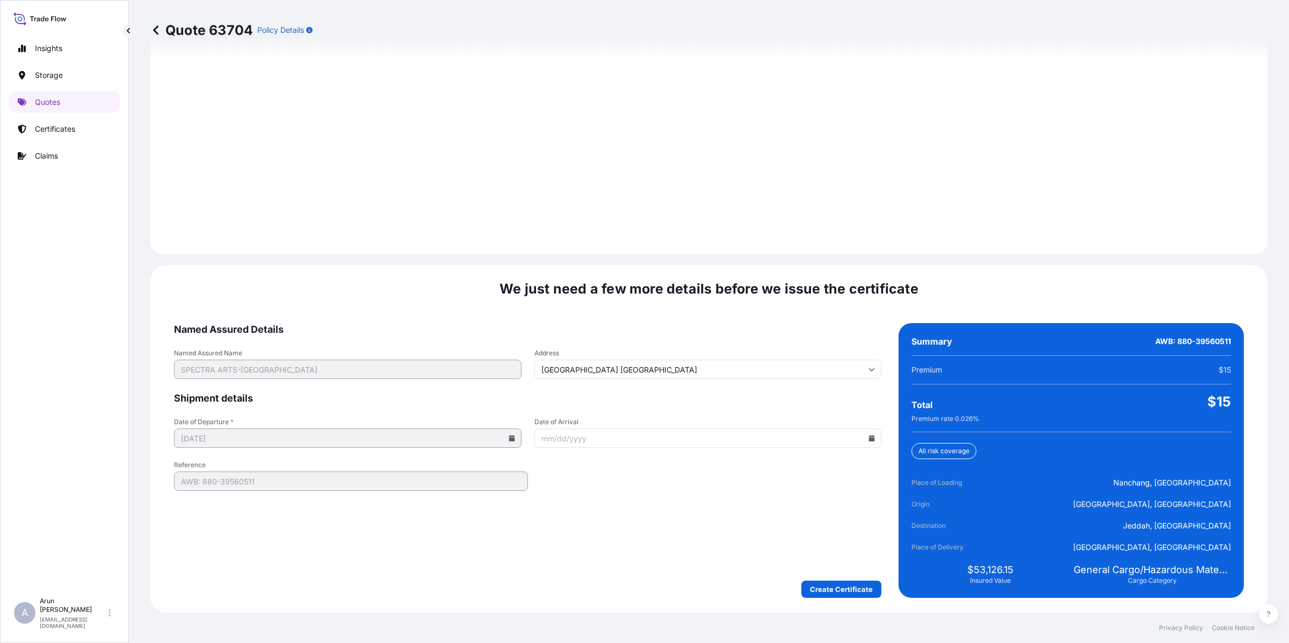
click at [869, 439] on icon at bounding box center [872, 438] width 6 height 6
click at [679, 572] on button "20" at bounding box center [677, 573] width 17 height 17
type input "[DATE]"
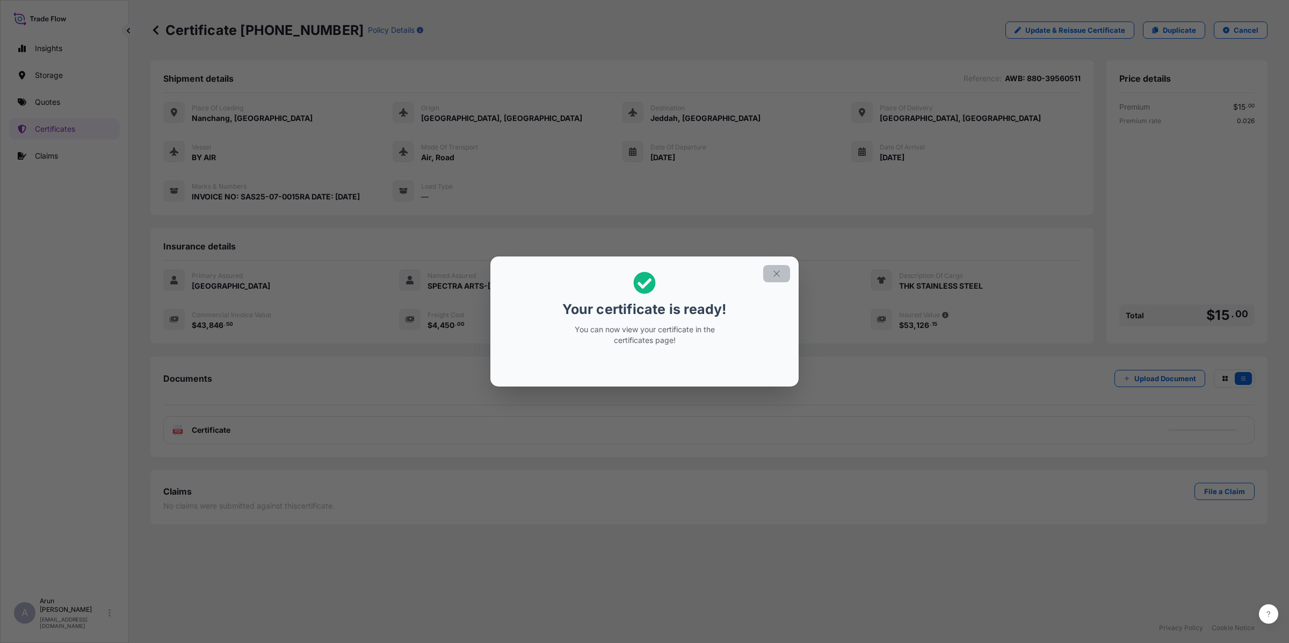
click at [779, 267] on button "button" at bounding box center [776, 273] width 27 height 17
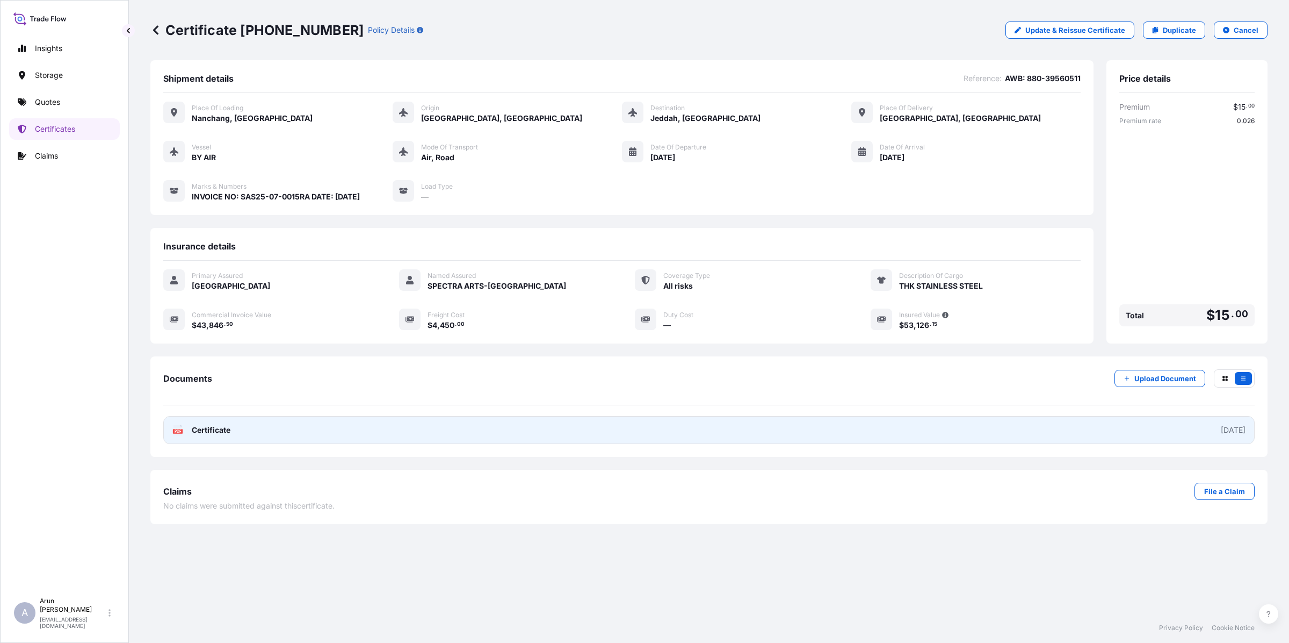
click at [285, 431] on link "PDF Certificate [DATE]" at bounding box center [709, 430] width 1092 height 28
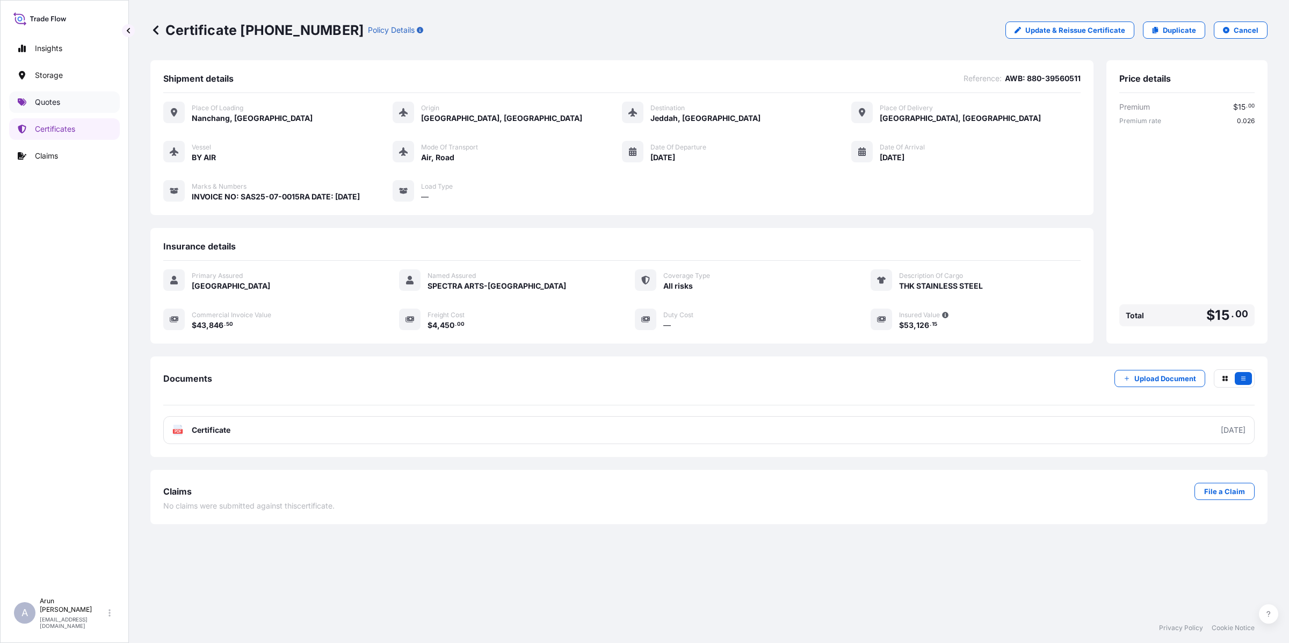
click at [57, 104] on p "Quotes" at bounding box center [47, 102] width 25 height 11
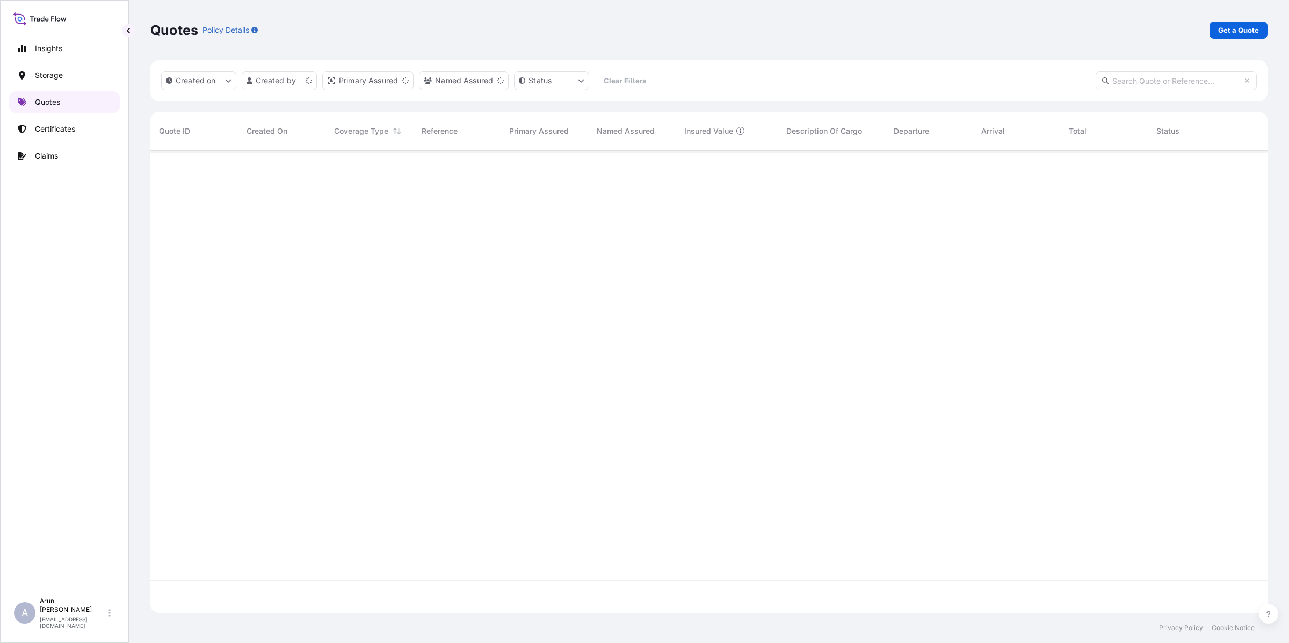
scroll to position [458, 1107]
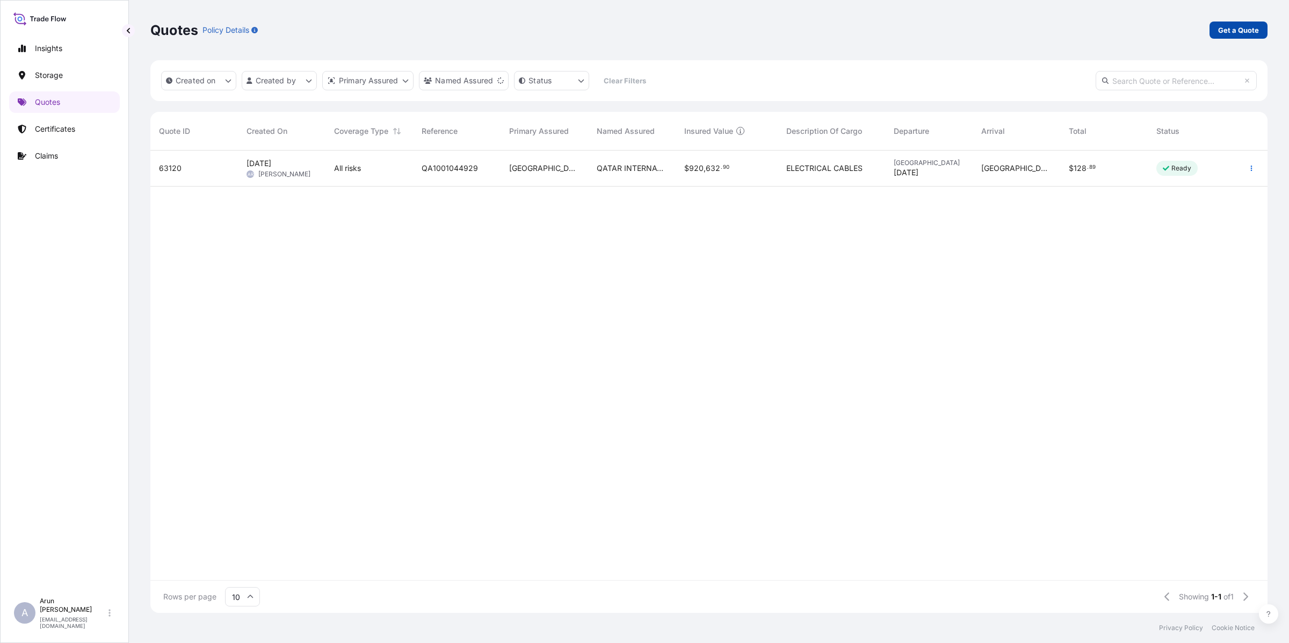
click at [1223, 21] on link "Get a Quote" at bounding box center [1239, 29] width 58 height 17
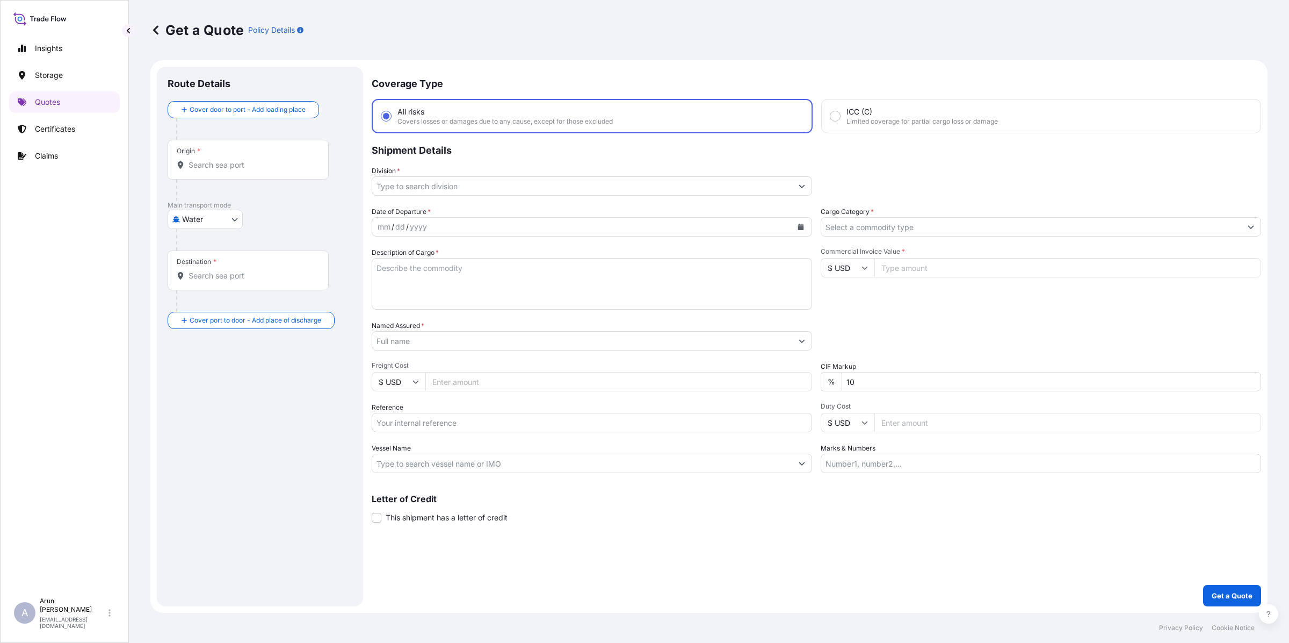
click at [223, 217] on body "Insights Storage Quotes Certificates Claims A [PERSON_NAME] [PERSON_NAME][EMAIL…" at bounding box center [644, 321] width 1289 height 643
click at [195, 284] on span "Inland" at bounding box center [198, 285] width 21 height 11
select select "Inland"
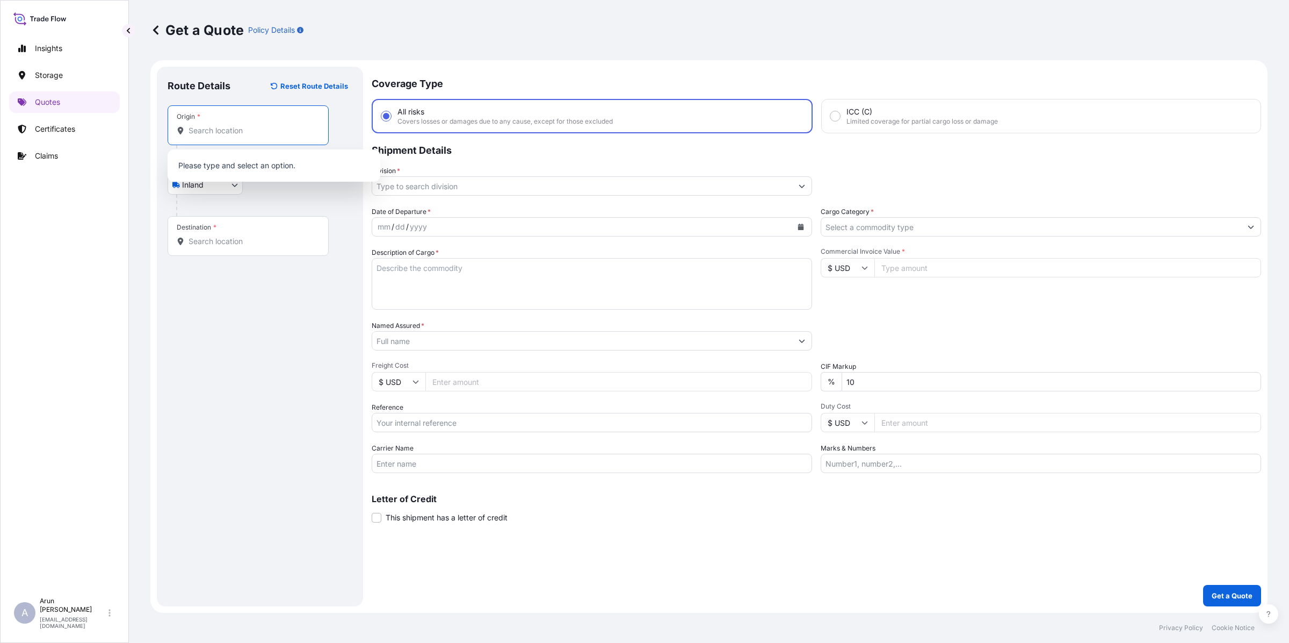
click at [224, 131] on input "Origin *" at bounding box center [252, 130] width 127 height 11
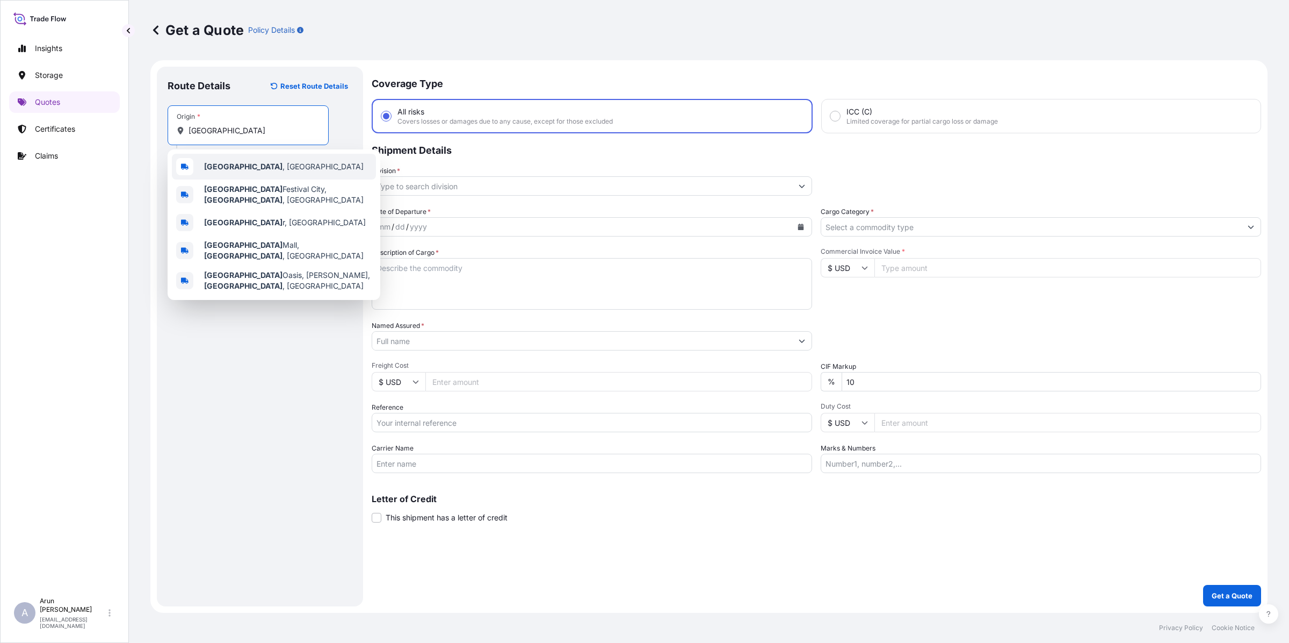
click at [235, 168] on span "[GEOGRAPHIC_DATA] , [GEOGRAPHIC_DATA]" at bounding box center [284, 166] width 160 height 11
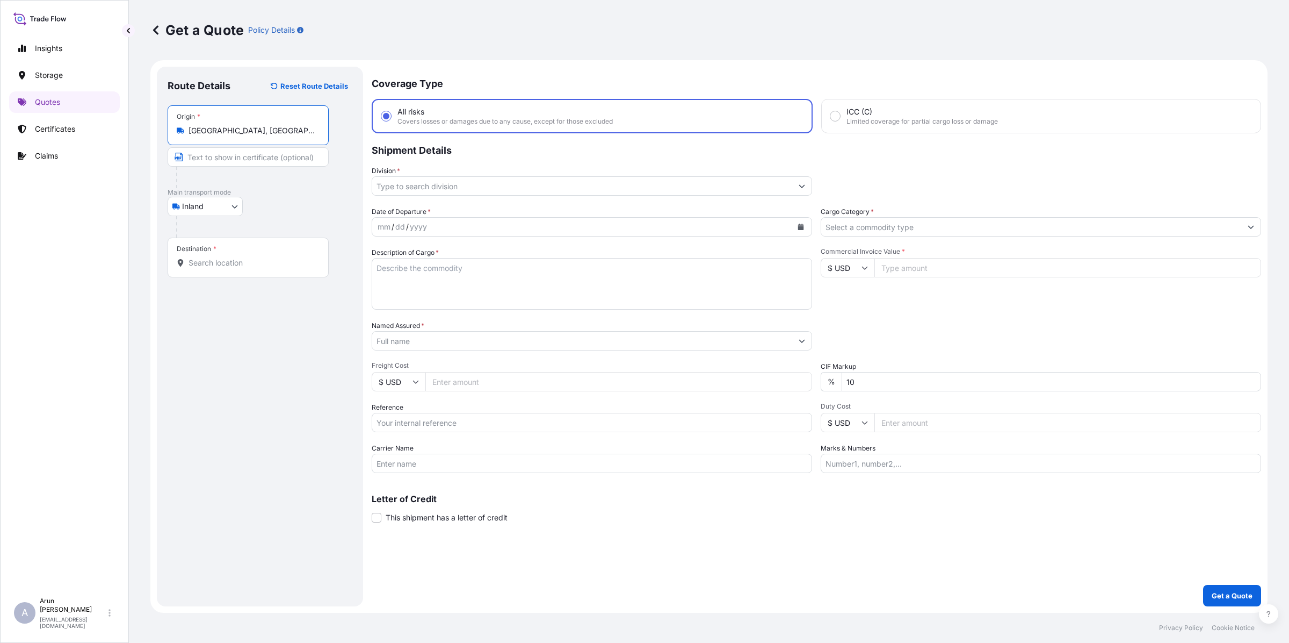
type input "[GEOGRAPHIC_DATA], [GEOGRAPHIC_DATA]"
click at [227, 257] on input "Destination *" at bounding box center [252, 262] width 127 height 11
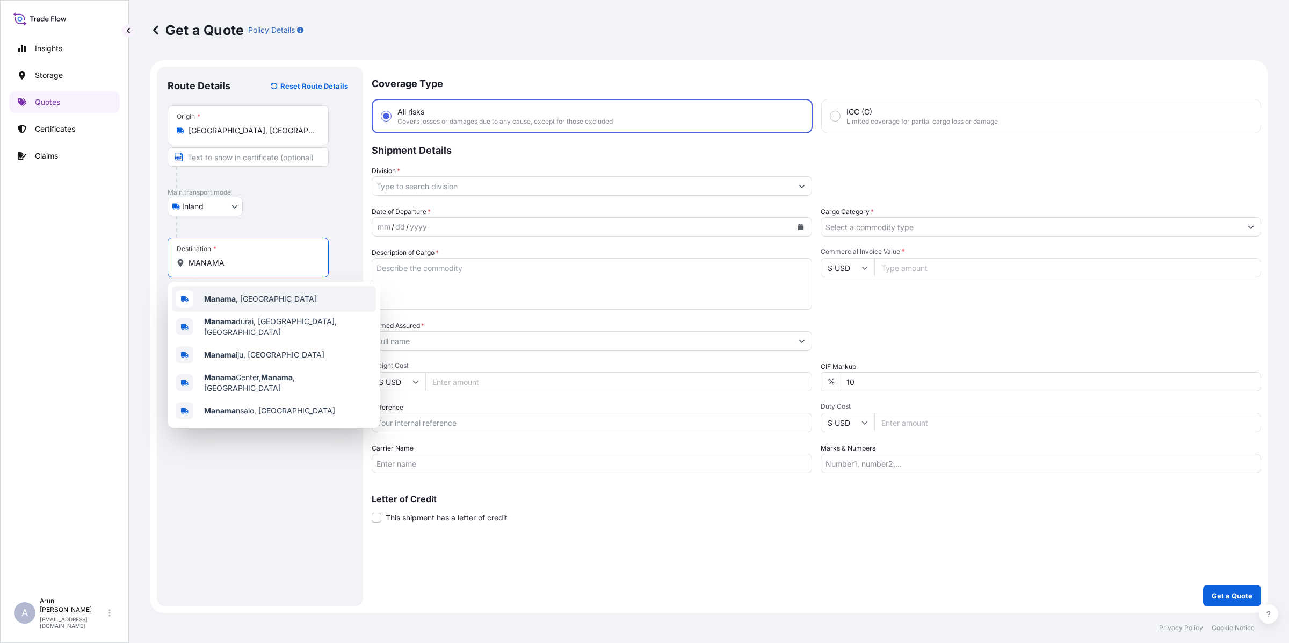
click at [226, 305] on div "[GEOGRAPHIC_DATA] , [GEOGRAPHIC_DATA]" at bounding box center [274, 299] width 204 height 26
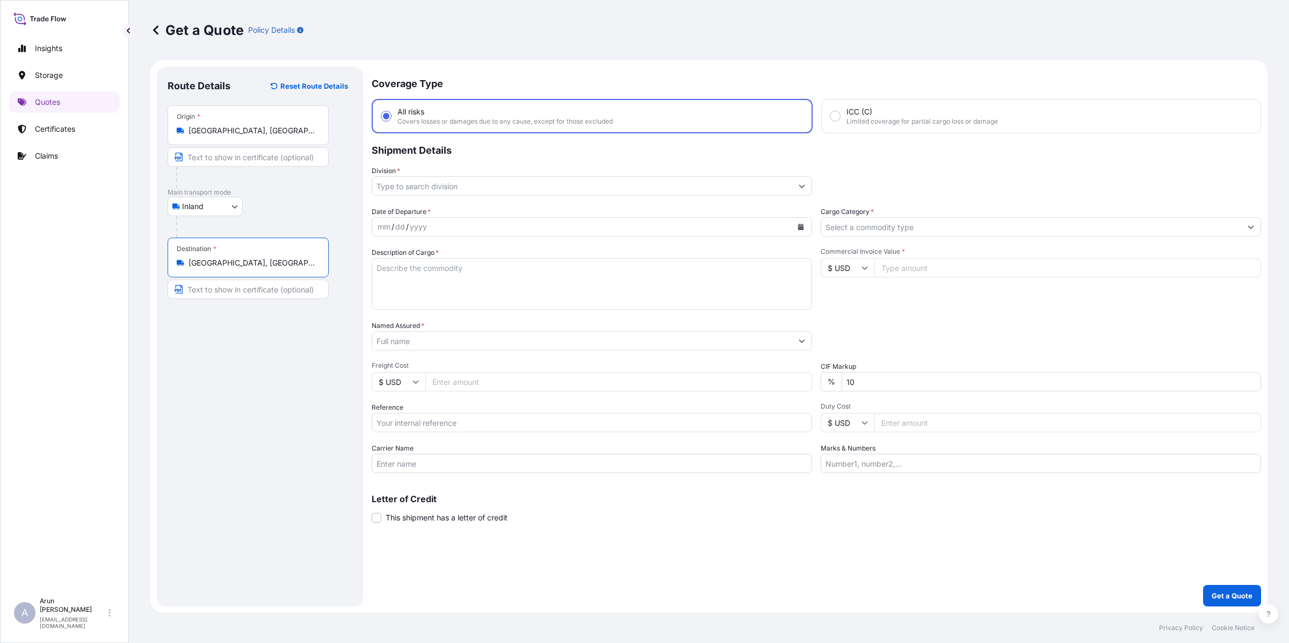
type input "[GEOGRAPHIC_DATA], [GEOGRAPHIC_DATA]"
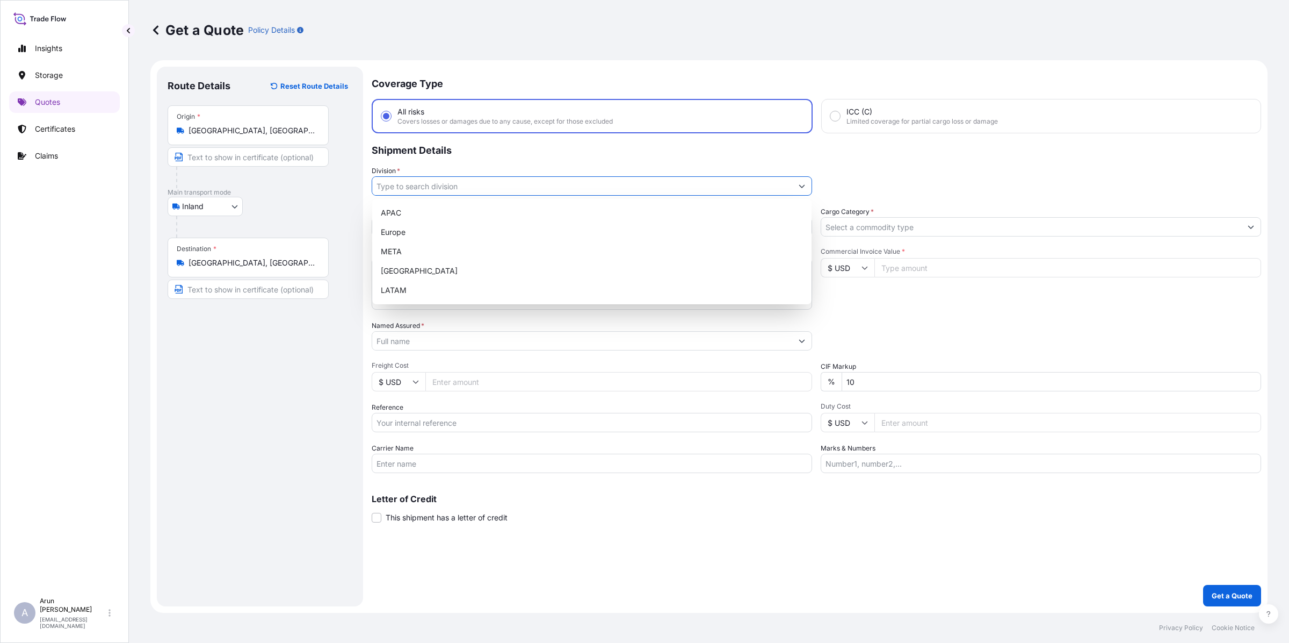
click at [563, 183] on input "Division *" at bounding box center [582, 185] width 420 height 19
click at [399, 246] on div "META" at bounding box center [592, 251] width 431 height 19
type input "META"
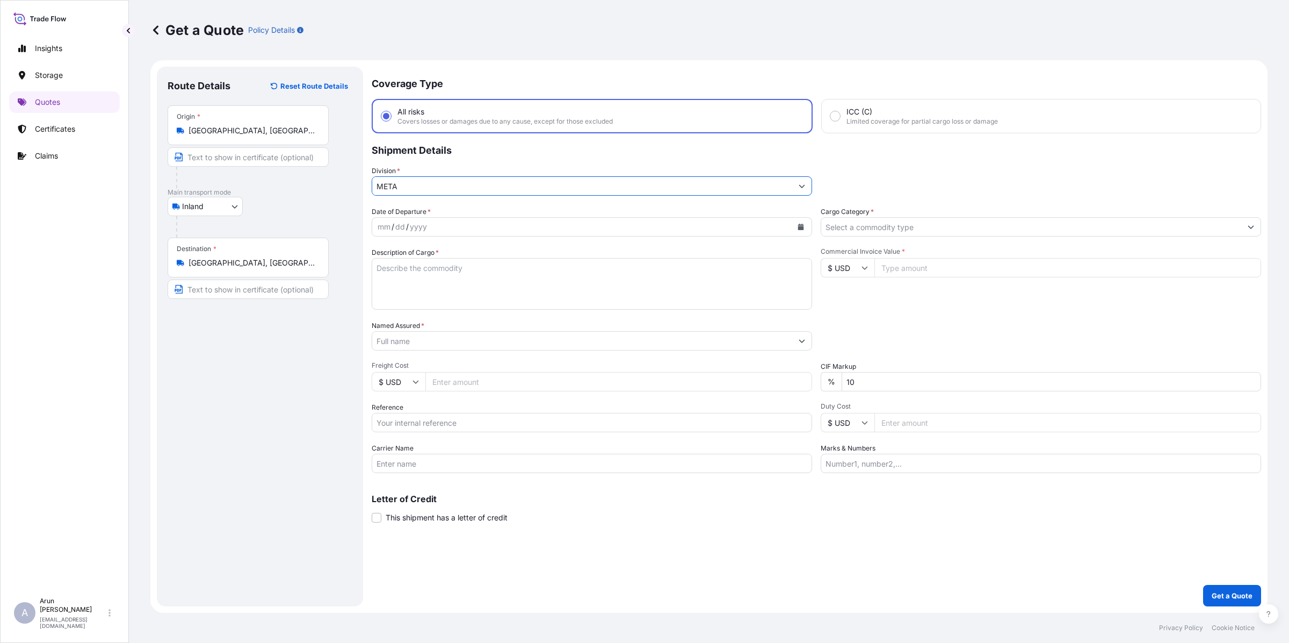
click at [867, 217] on input "Cargo Category *" at bounding box center [1031, 226] width 420 height 19
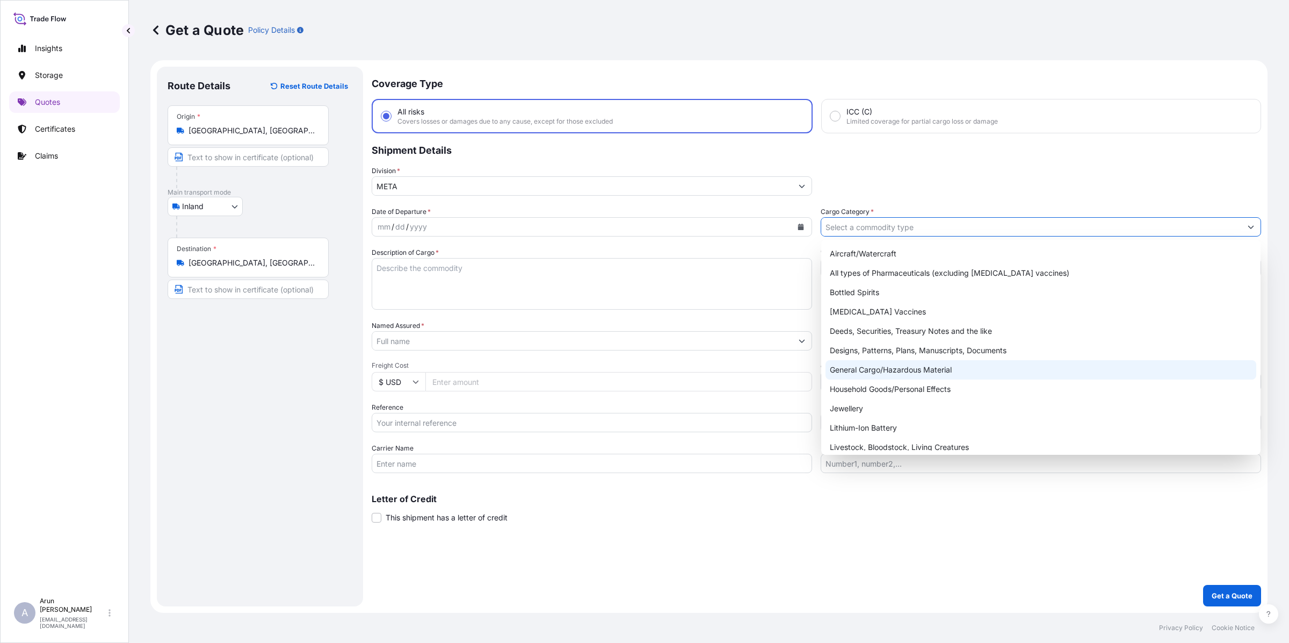
click at [866, 369] on div "General Cargo/Hazardous Material" at bounding box center [1041, 369] width 431 height 19
type input "General Cargo/Hazardous Material"
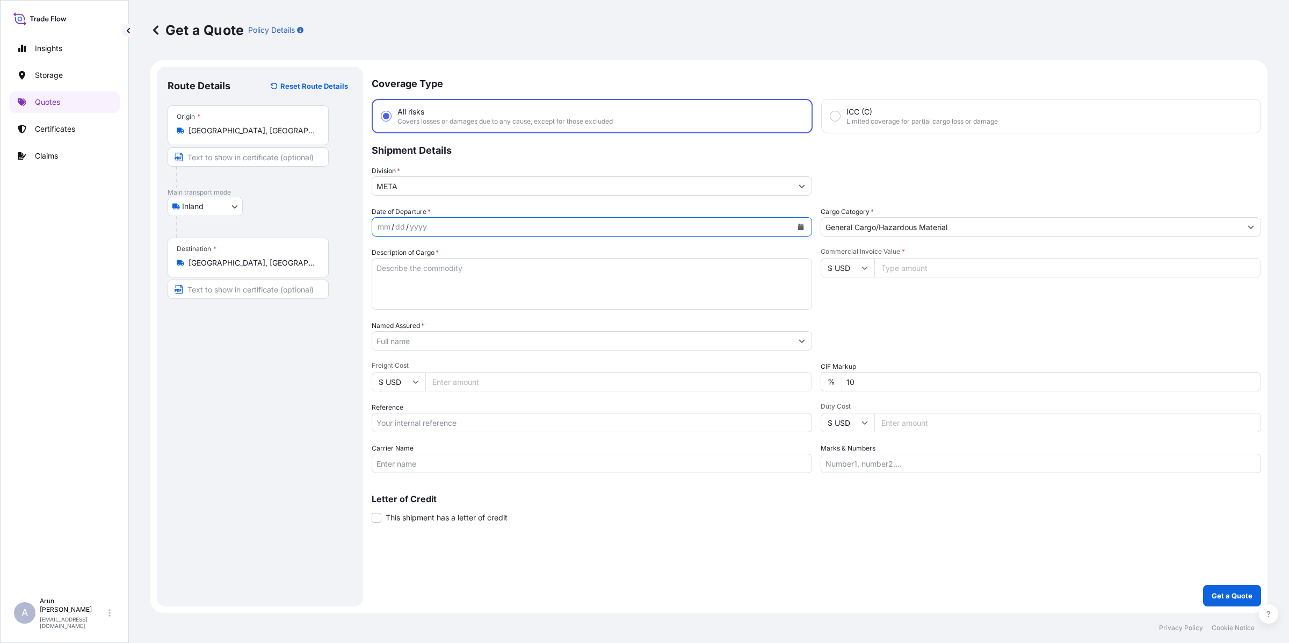
click at [798, 225] on icon "Calendar" at bounding box center [801, 227] width 6 height 6
click at [429, 355] on div "19" at bounding box center [431, 357] width 19 height 19
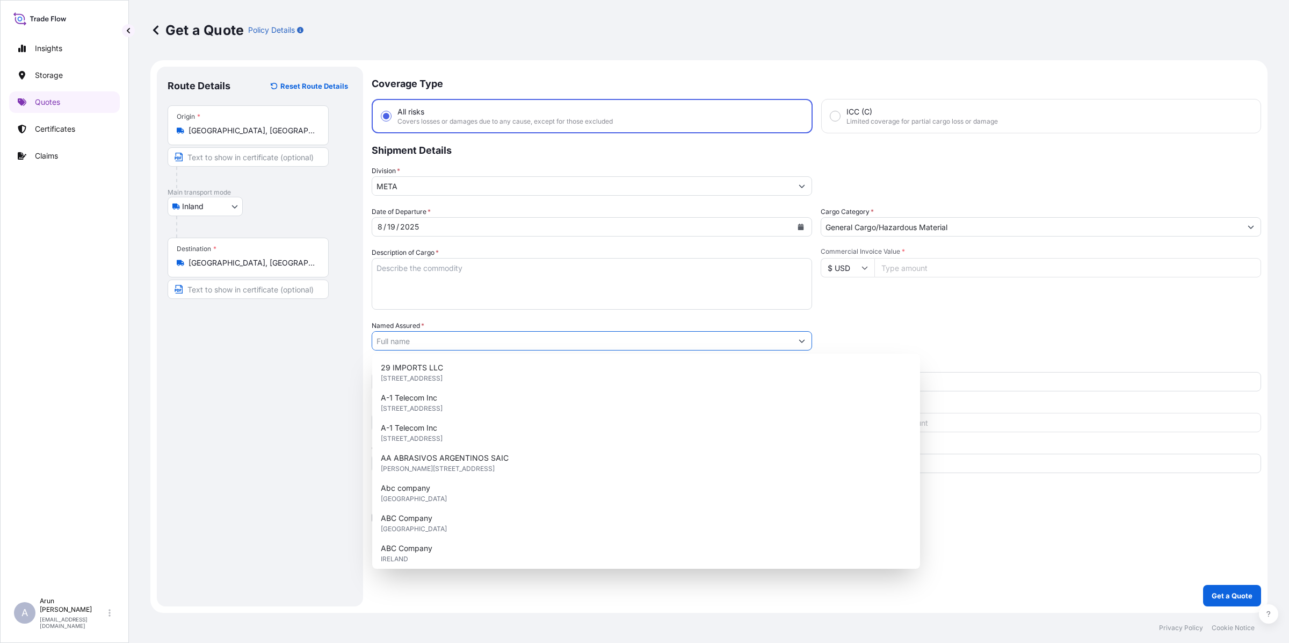
click at [417, 342] on input "Named Assured *" at bounding box center [582, 340] width 420 height 19
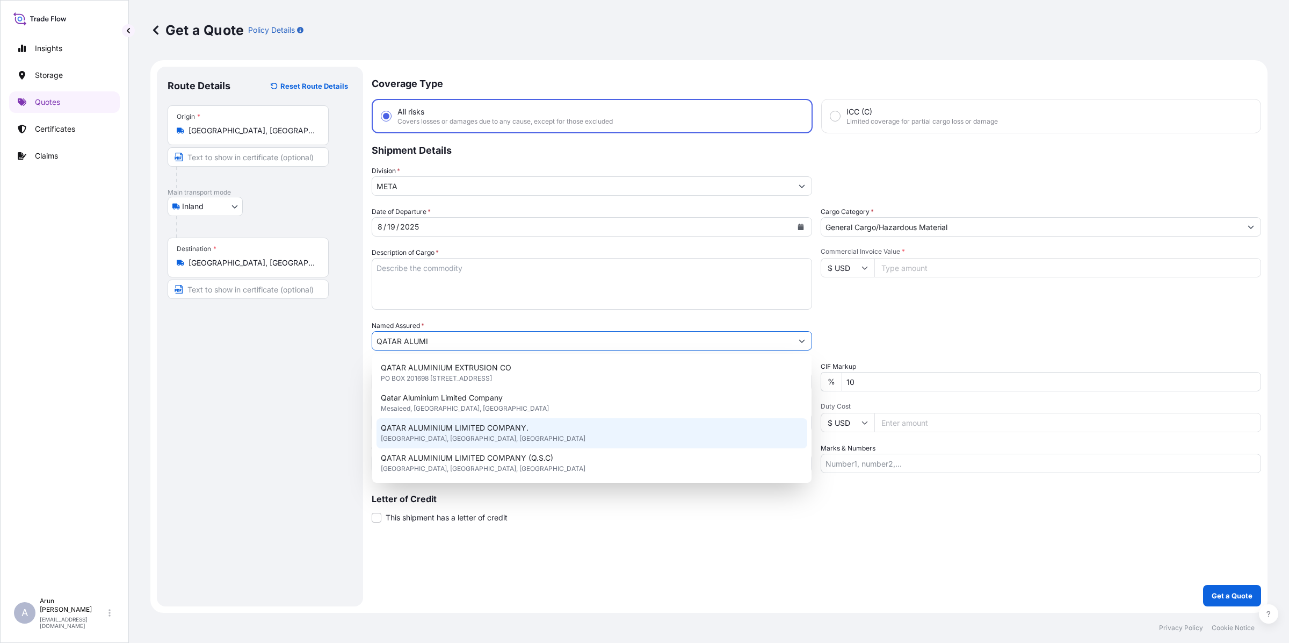
click at [441, 420] on div "QATAR ALUMINIUM LIMITED COMPANY. [GEOGRAPHIC_DATA], [GEOGRAPHIC_DATA], [GEOGRAP…" at bounding box center [592, 433] width 431 height 30
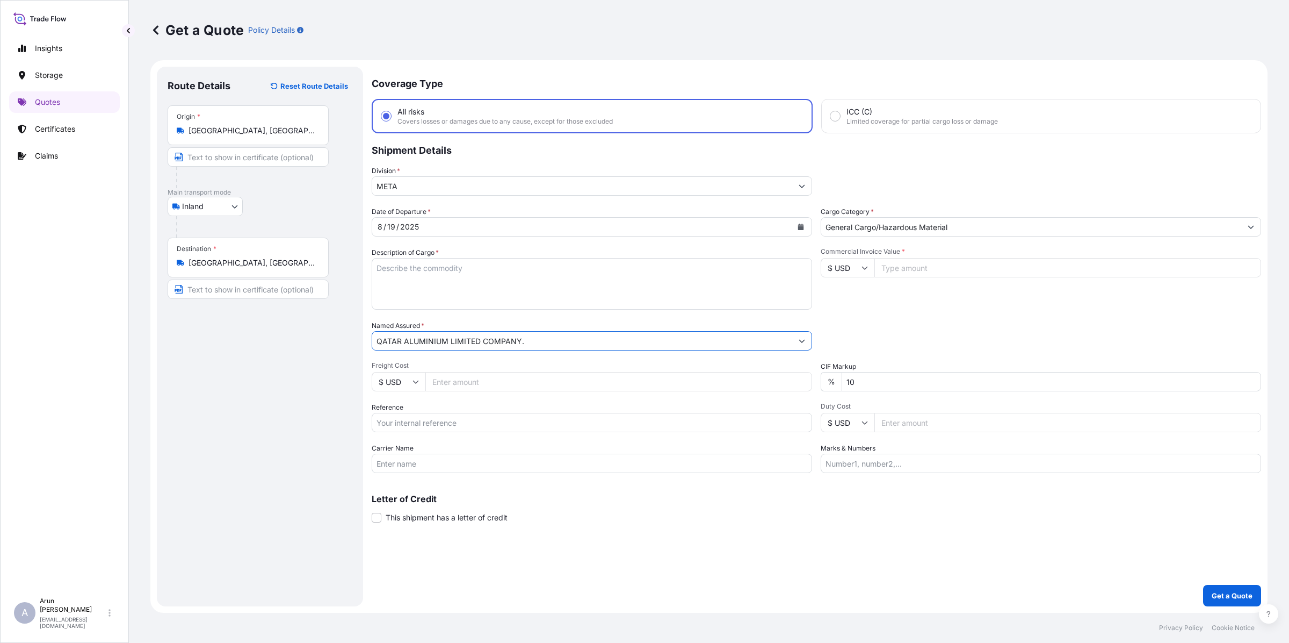
type input "QATAR ALUMINIUM LIMITED COMPANY."
click at [218, 157] on input "Text to appear on certificate" at bounding box center [248, 156] width 161 height 19
click at [305, 156] on input "QATAR ALUMINIUM LIMITED COMPANY,ESAIEED" at bounding box center [248, 156] width 161 height 19
click at [291, 154] on input "QATAR ALUMINIUM LIMITED COMPANY,ESAIEED" at bounding box center [248, 156] width 161 height 19
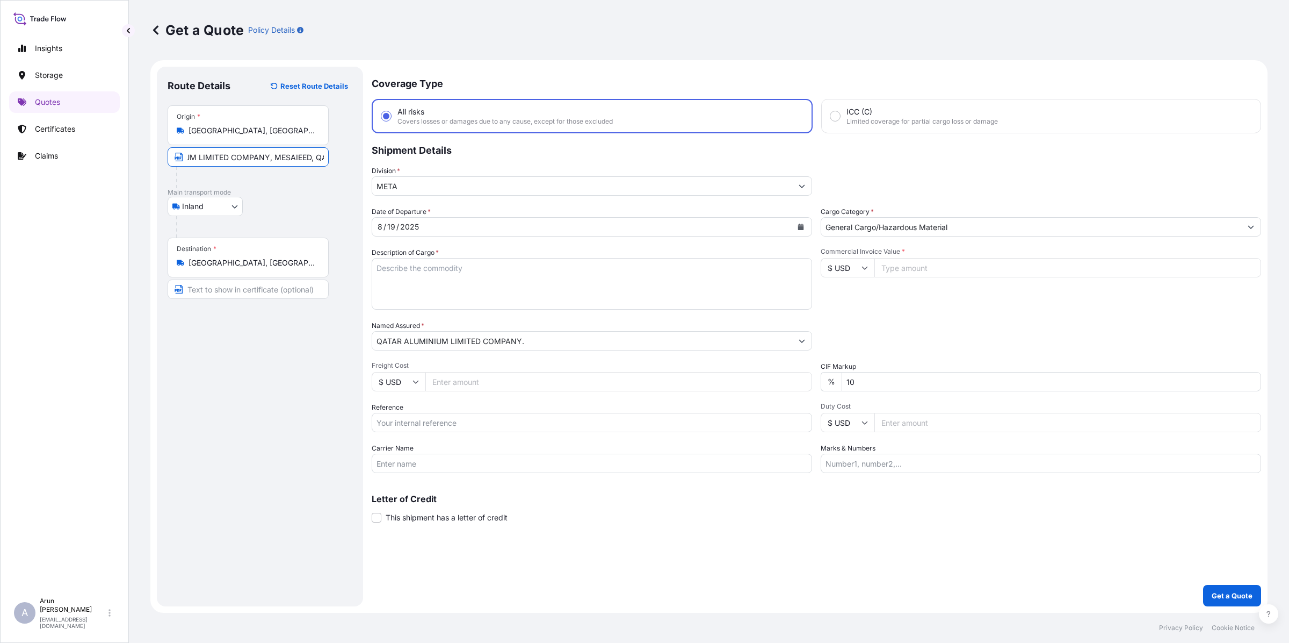
scroll to position [0, 76]
type input "QATAR ALUMINIUM LIMITED COMPANY, MESAIEED, [GEOGRAPHIC_DATA]"
click at [254, 291] on input "Text to appear on certificate" at bounding box center [248, 288] width 161 height 19
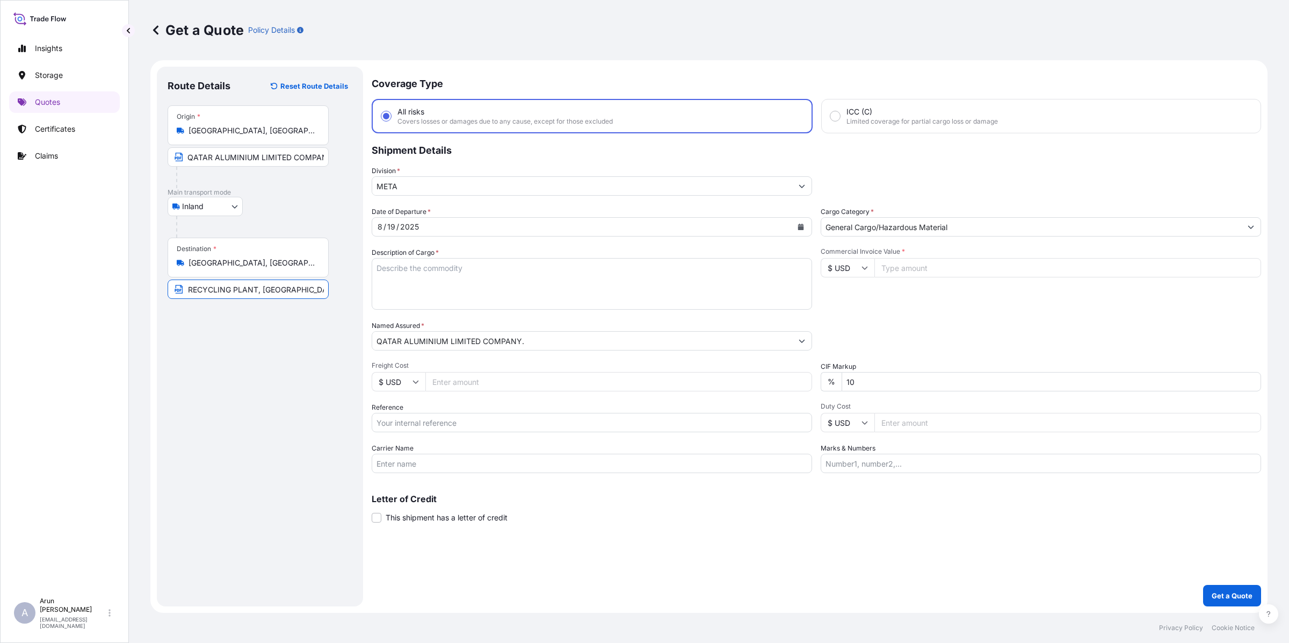
type input "BAHRAIN RECYCLING PLANT, [GEOGRAPHIC_DATA], [GEOGRAPHIC_DATA]"
click at [486, 374] on input "Freight Cost" at bounding box center [619, 381] width 387 height 19
type input "6740"
click at [455, 405] on div "Reference" at bounding box center [592, 417] width 441 height 30
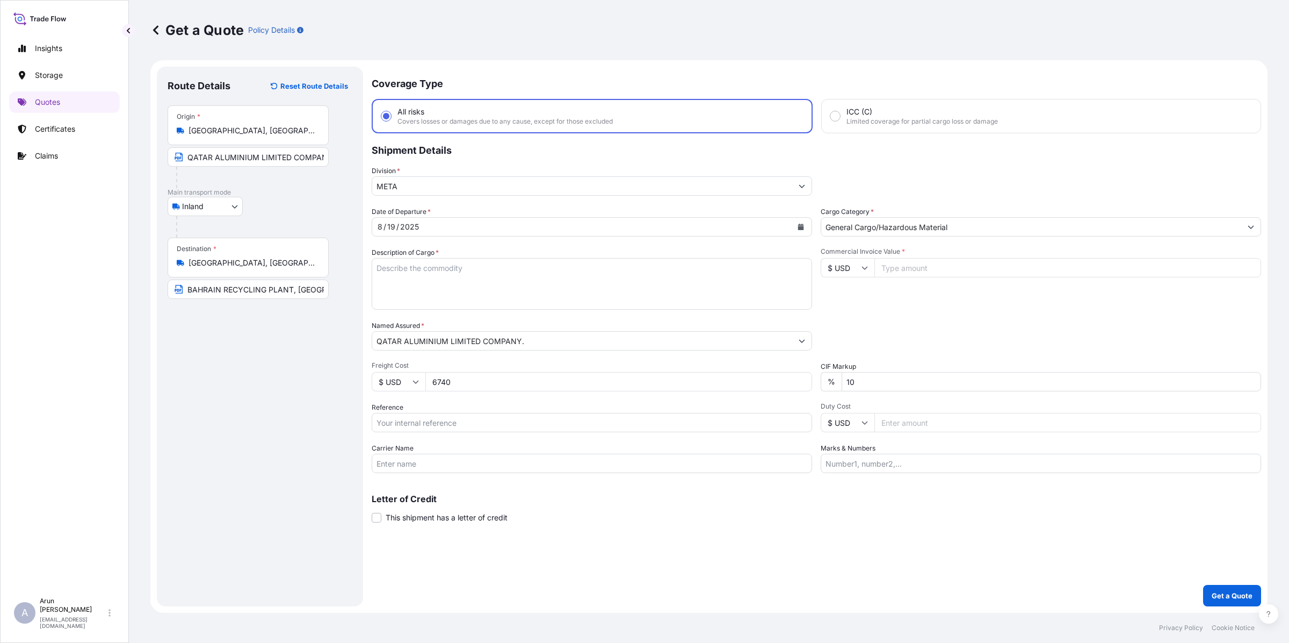
click at [460, 417] on input "Reference" at bounding box center [592, 422] width 441 height 19
type input "QA1001045075"
click at [516, 283] on textarea "Description of Cargo *" at bounding box center [592, 284] width 441 height 52
type textarea "ALUMINIUM, NOT ALLOYED"
click at [938, 270] on input "Commercial Invoice Value *" at bounding box center [1068, 267] width 387 height 19
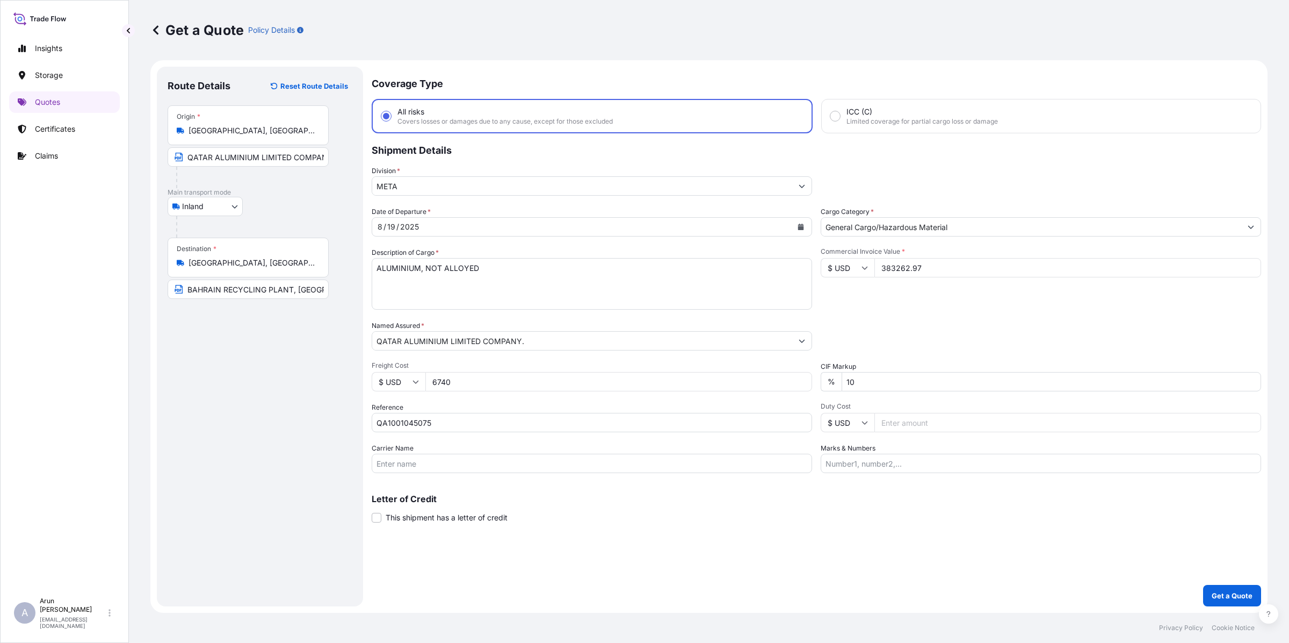
drag, startPoint x: 895, startPoint y: 267, endPoint x: 911, endPoint y: 267, distance: 16.1
click at [911, 267] on input "383262.97" at bounding box center [1068, 267] width 387 height 19
type input "383262.97"
click at [421, 463] on input "Carrier Name" at bounding box center [592, 462] width 441 height 19
type input "BY TRUCK"
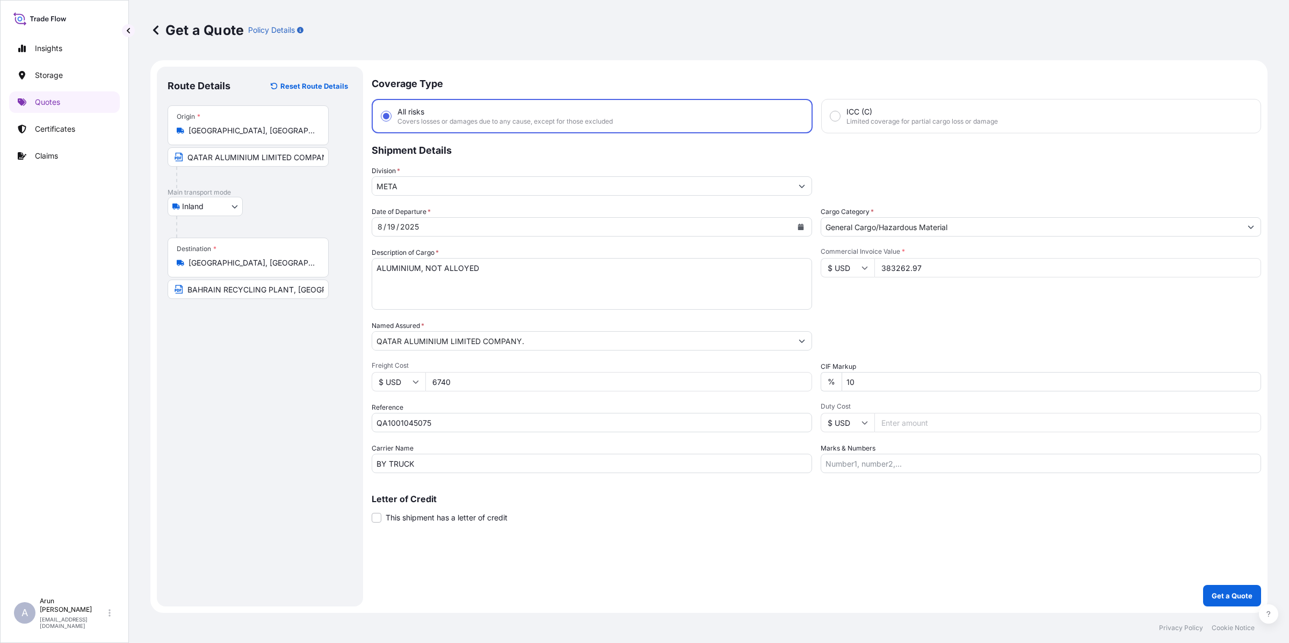
drag, startPoint x: 892, startPoint y: 264, endPoint x: 906, endPoint y: 269, distance: 14.1
click at [906, 269] on input "383262.97" at bounding box center [1068, 267] width 387 height 19
click at [898, 268] on input "383262.97" at bounding box center [1068, 267] width 387 height 19
click at [910, 460] on input "Marks & Numbers" at bounding box center [1041, 462] width 441 height 19
drag, startPoint x: 930, startPoint y: 461, endPoint x: 979, endPoint y: 466, distance: 49.7
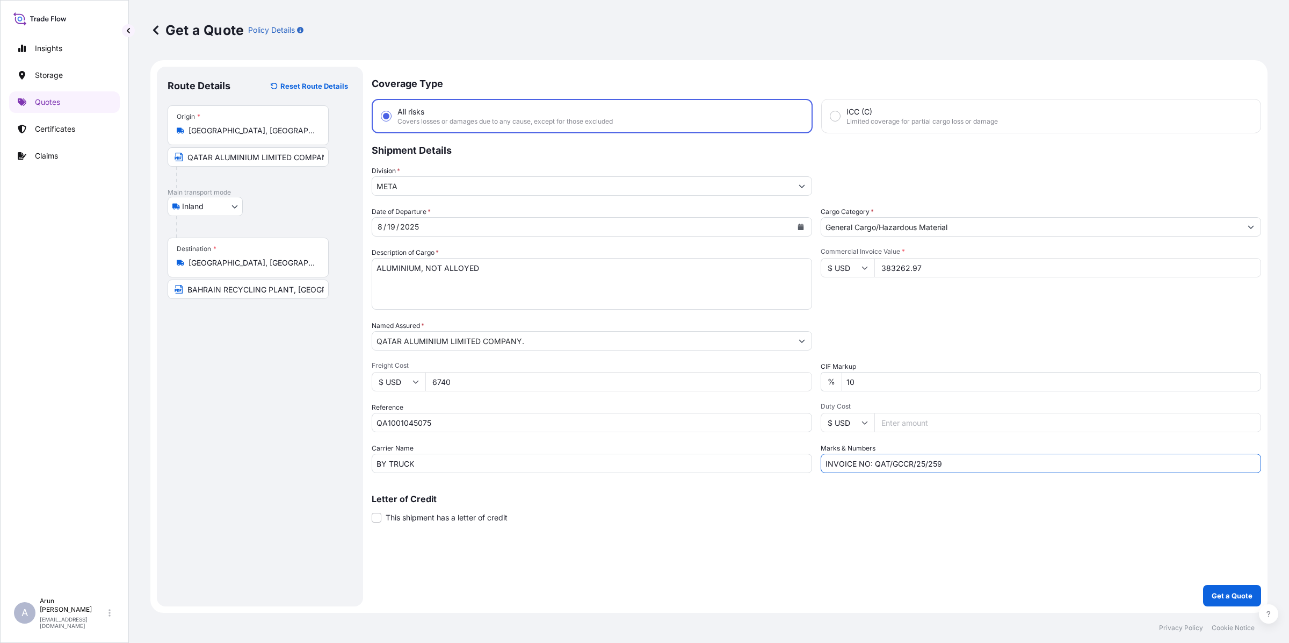
click at [979, 466] on input "INVOICE NO: QAT/GCCR/25/259" at bounding box center [1041, 462] width 441 height 19
click at [945, 457] on input "INVOICE NO: QAT/GCCR/25/" at bounding box center [1041, 462] width 441 height 19
type input "INVOICE NO: QAT/GCCR/25/478 DATE: [DATE]"
click at [1220, 596] on p "Get a Quote" at bounding box center [1232, 595] width 41 height 11
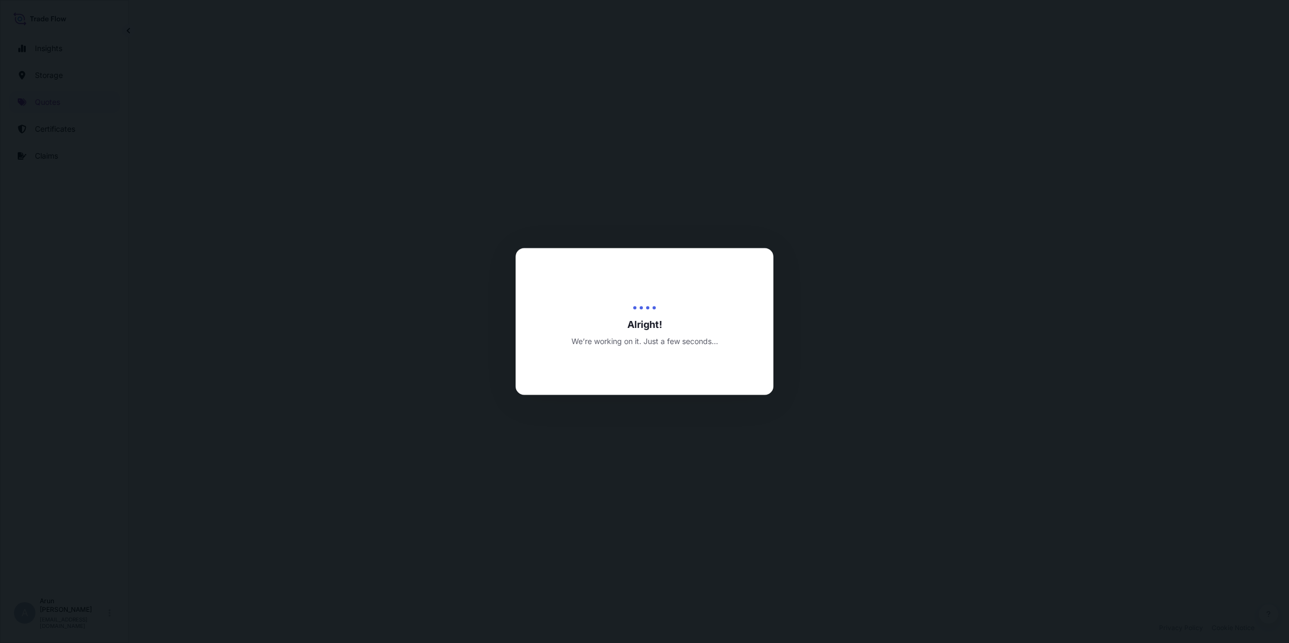
select select "Inland"
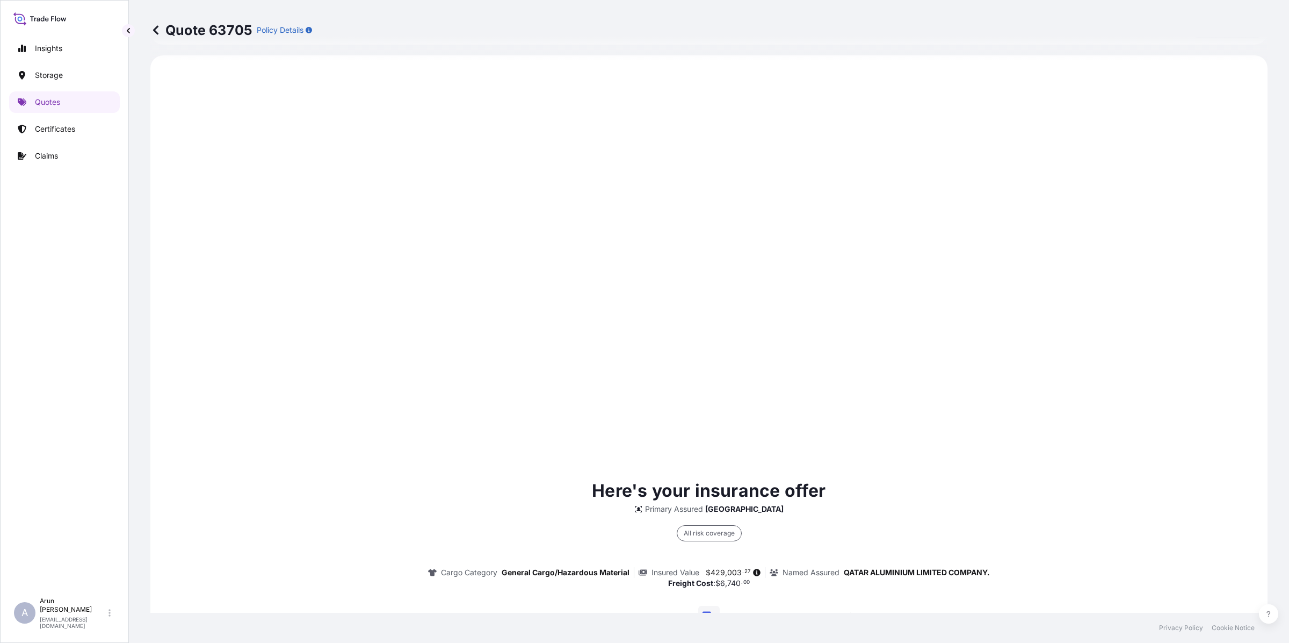
scroll to position [1392, 0]
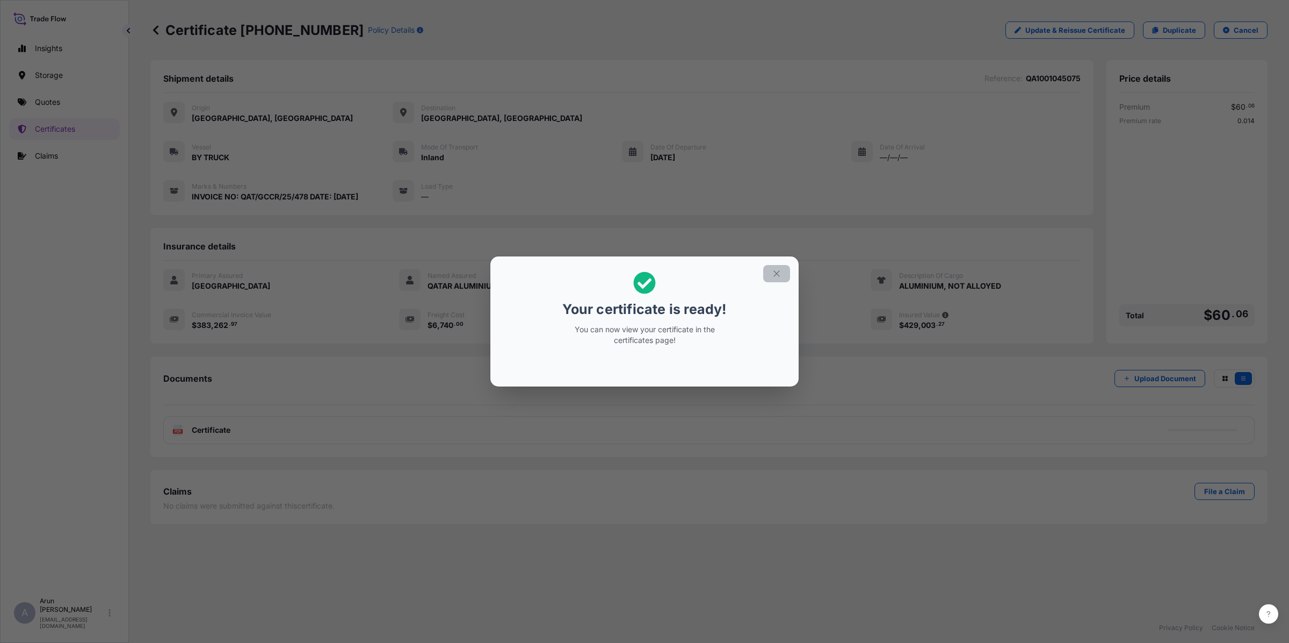
click at [778, 274] on icon "button" at bounding box center [777, 274] width 10 height 10
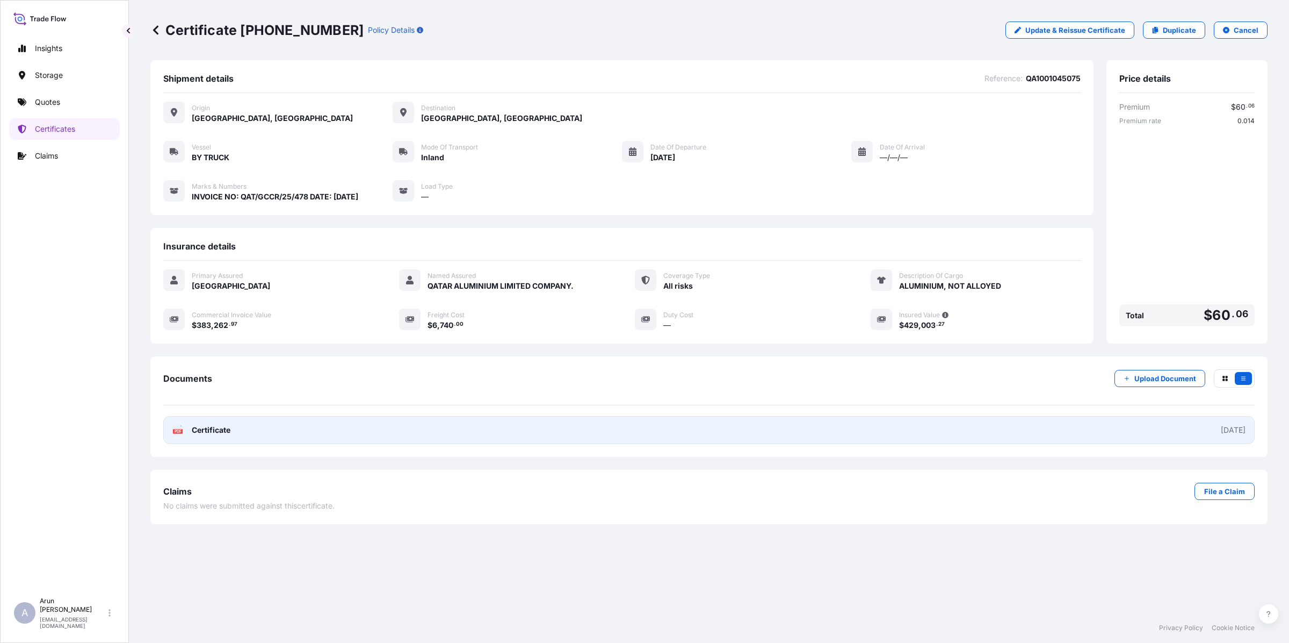
click at [270, 423] on link "PDF Certificate [DATE]" at bounding box center [709, 430] width 1092 height 28
